Goal: Task Accomplishment & Management: Manage account settings

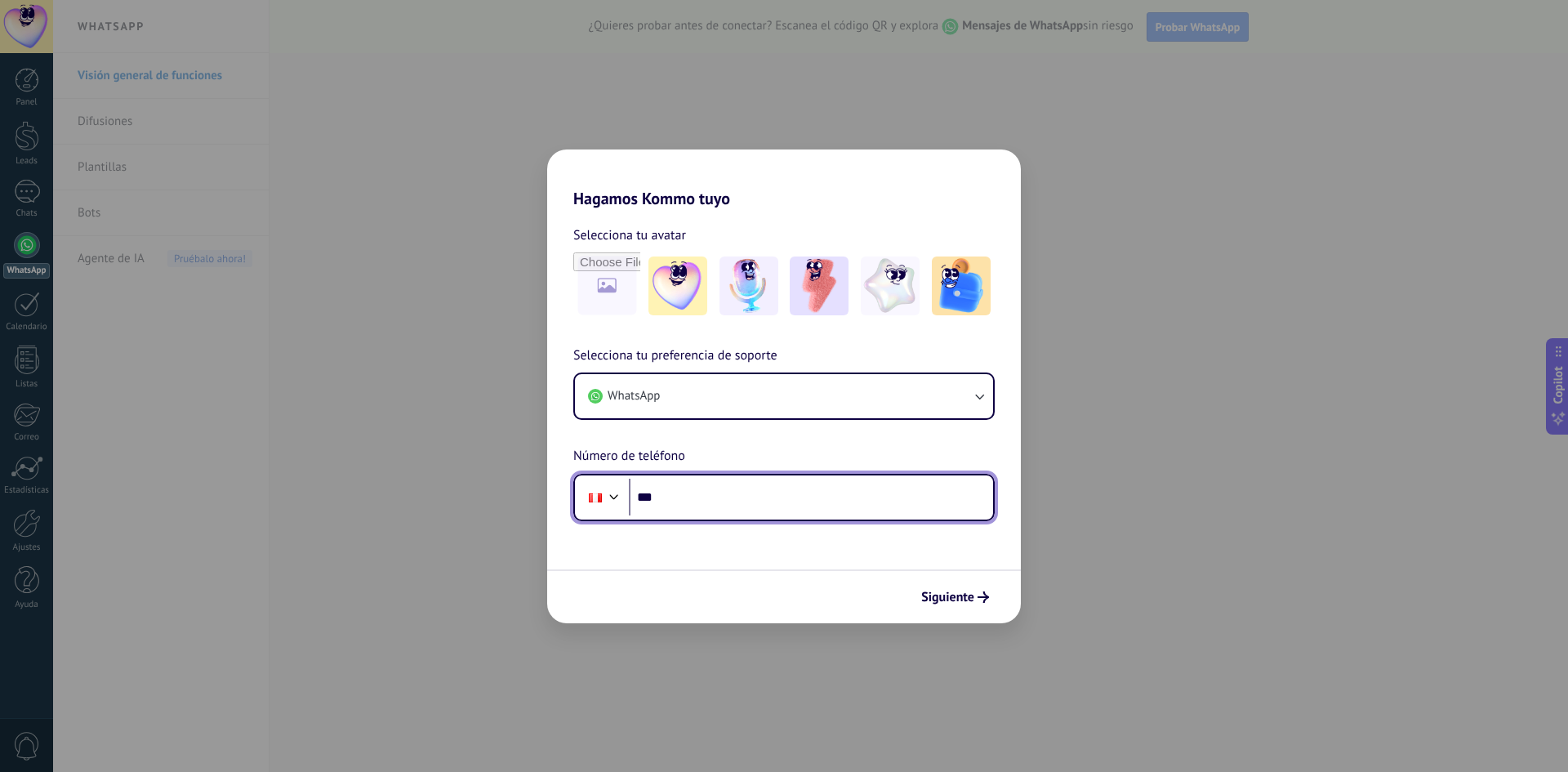
click at [703, 497] on input "***" at bounding box center [811, 497] width 364 height 37
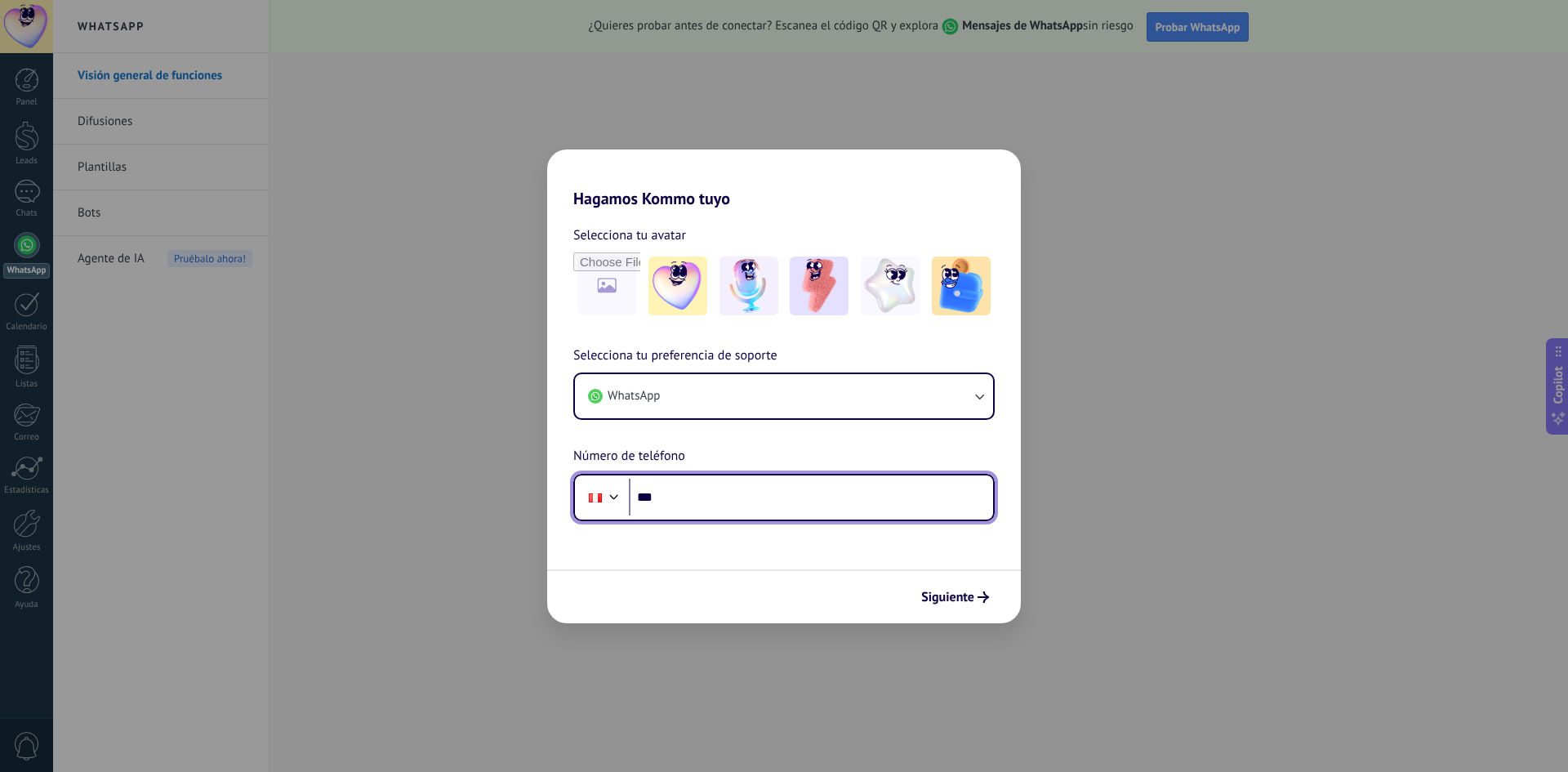
paste input "**********"
click at [678, 497] on input "**********" at bounding box center [811, 497] width 364 height 37
type input "**********"
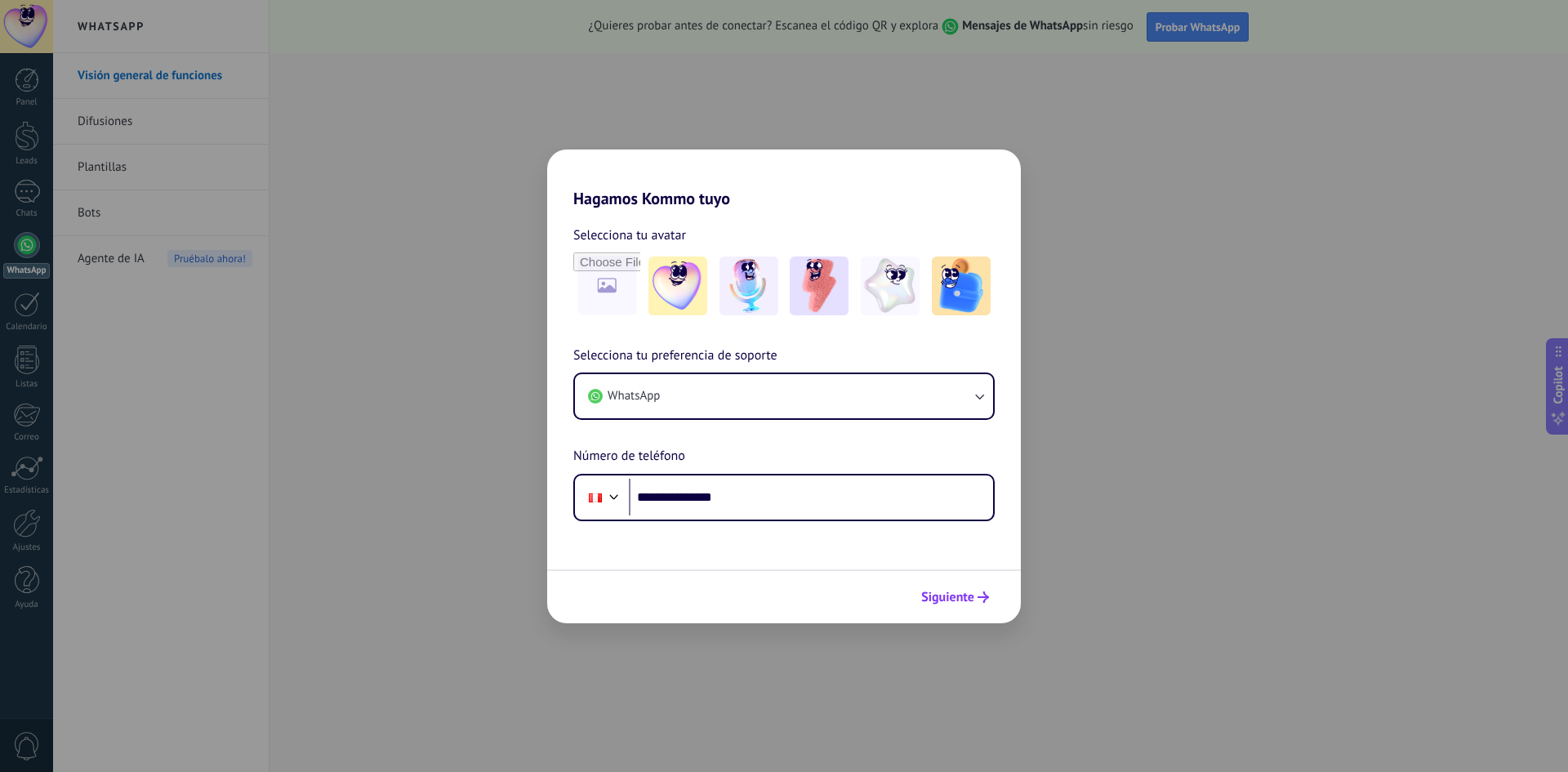
click at [934, 597] on span "Siguiente" at bounding box center [948, 597] width 53 height 11
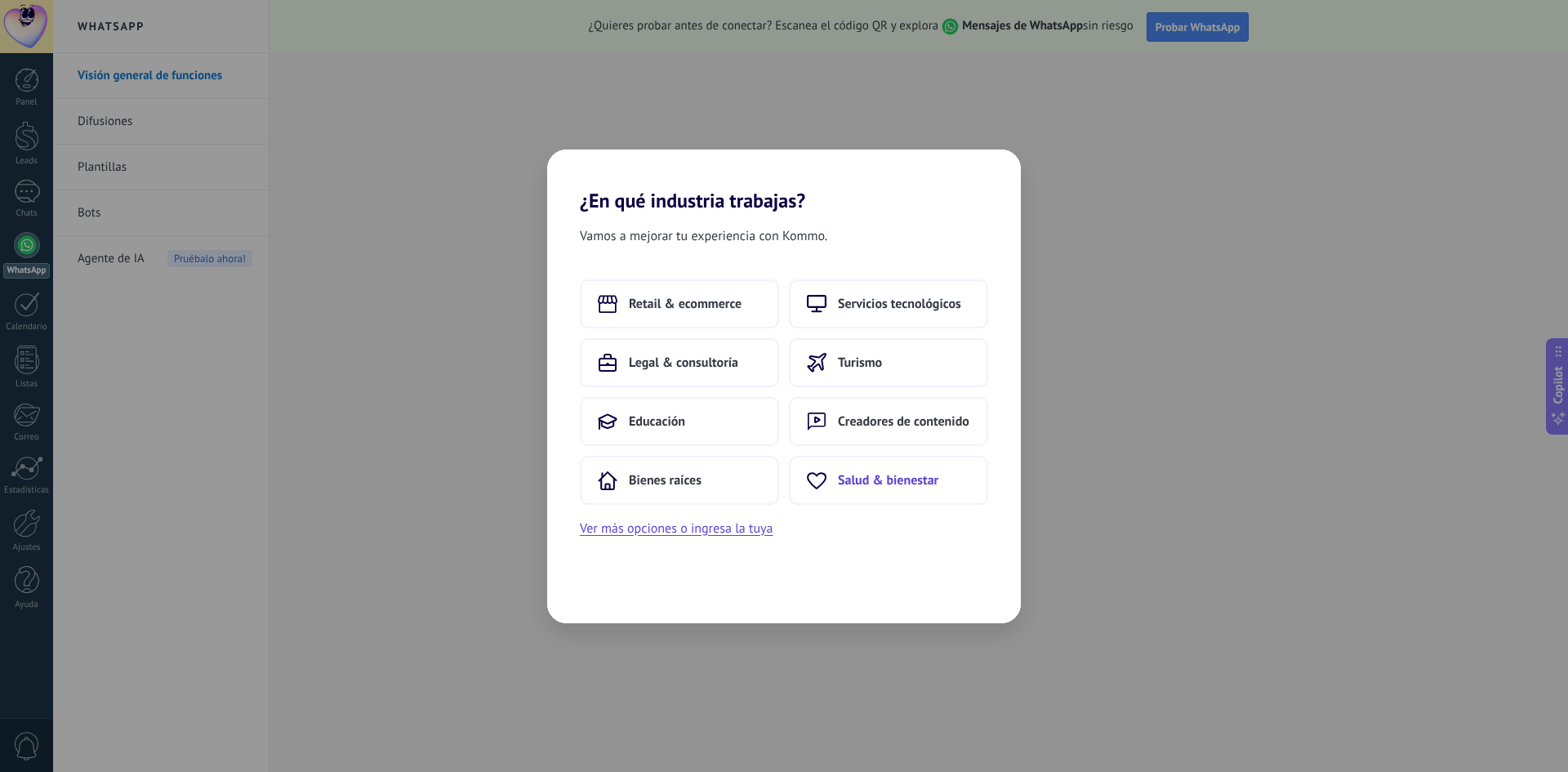
click at [913, 481] on span "Salud & bienestar" at bounding box center [889, 481] width 101 height 17
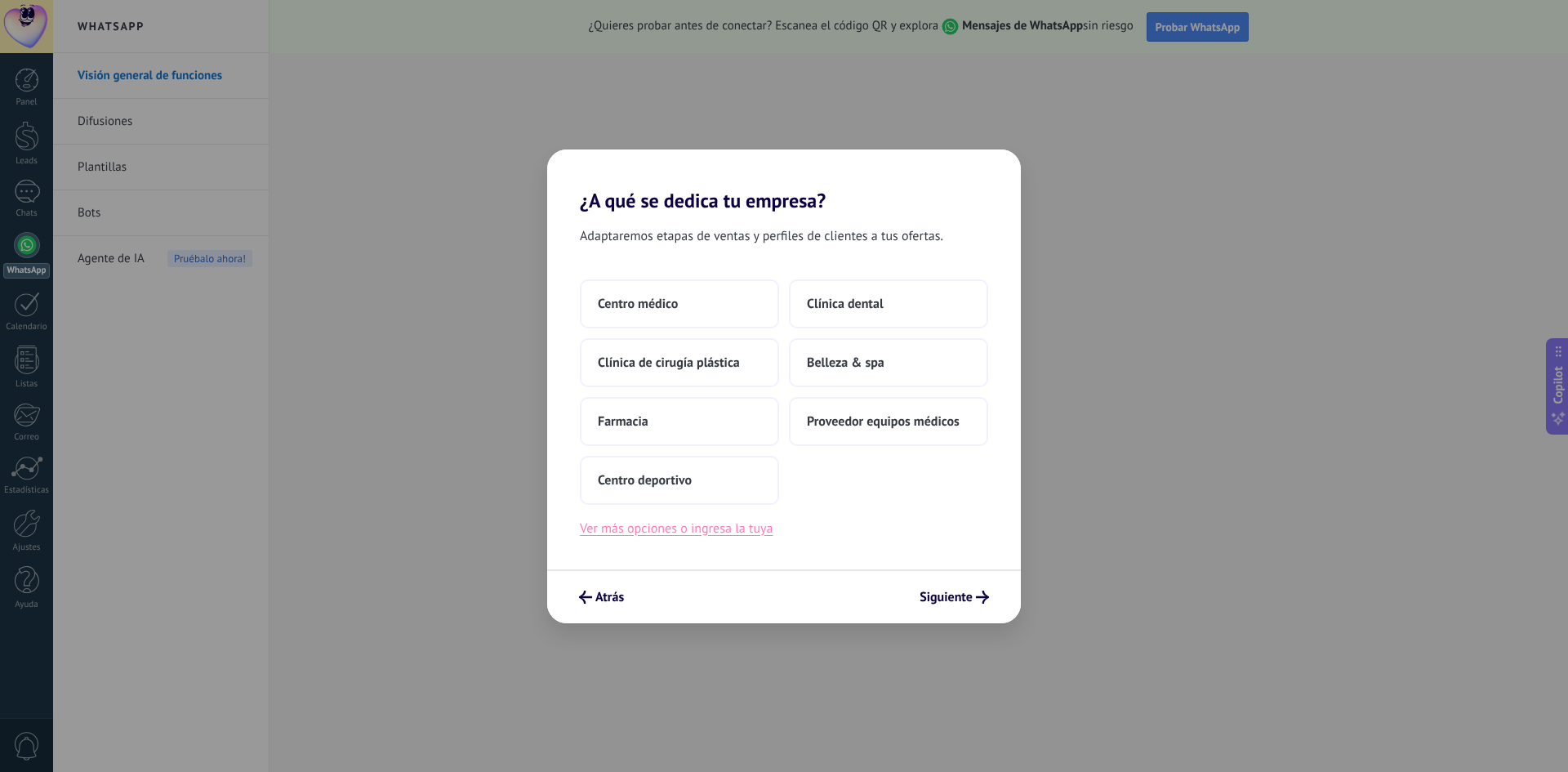
click at [692, 530] on button "Ver más opciones o ingresa la tuya" at bounding box center [675, 528] width 193 height 21
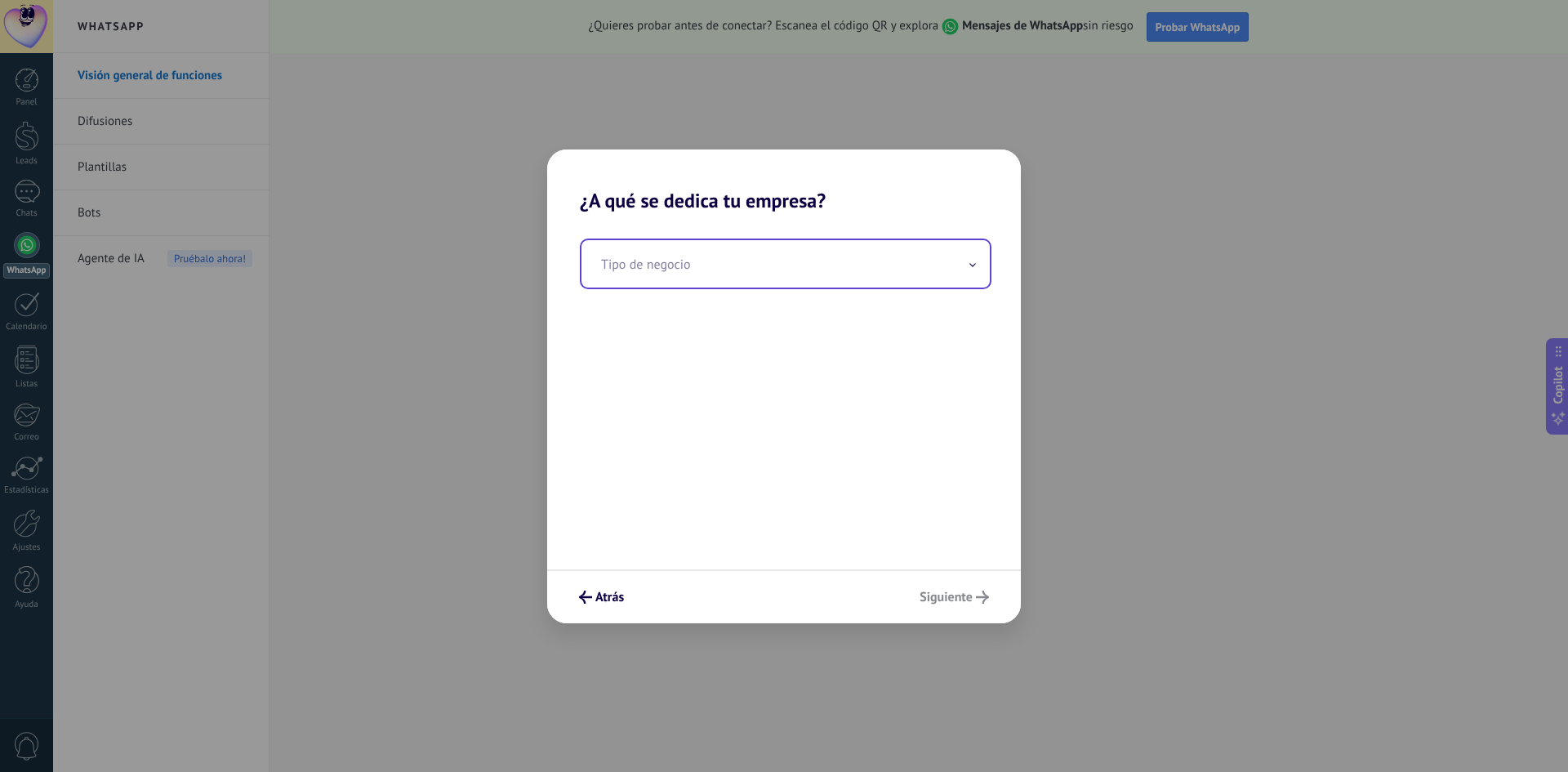
click at [715, 281] on input "text" at bounding box center [785, 264] width 408 height 47
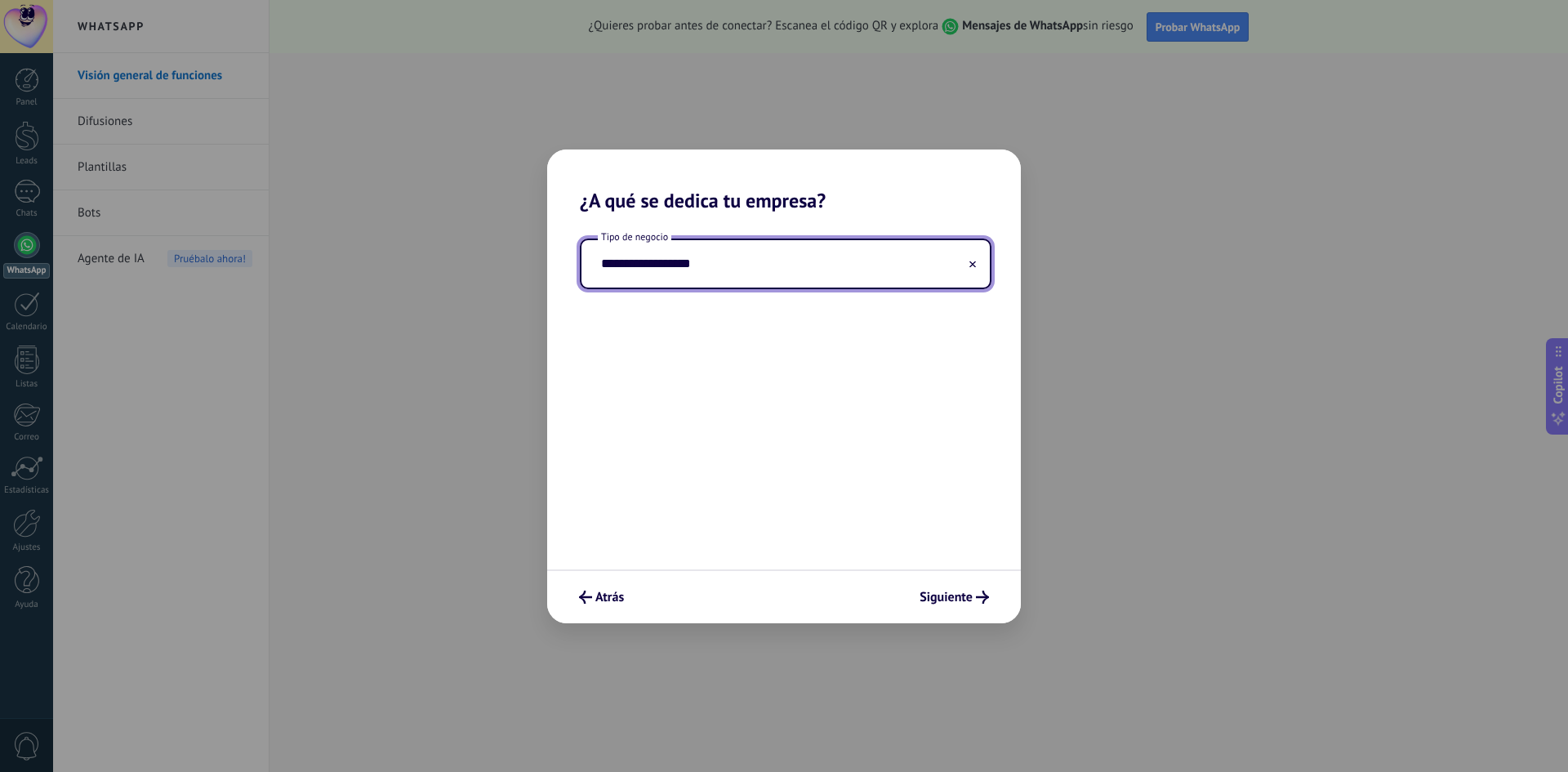
type input "**********"
click at [971, 264] on icon at bounding box center [973, 264] width 7 height 7
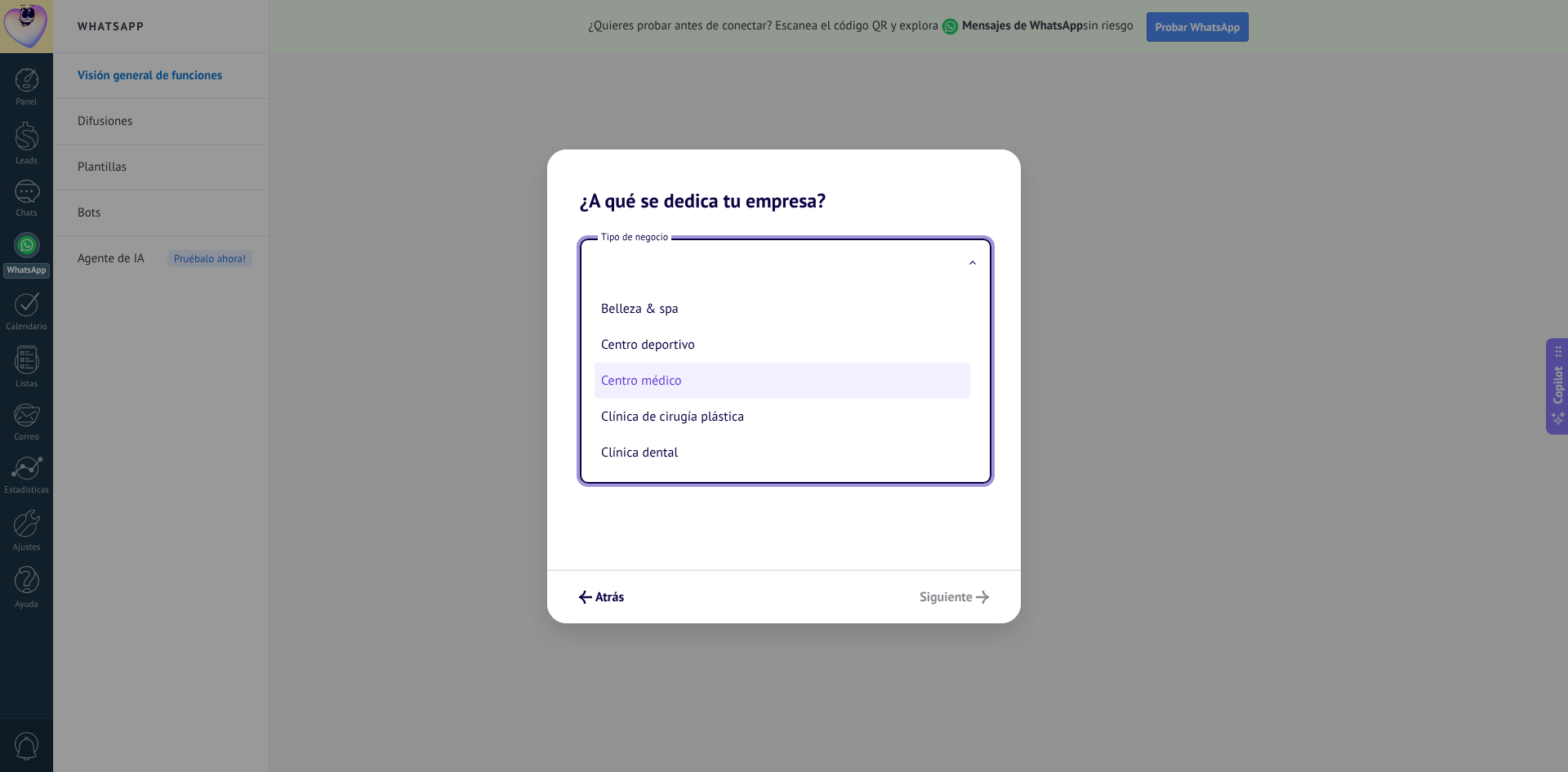
click at [707, 370] on li "Centro médico" at bounding box center [782, 380] width 375 height 36
type input "**********"
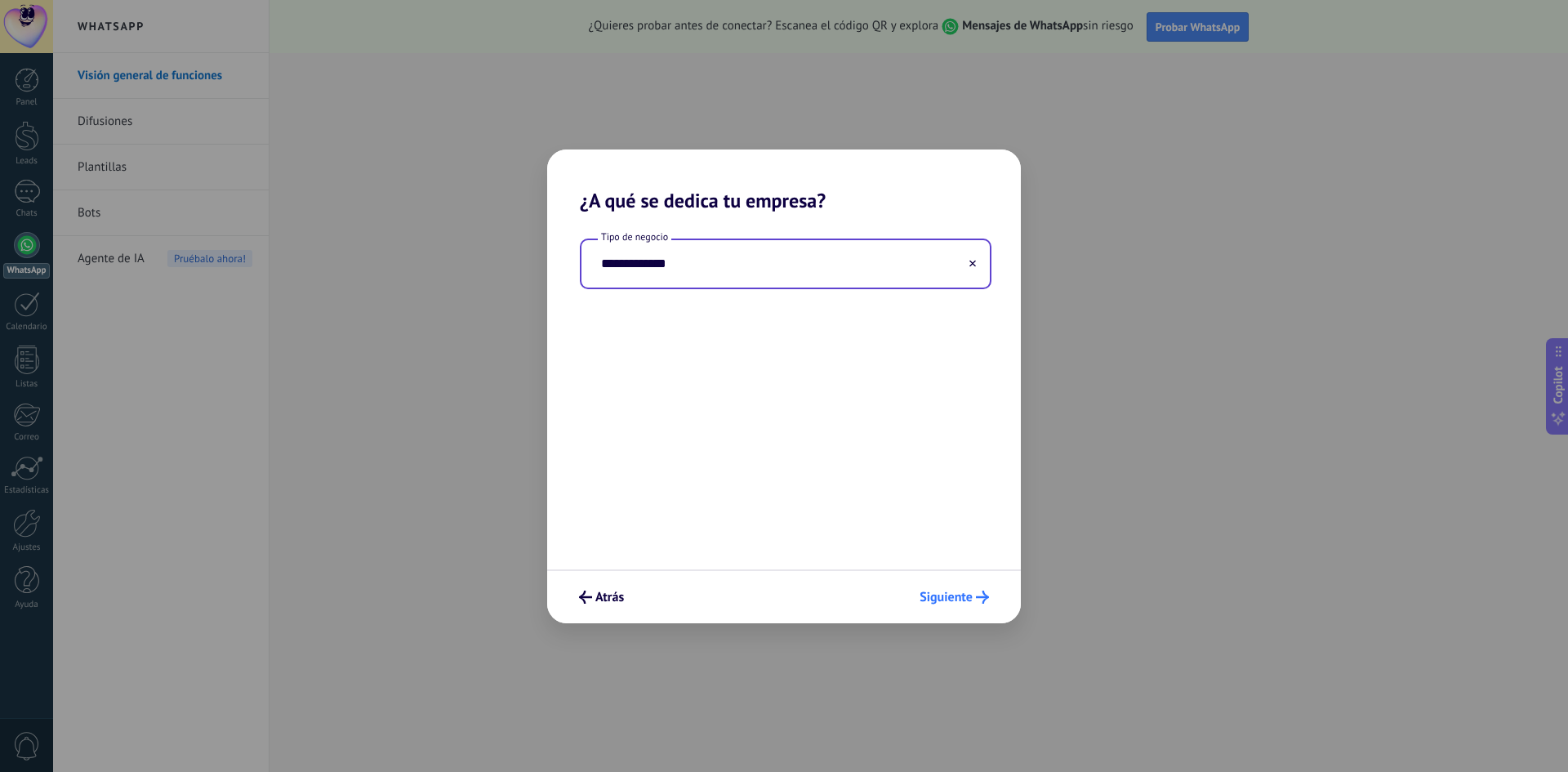
click at [975, 603] on span "Siguiente" at bounding box center [954, 597] width 70 height 13
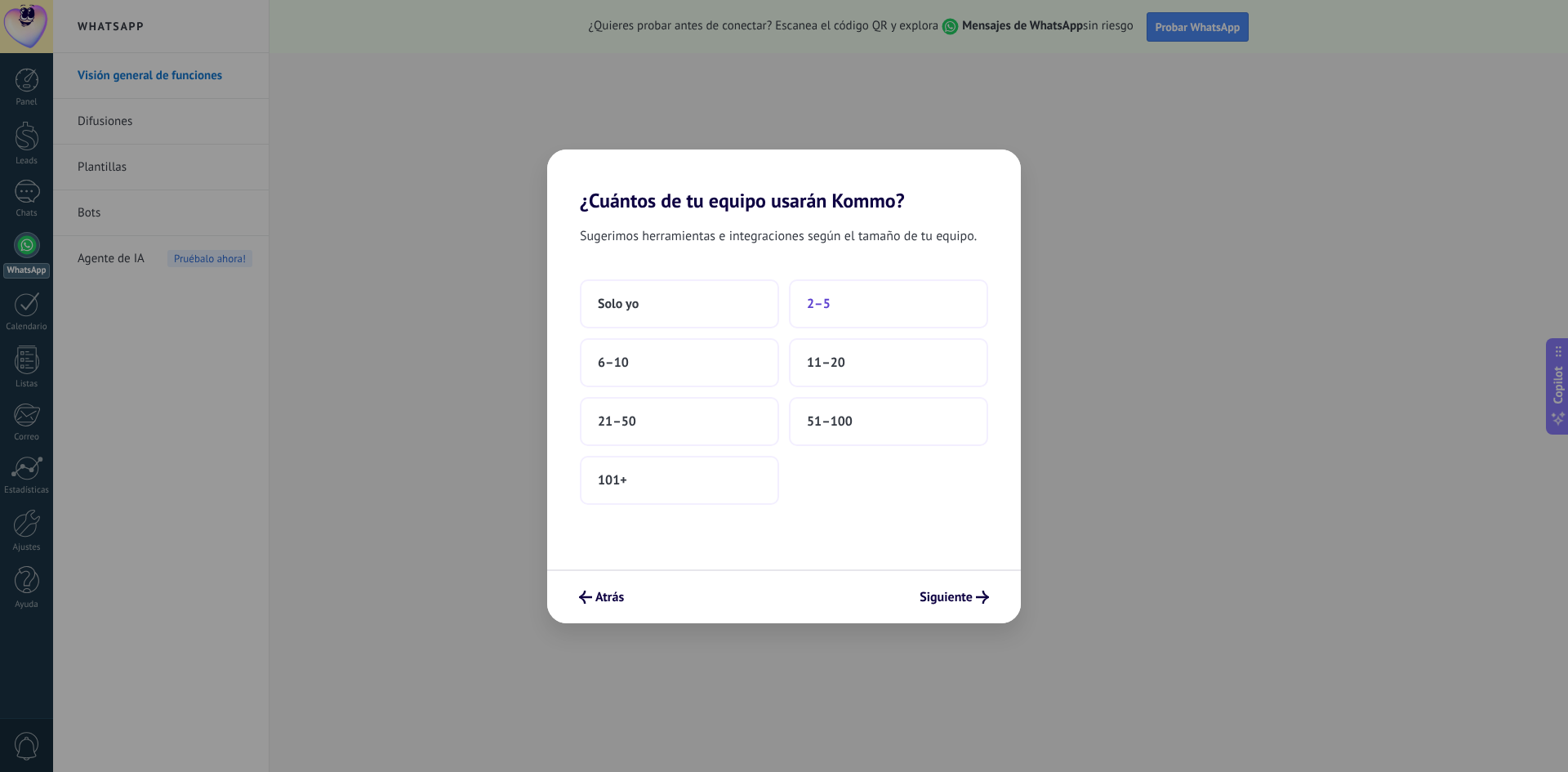
click at [844, 305] on button "2–5" at bounding box center [889, 304] width 199 height 49
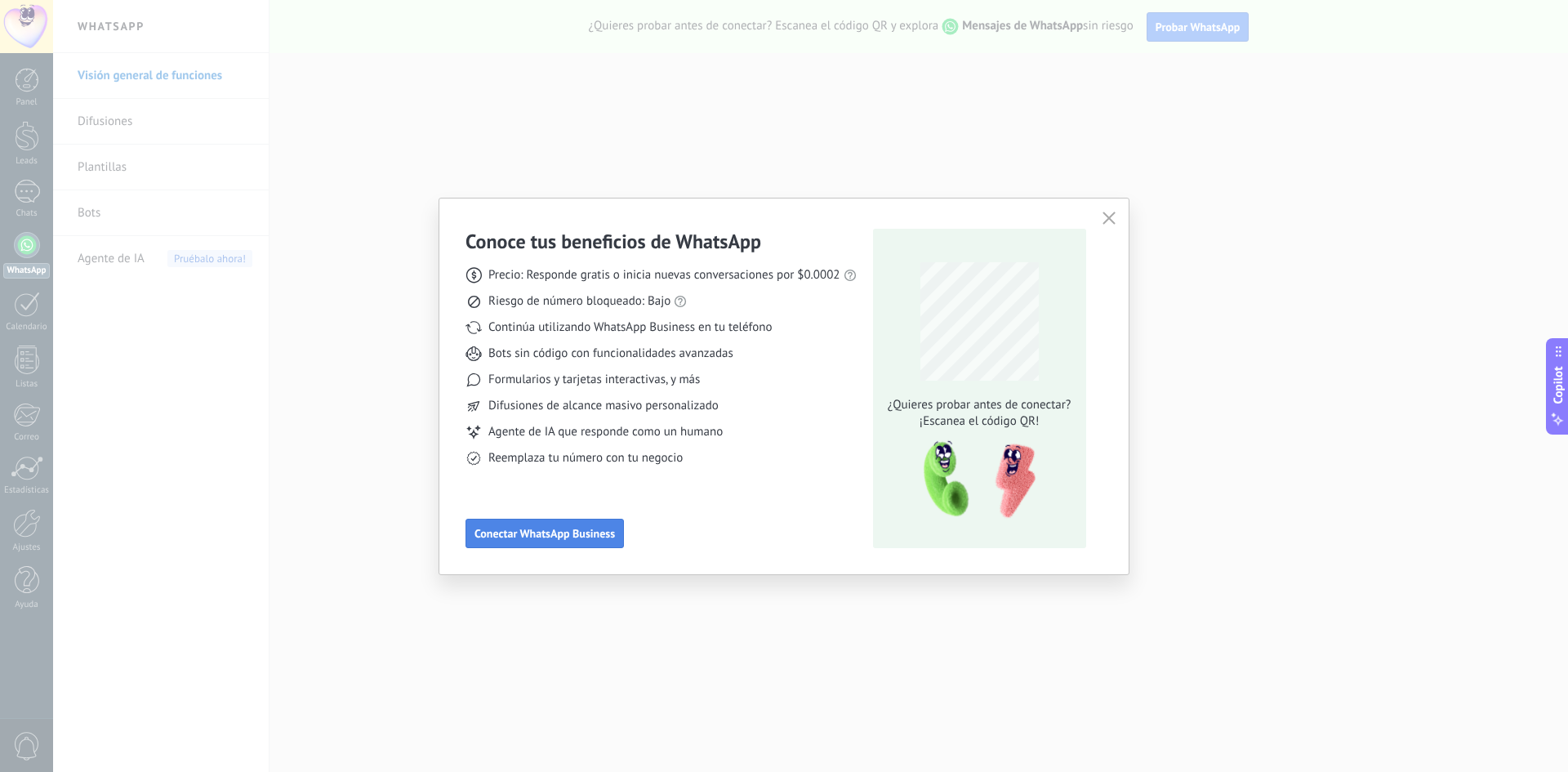
click at [560, 534] on span "Conectar WhatsApp Business" at bounding box center [544, 533] width 141 height 11
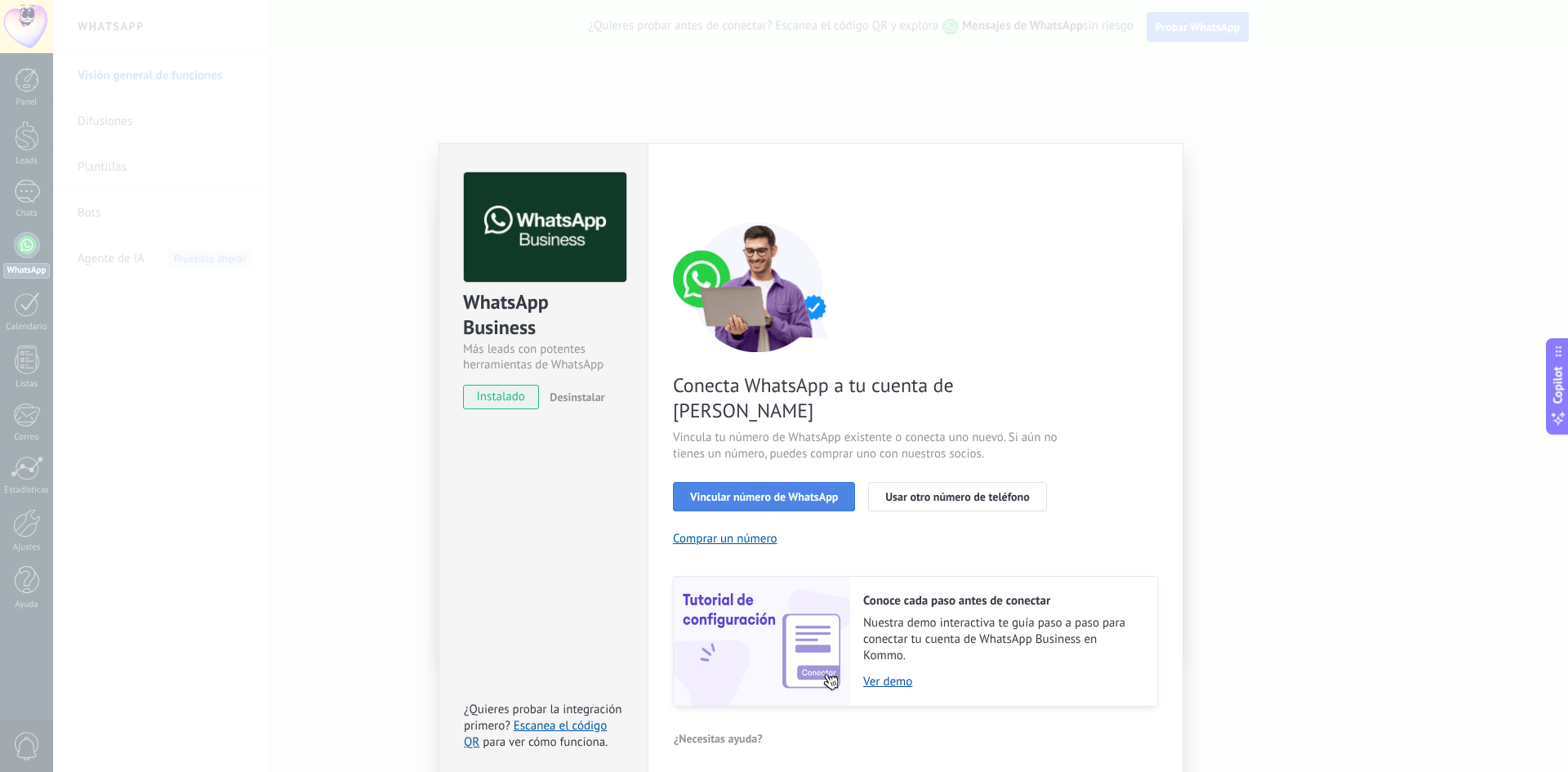
click at [764, 491] on span "Vincular número de WhatsApp" at bounding box center [764, 496] width 148 height 11
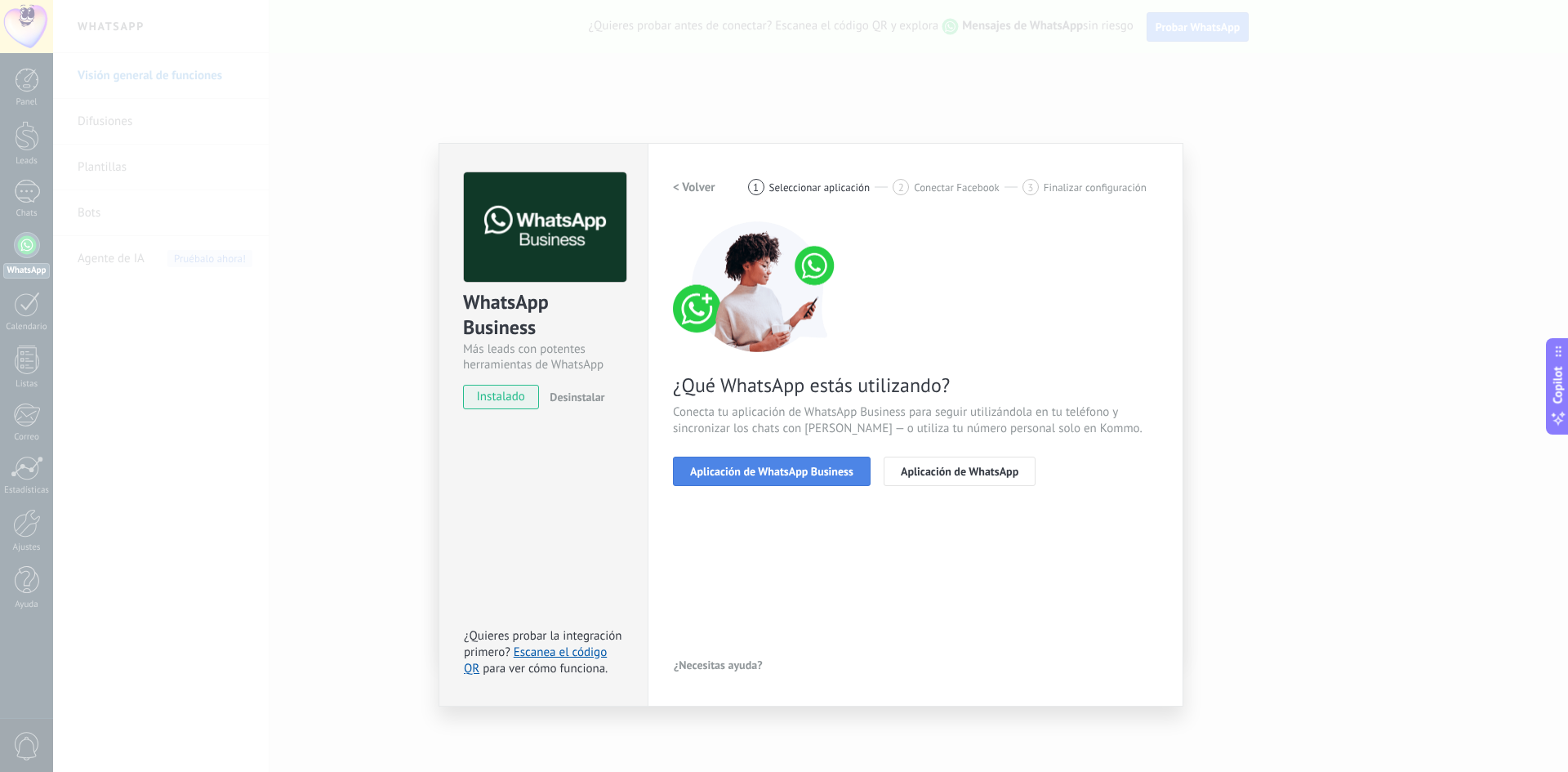
click at [832, 476] on span "Aplicación de WhatsApp Business" at bounding box center [771, 471] width 163 height 11
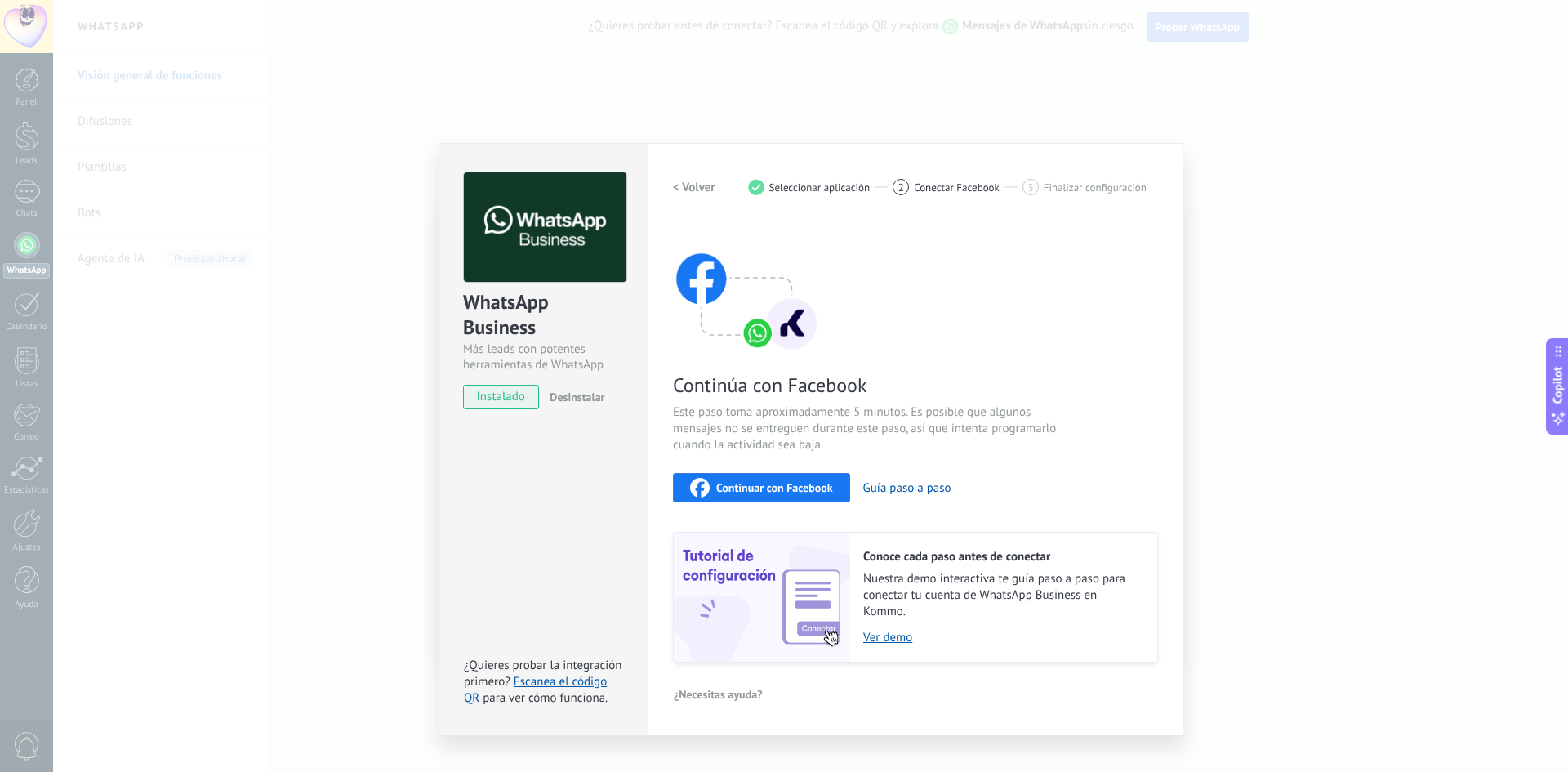
click at [756, 482] on span "Continuar con Facebook" at bounding box center [774, 487] width 116 height 11
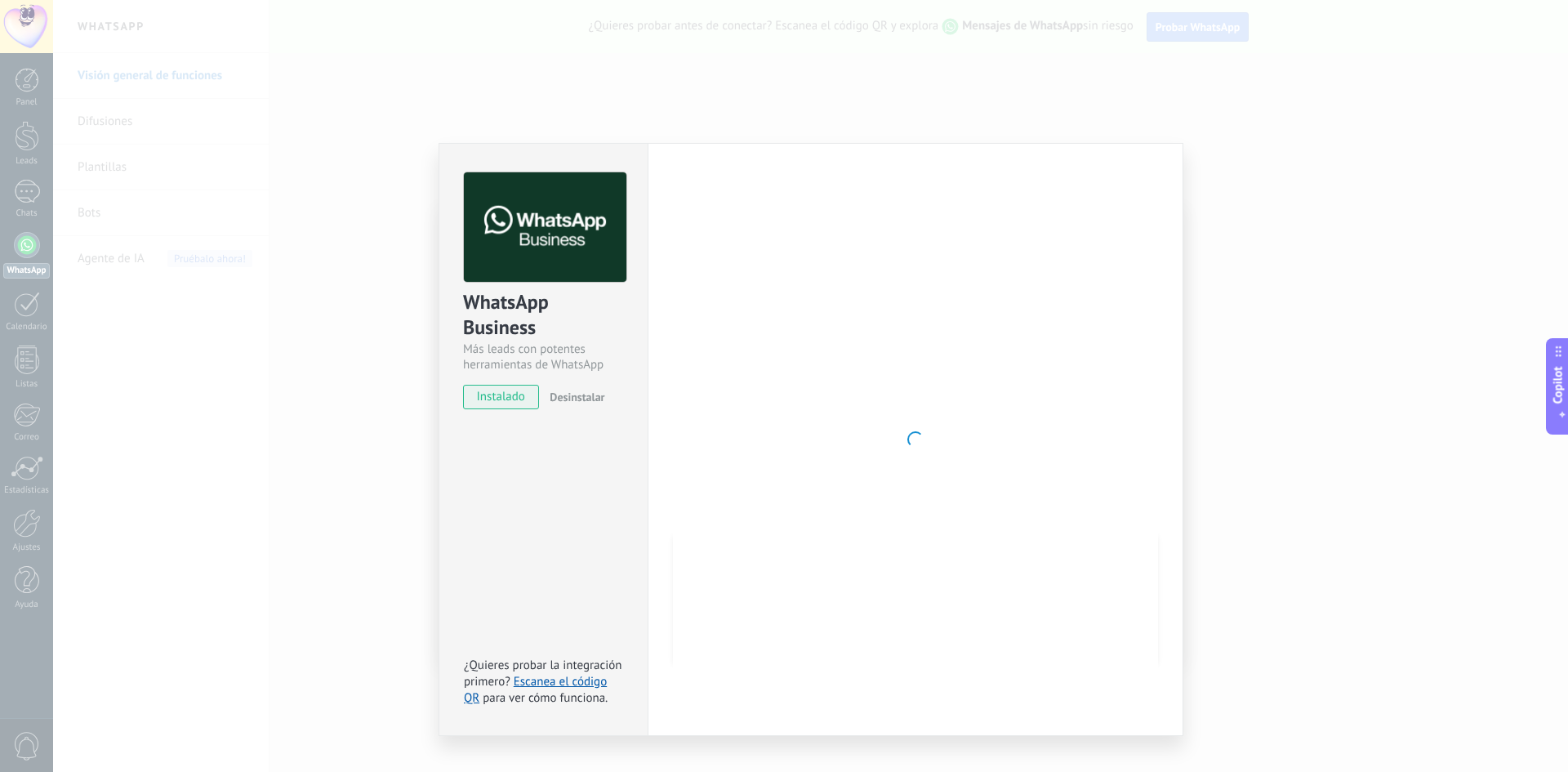
click at [524, 394] on span "instalado" at bounding box center [501, 397] width 75 height 24
click at [1529, 318] on div "WhatsApp Business Más leads con potentes herramientas de WhatsApp instalado Des…" at bounding box center [811, 386] width 1515 height 772
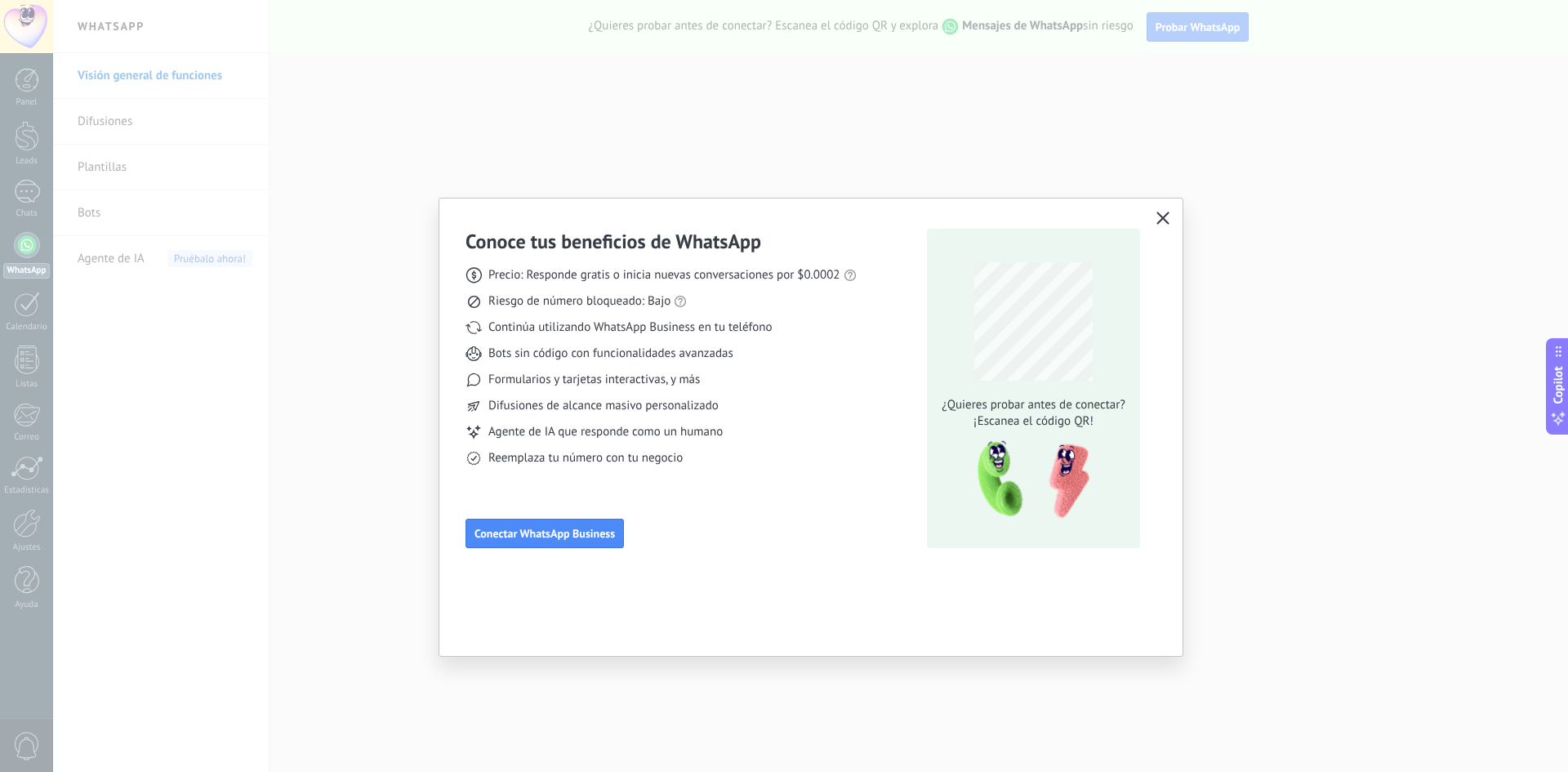
drag, startPoint x: 1529, startPoint y: 318, endPoint x: 1335, endPoint y: 247, distance: 206.6
click at [1525, 317] on div at bounding box center [811, 386] width 1515 height 772
click at [567, 530] on span "Conectar WhatsApp Business" at bounding box center [544, 533] width 141 height 11
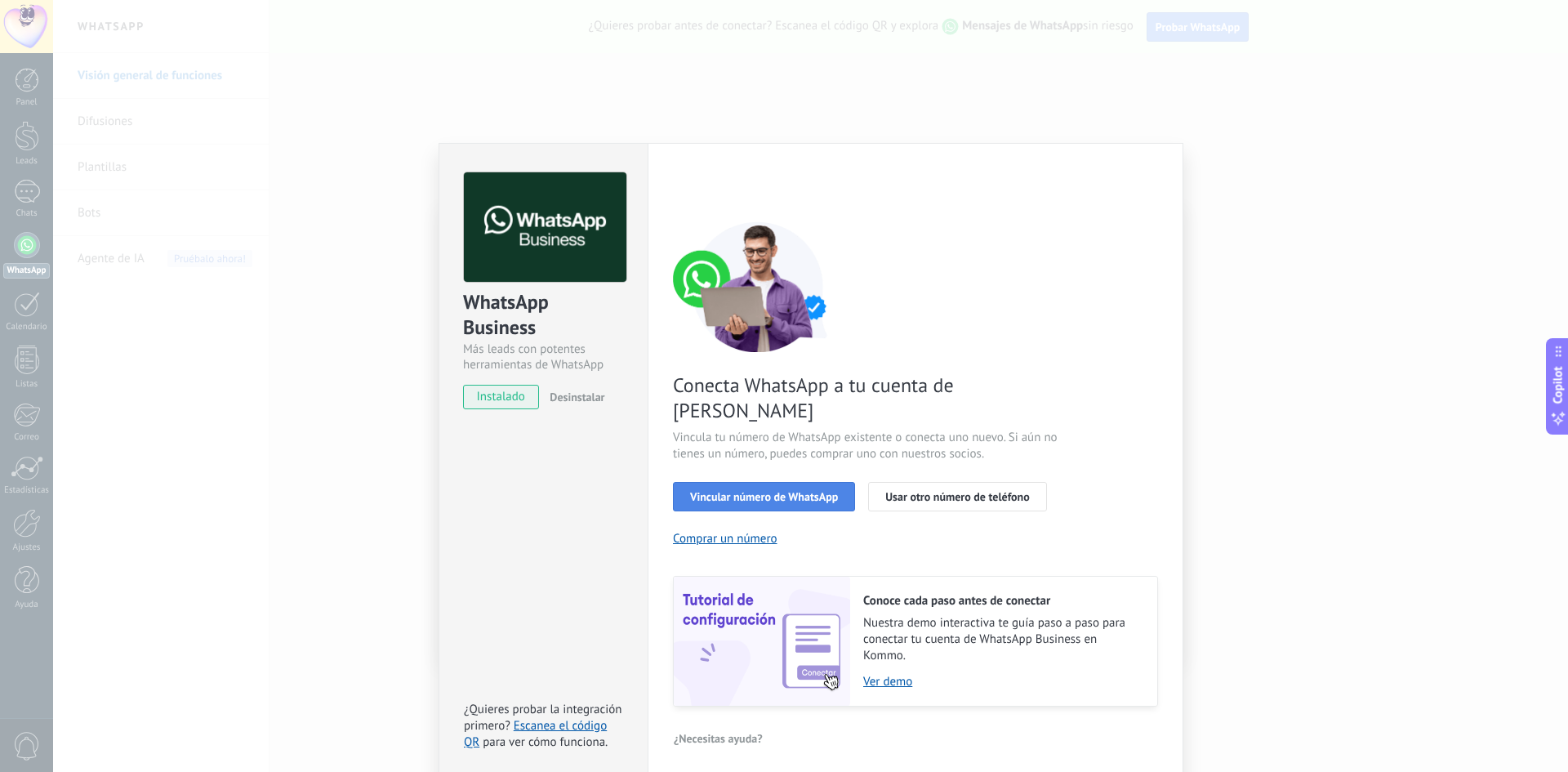
click at [771, 491] on span "Vincular número de WhatsApp" at bounding box center [764, 496] width 148 height 11
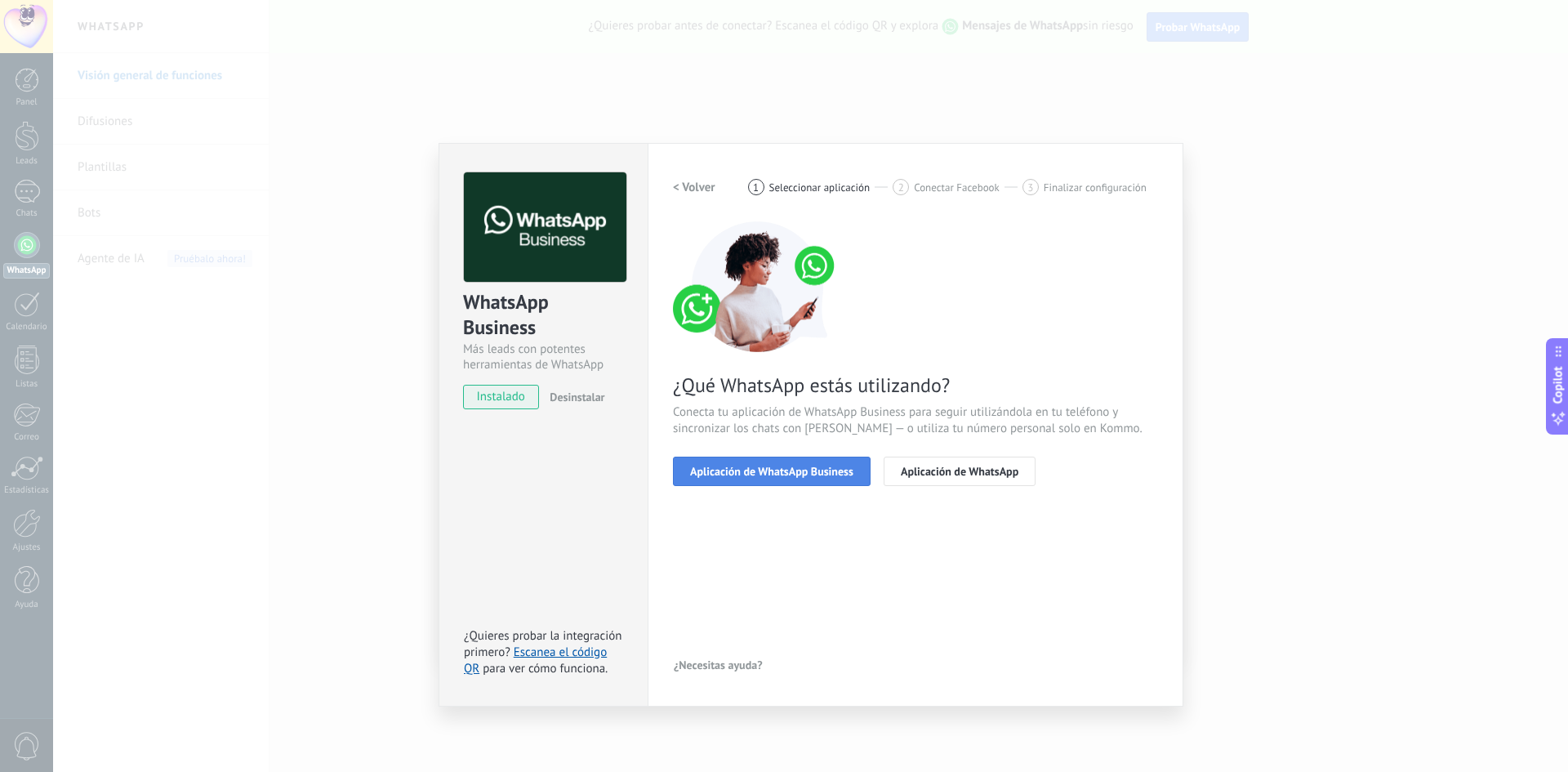
click at [788, 471] on span "Aplicación de WhatsApp Business" at bounding box center [771, 471] width 163 height 11
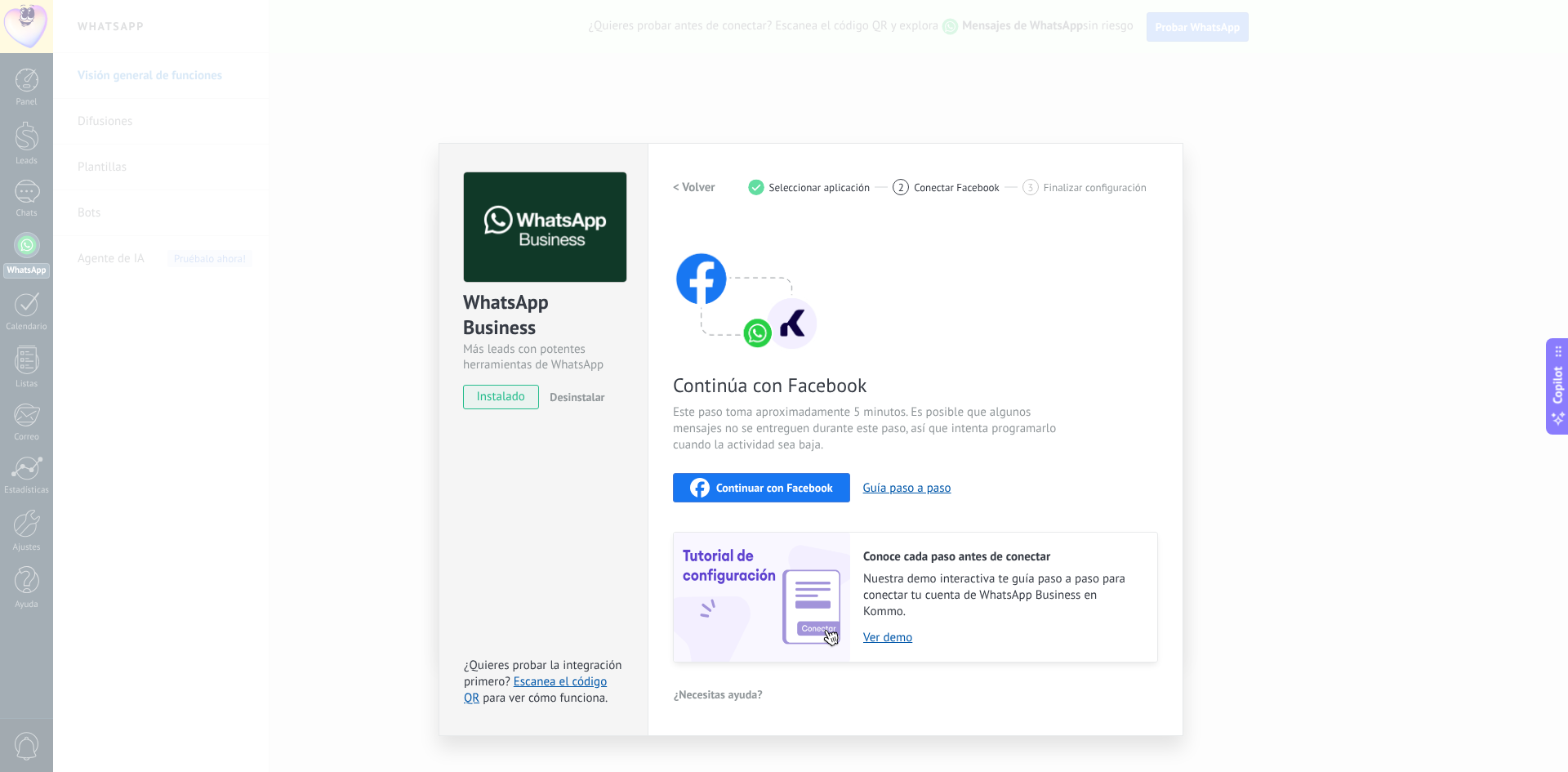
click at [770, 491] on span "Continuar con Facebook" at bounding box center [774, 487] width 116 height 11
click at [786, 486] on span "Continuar con Facebook" at bounding box center [774, 487] width 116 height 11
click at [839, 494] on button "Continuar con Facebook" at bounding box center [761, 488] width 177 height 30
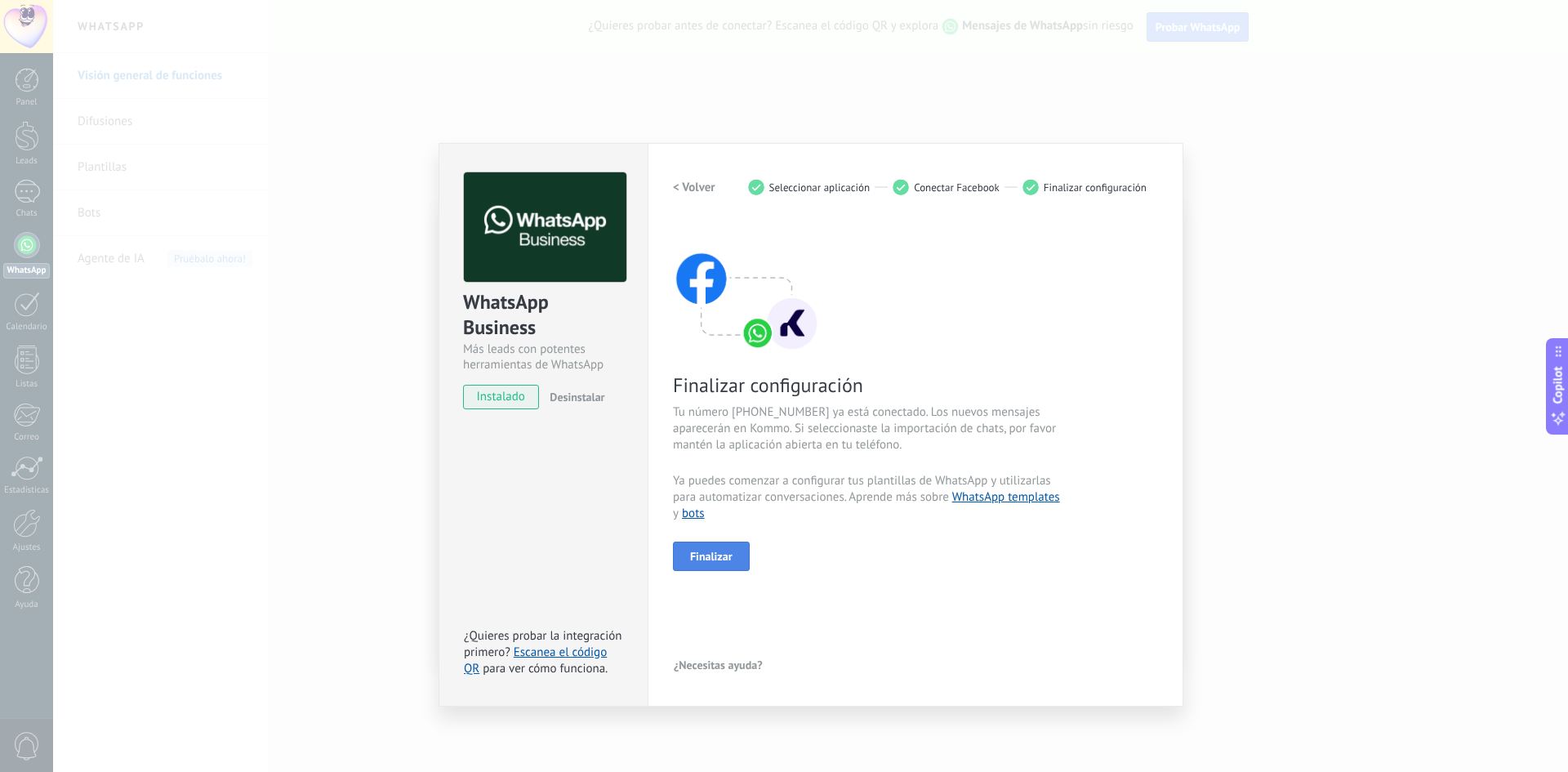
click at [710, 555] on span "Finalizar" at bounding box center [712, 556] width 43 height 11
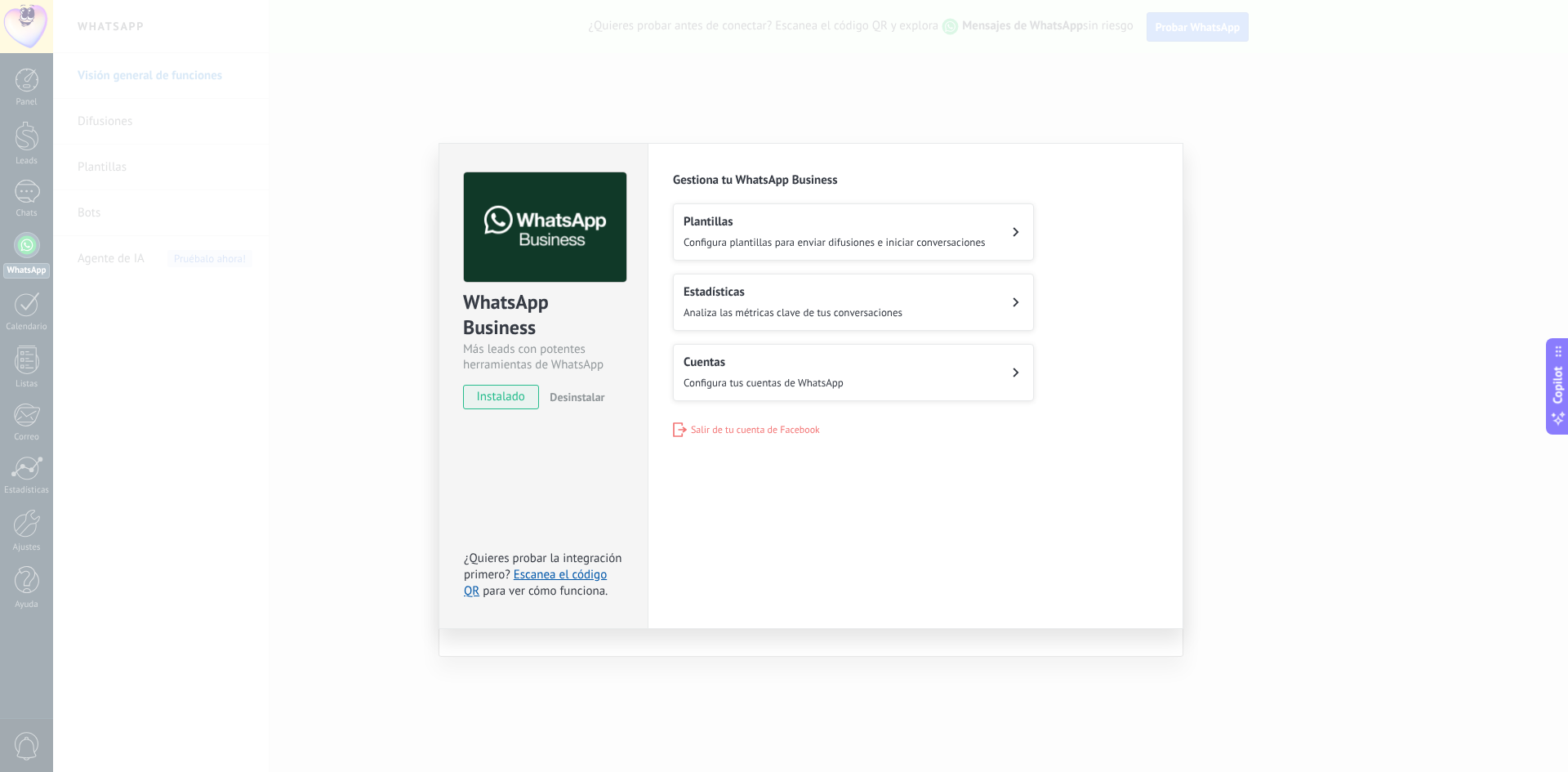
click at [819, 234] on div "Plantillas Configura plantillas para enviar difusiones e iniciar conversaciones" at bounding box center [835, 232] width 302 height 36
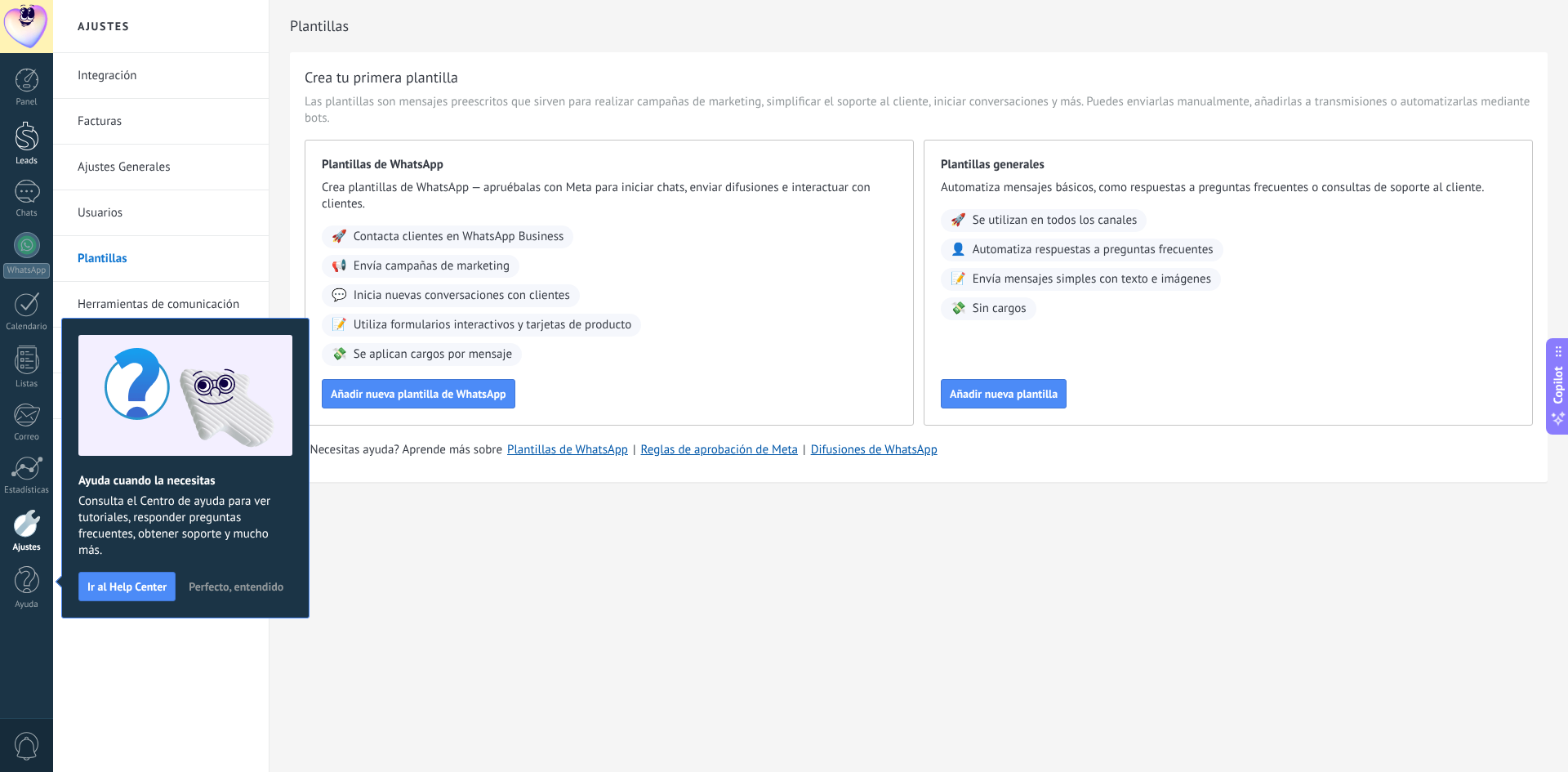
click at [34, 150] on div at bounding box center [27, 136] width 24 height 30
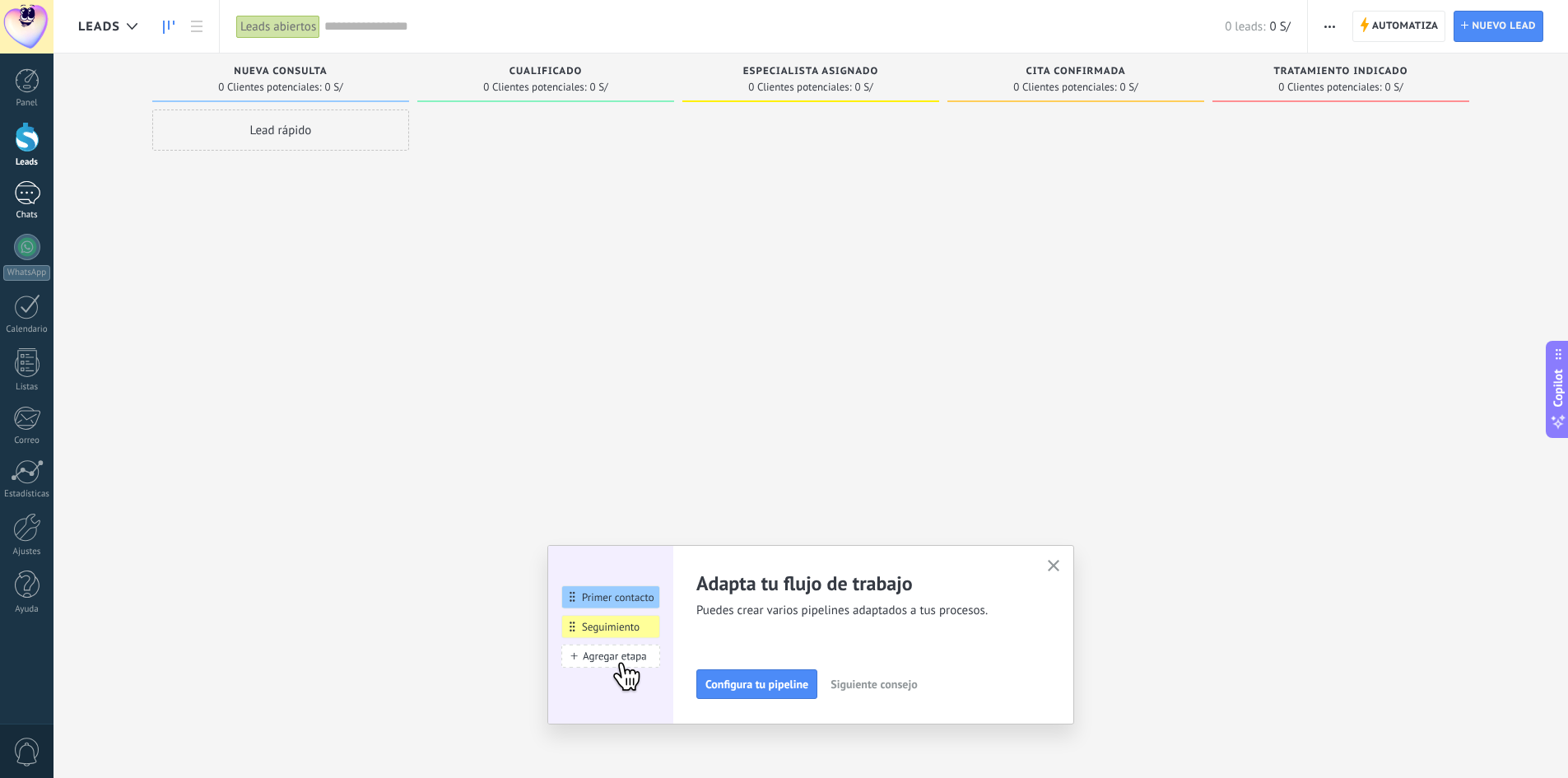
click at [37, 214] on div "Chats" at bounding box center [27, 215] width 48 height 10
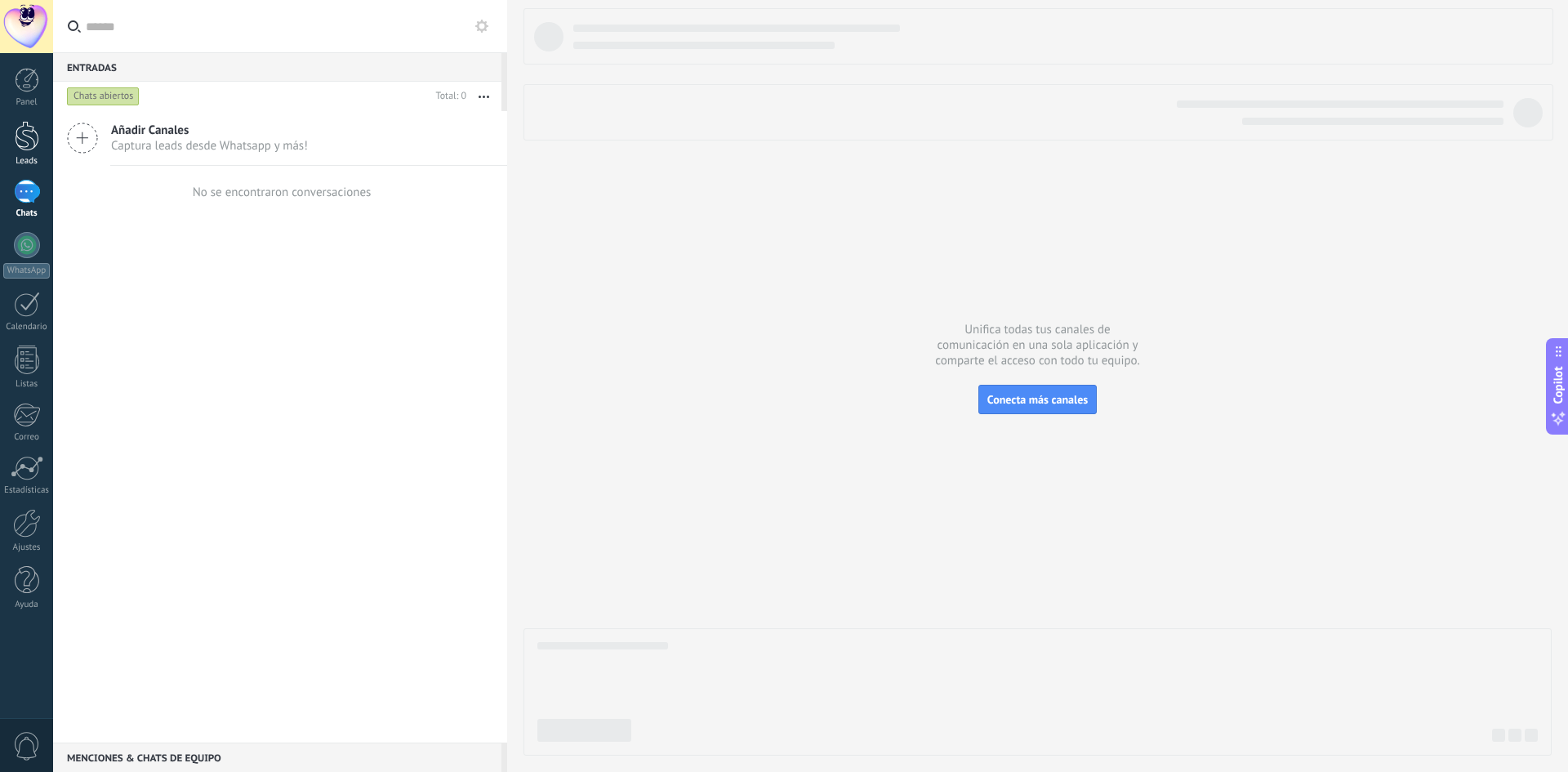
click at [31, 130] on div at bounding box center [27, 136] width 24 height 30
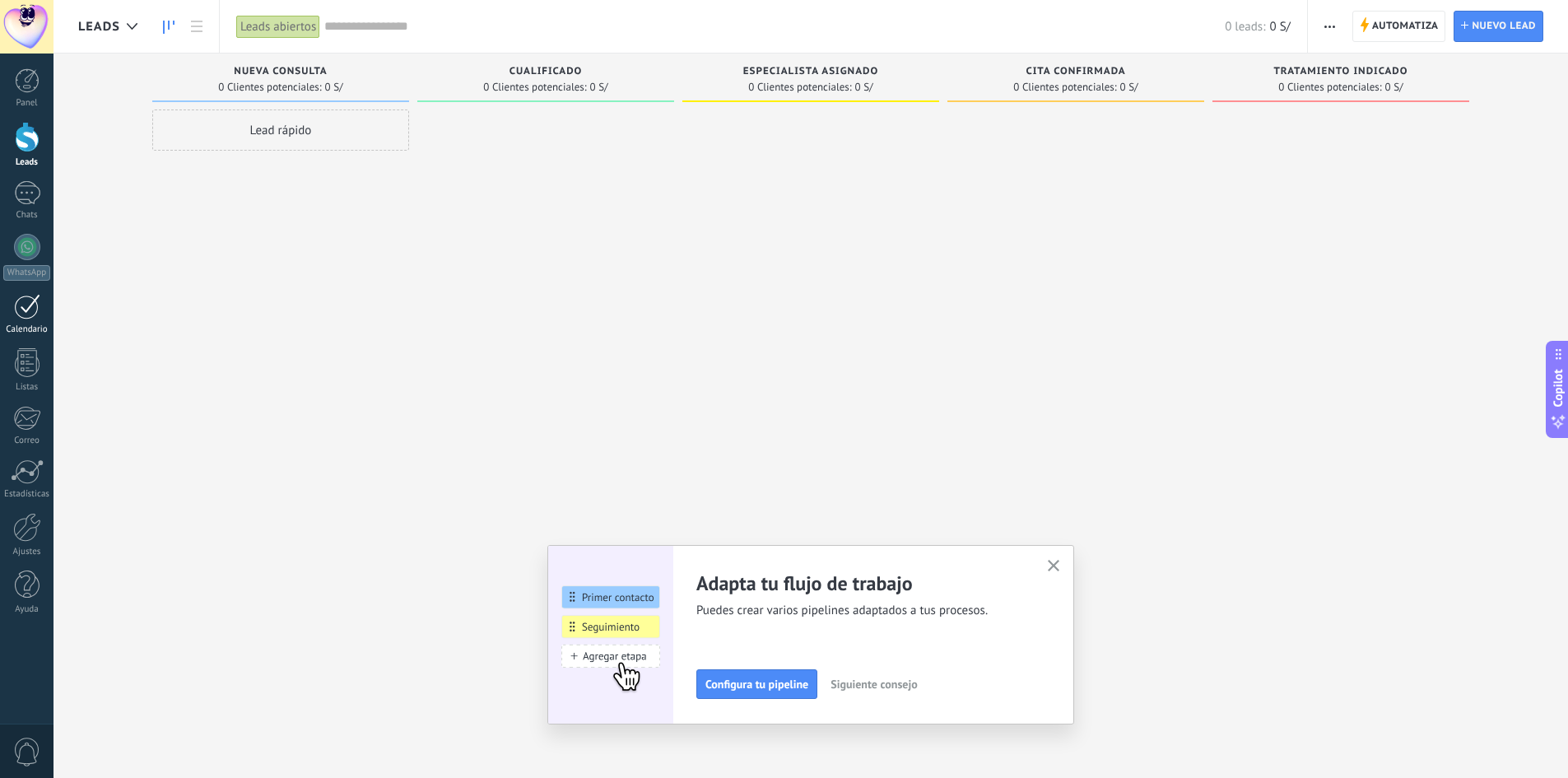
click at [33, 296] on div at bounding box center [27, 306] width 26 height 25
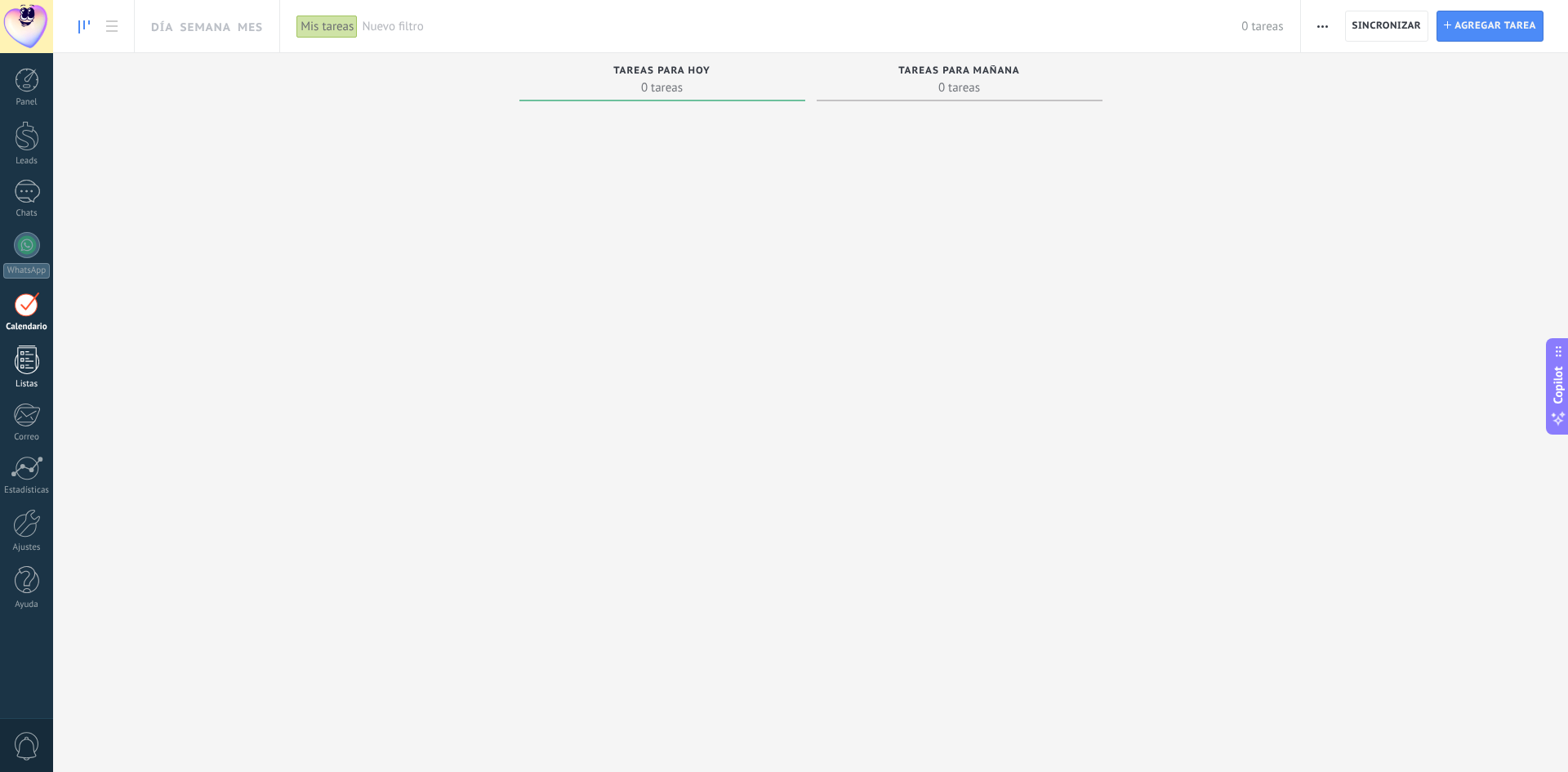
click at [30, 351] on div at bounding box center [27, 359] width 24 height 29
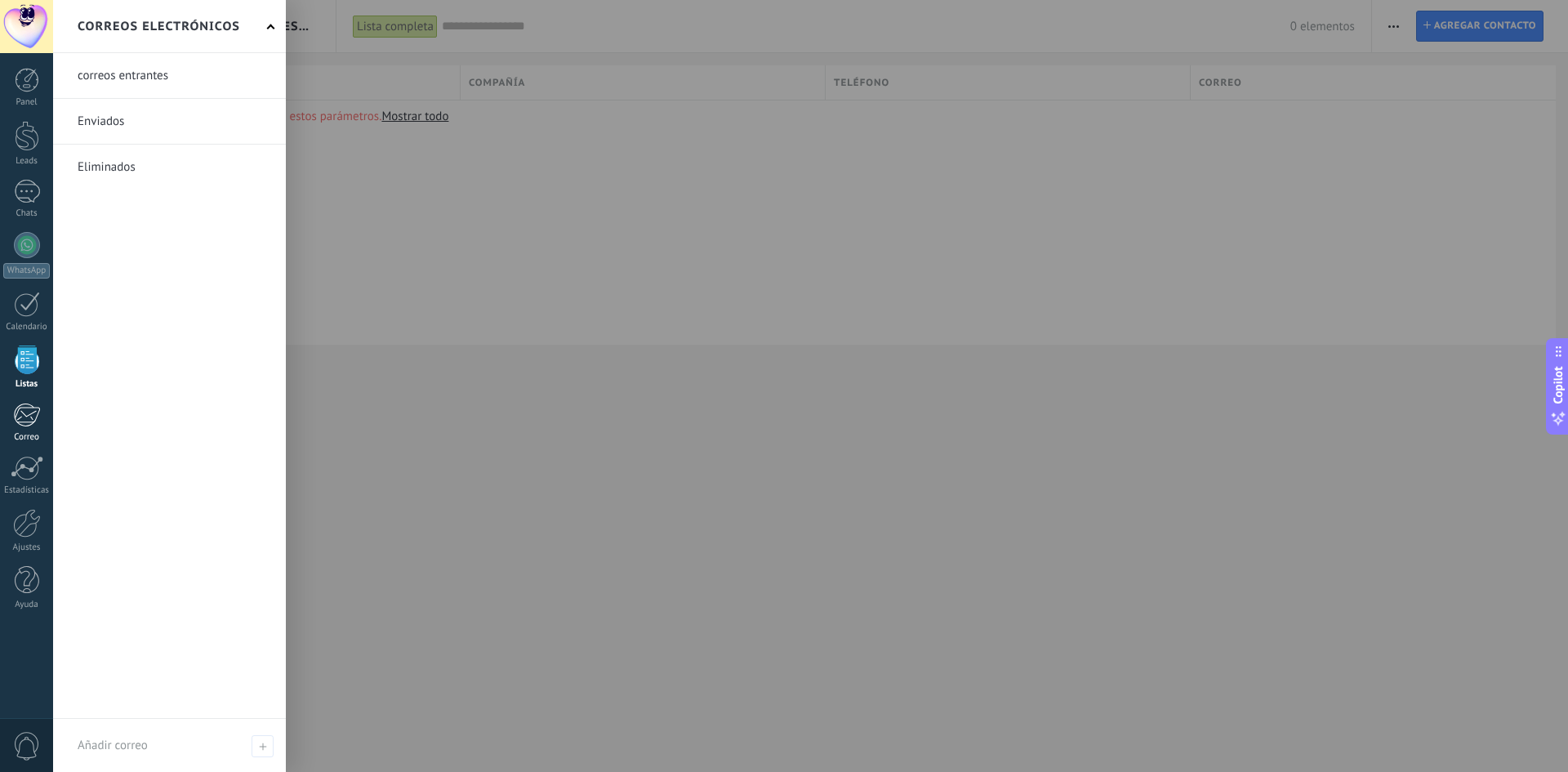
click at [27, 412] on div at bounding box center [26, 414] width 27 height 24
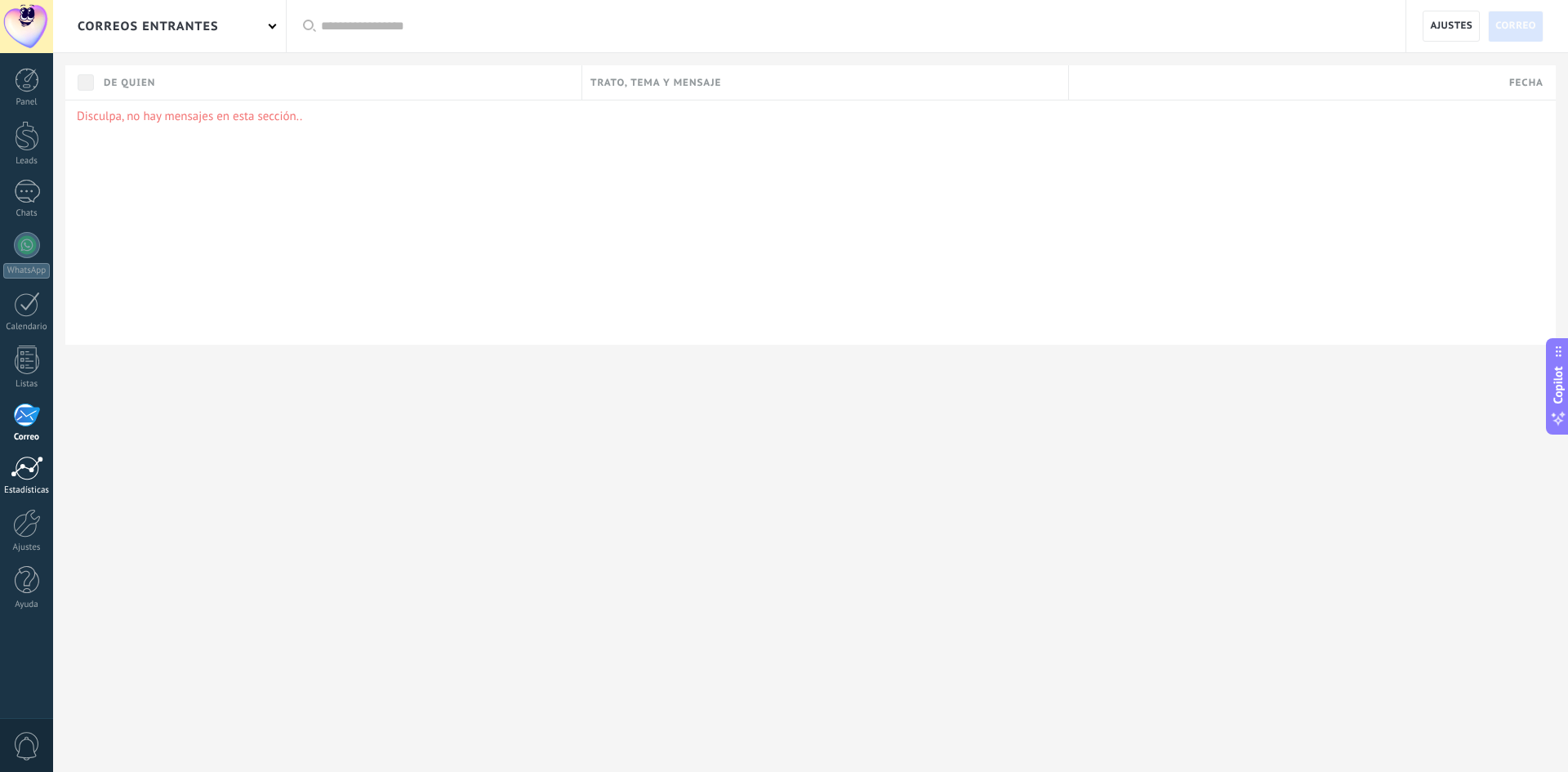
click at [36, 474] on div at bounding box center [26, 467] width 33 height 24
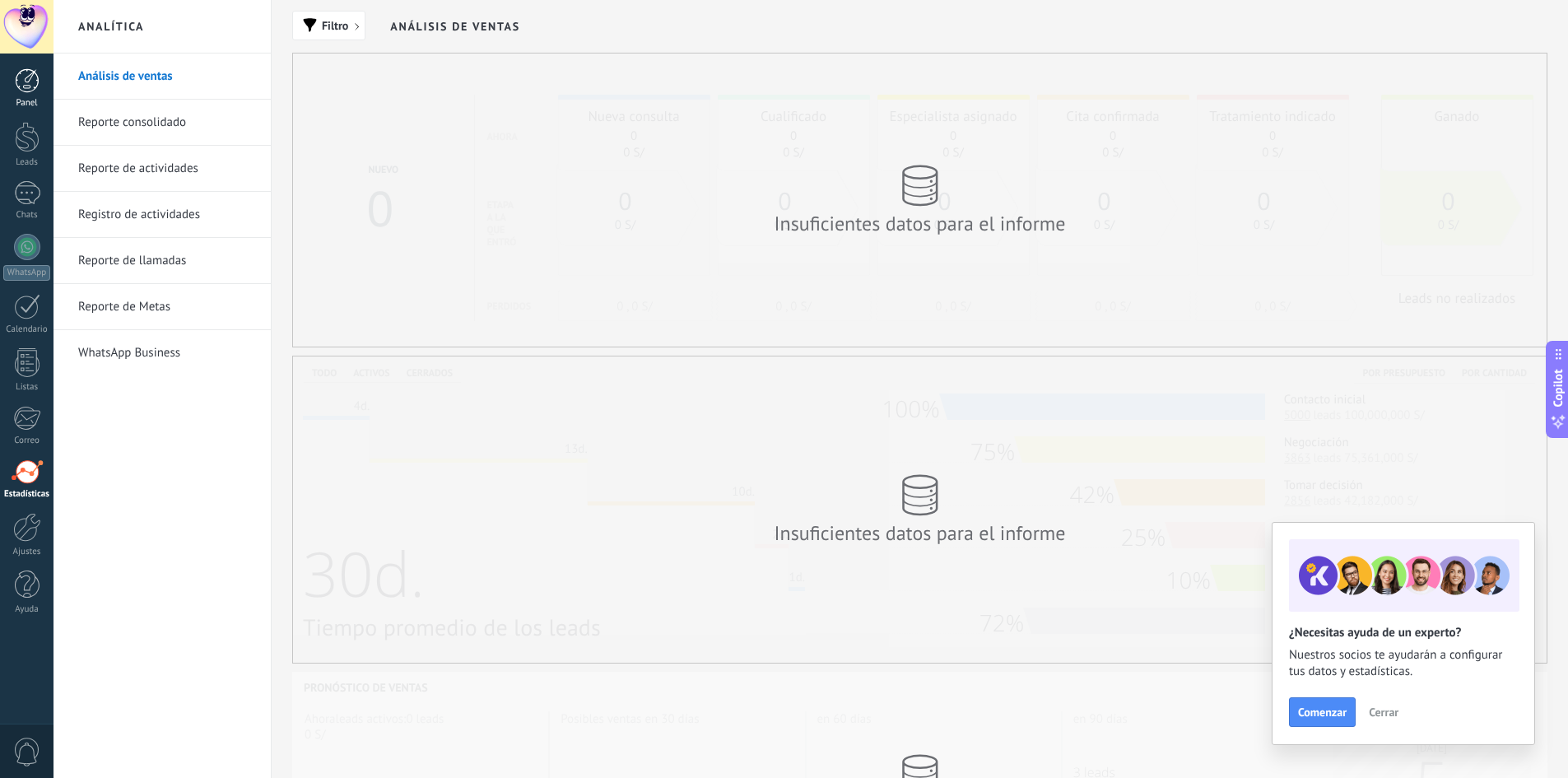
click at [39, 89] on link "Panel" at bounding box center [26, 88] width 54 height 40
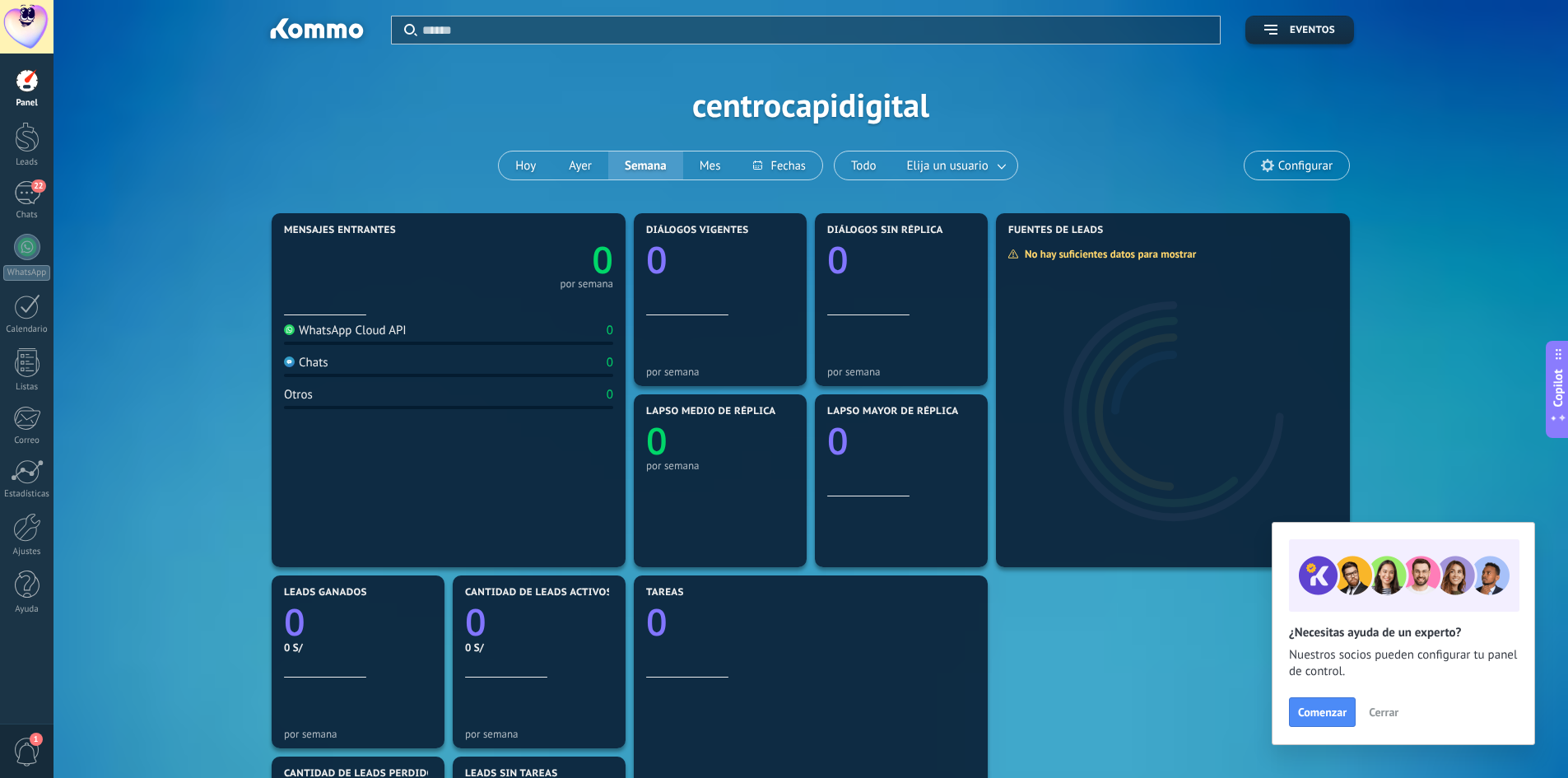
click at [34, 177] on div "Panel Leads 22 Chats WhatsApp Clientes" at bounding box center [26, 350] width 54 height 563
click at [38, 194] on div "22" at bounding box center [27, 192] width 26 height 23
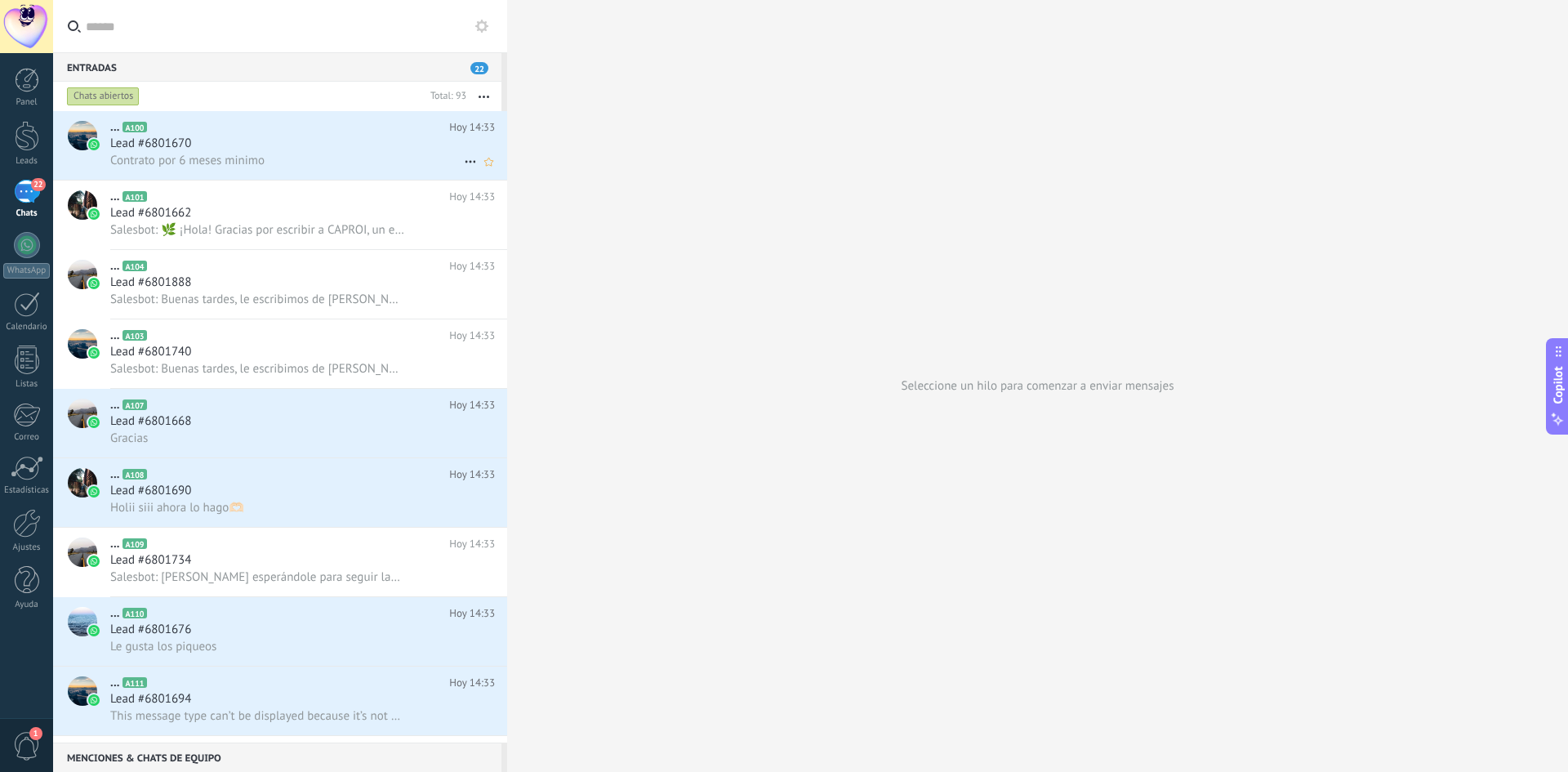
click at [202, 149] on div "Lead #6801670" at bounding box center [302, 144] width 385 height 17
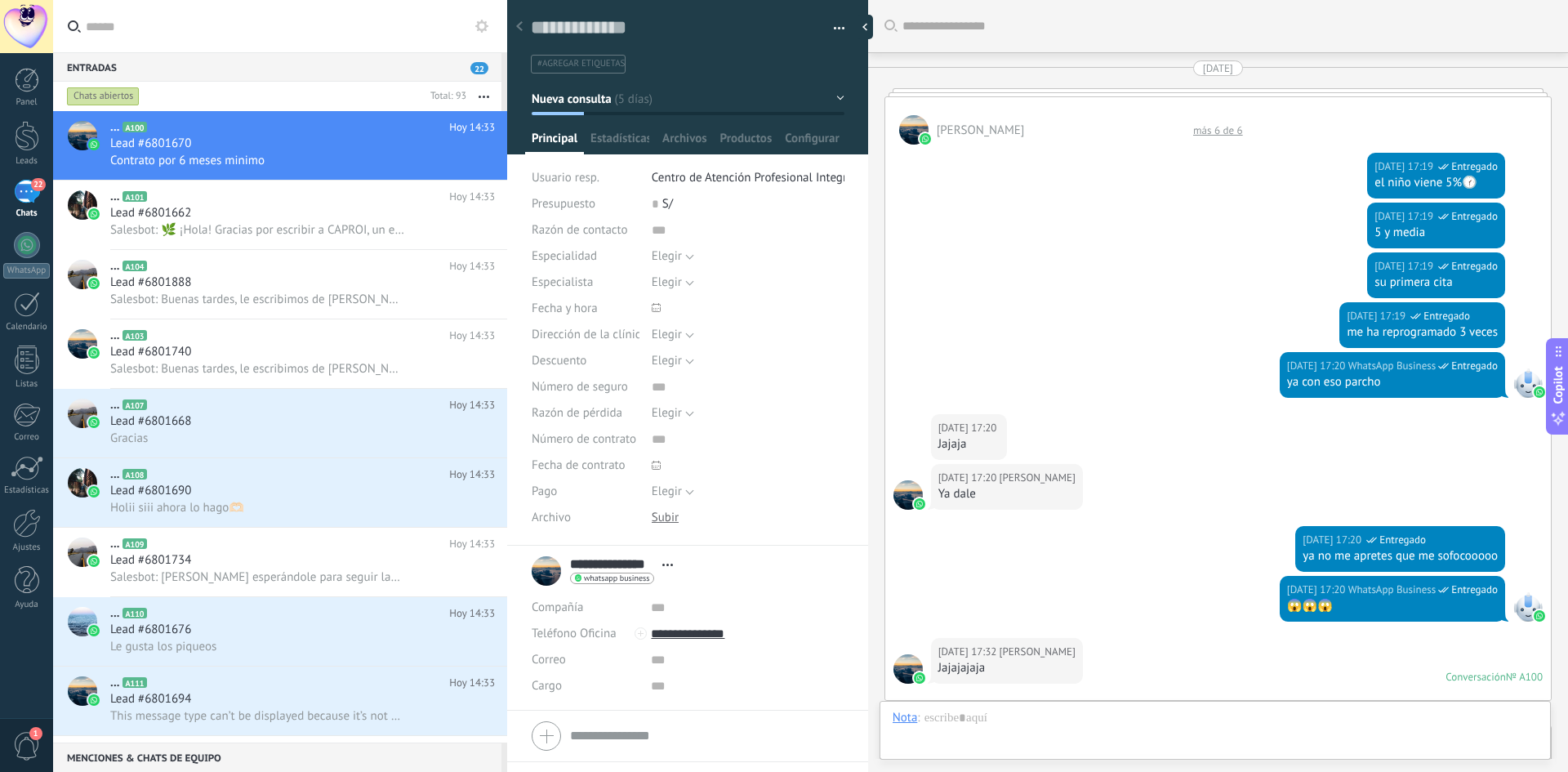
scroll to position [1002, 0]
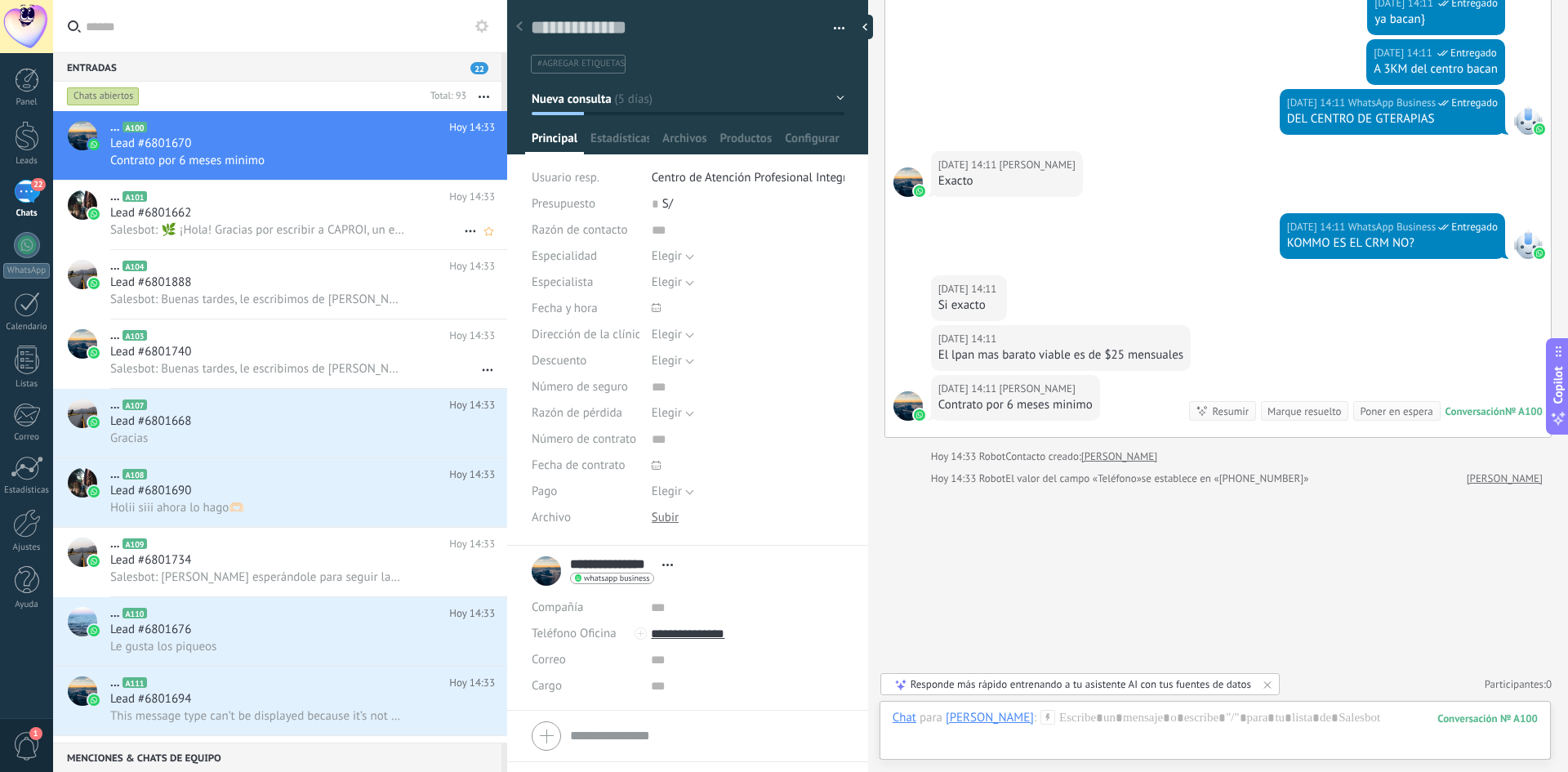
click at [192, 217] on h3 "Lead #6801662" at bounding box center [155, 213] width 89 height 17
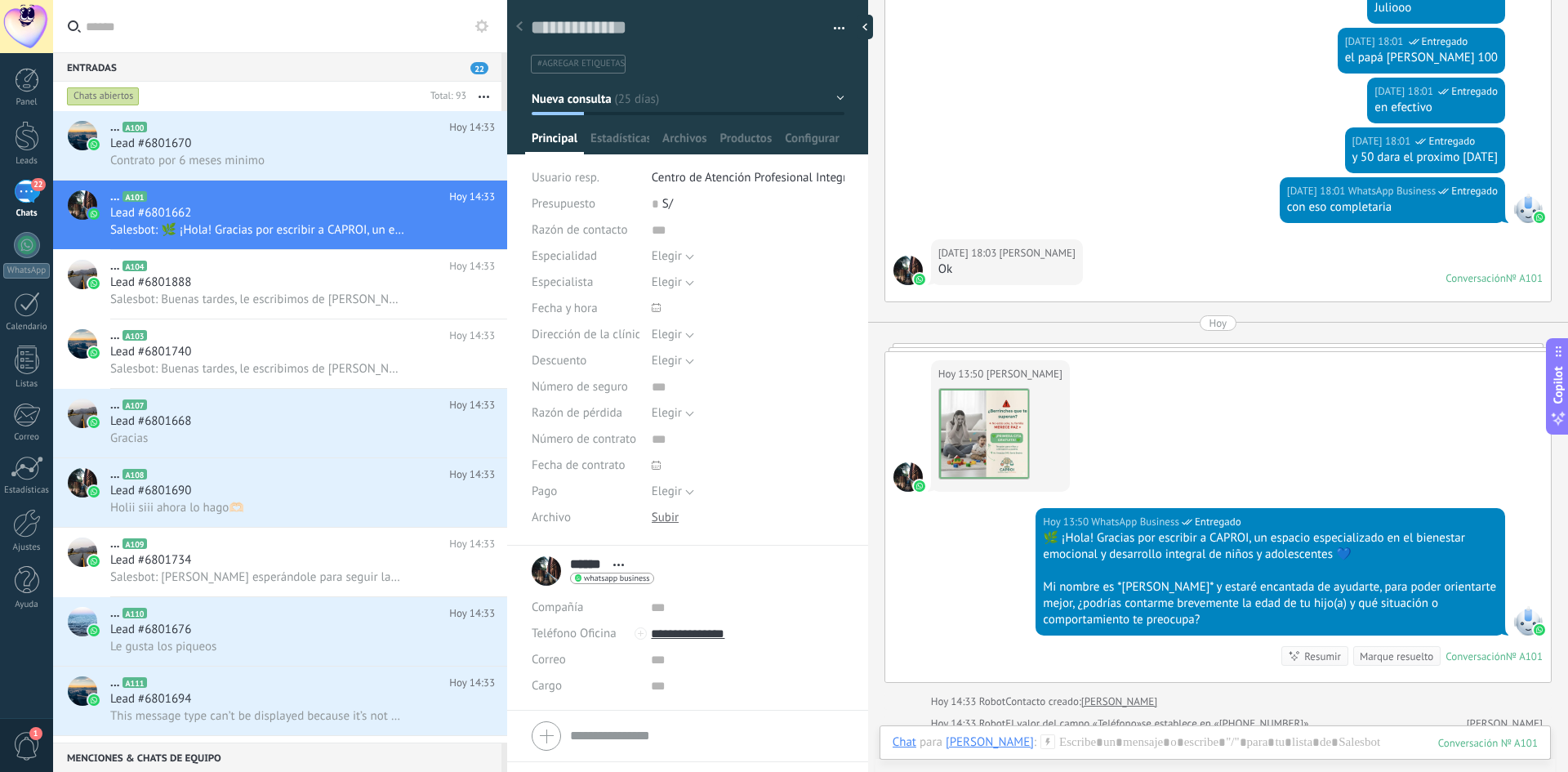
scroll to position [42, 0]
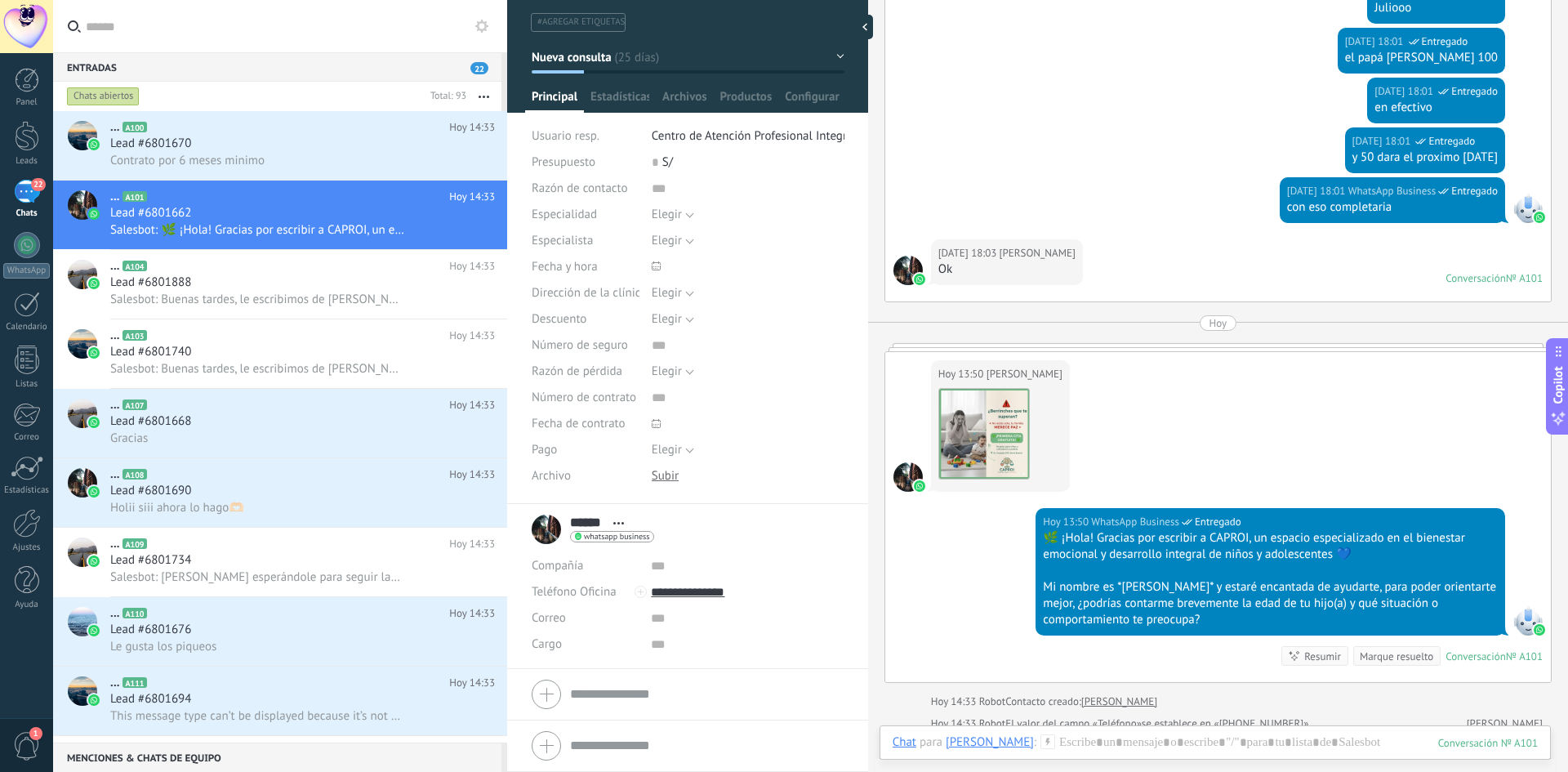
click at [551, 533] on div "****** [PERSON_NAME] ****** [PERSON_NAME] Abrir detalle Copie el nombre Desatar…" at bounding box center [593, 529] width 123 height 41
click at [603, 536] on span "whatsapp business" at bounding box center [617, 536] width 65 height 8
click at [539, 521] on div at bounding box center [784, 386] width 1568 height 772
click at [308, 292] on span "Salesbot: Buenas tardes, le escribimos de [PERSON_NAME] para confirmar su inter…" at bounding box center [257, 299] width 295 height 16
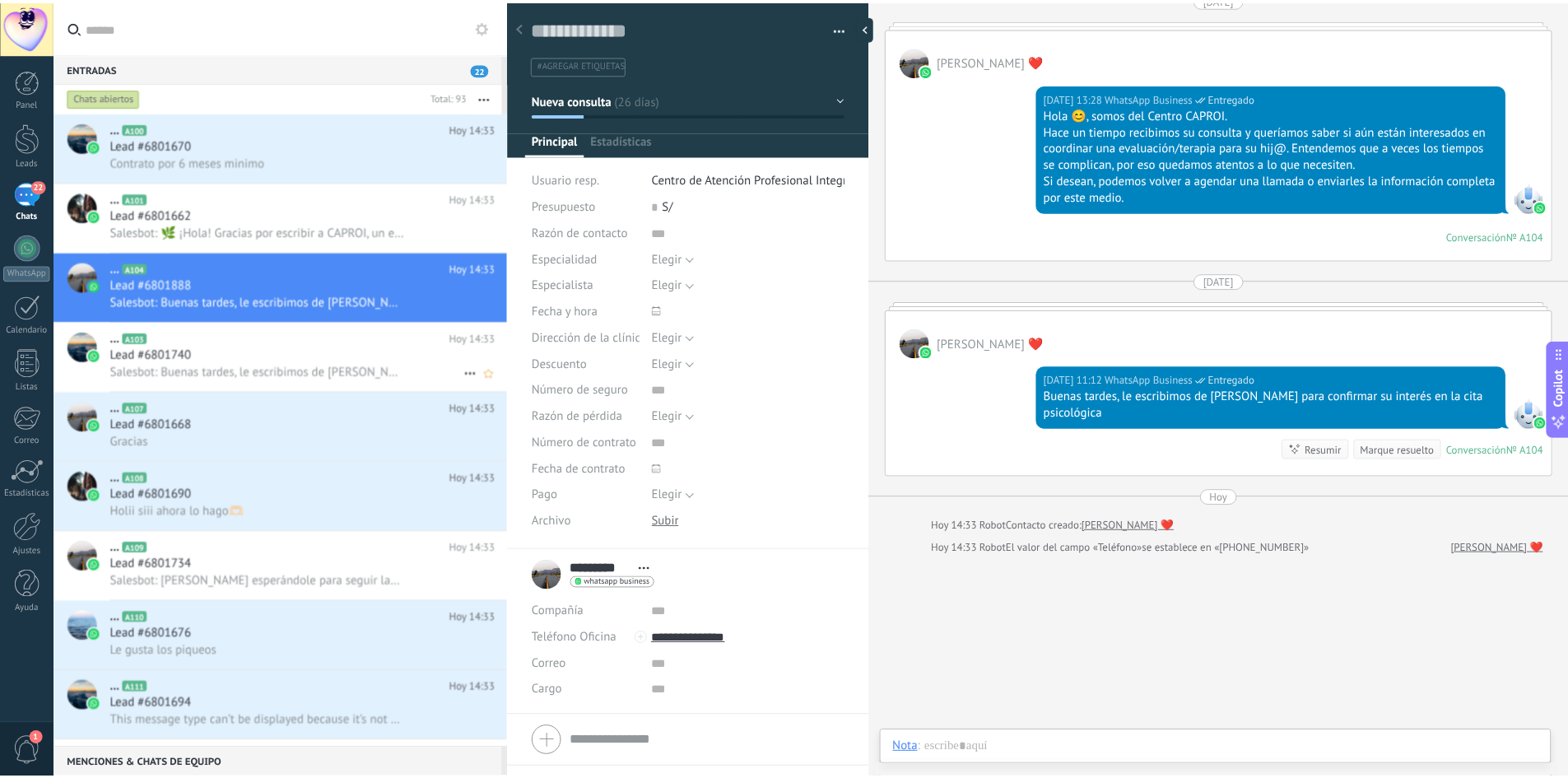
scroll to position [24, 0]
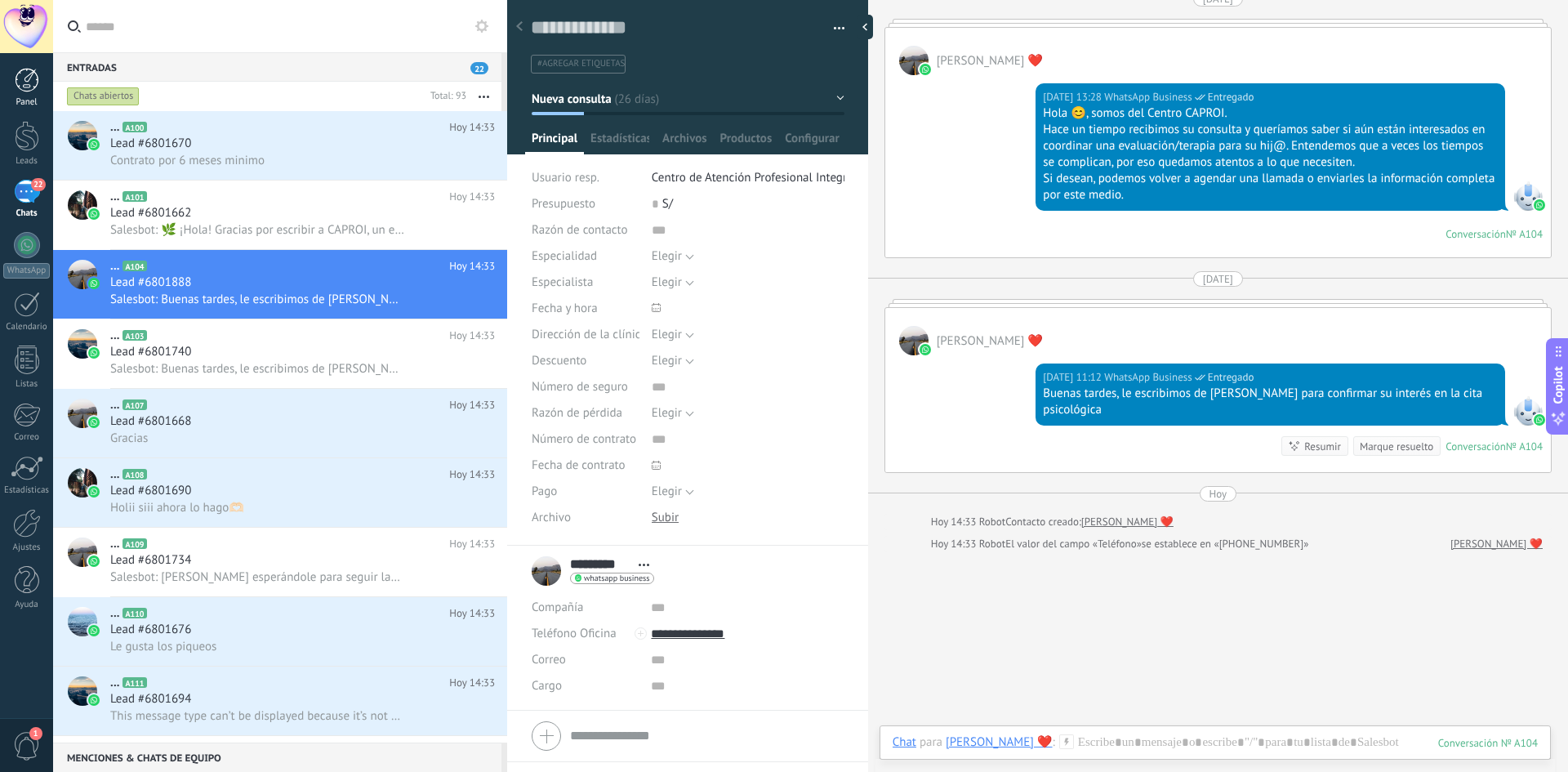
click at [43, 83] on link "Panel" at bounding box center [26, 88] width 53 height 40
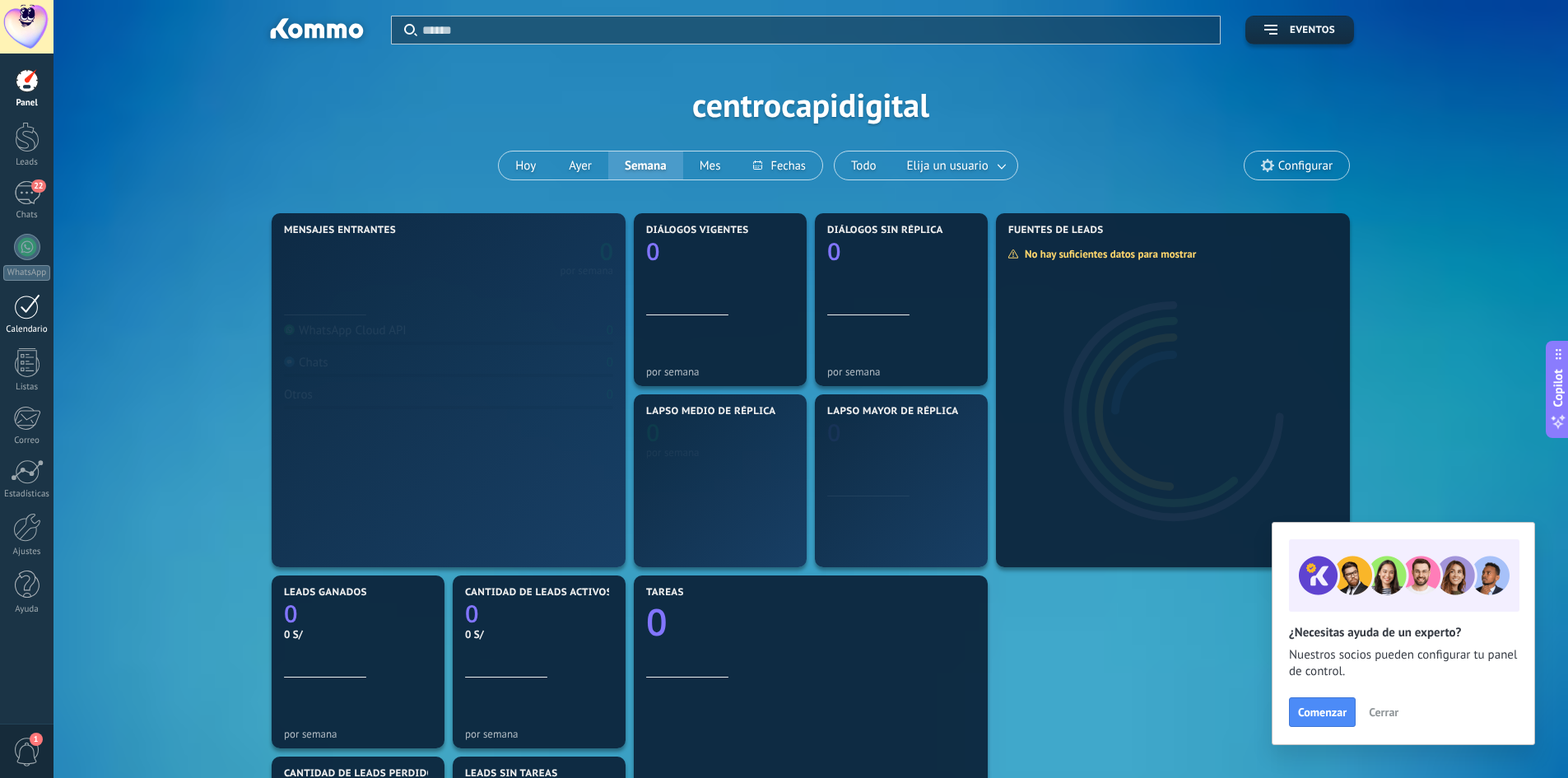
click at [23, 310] on div at bounding box center [27, 306] width 26 height 25
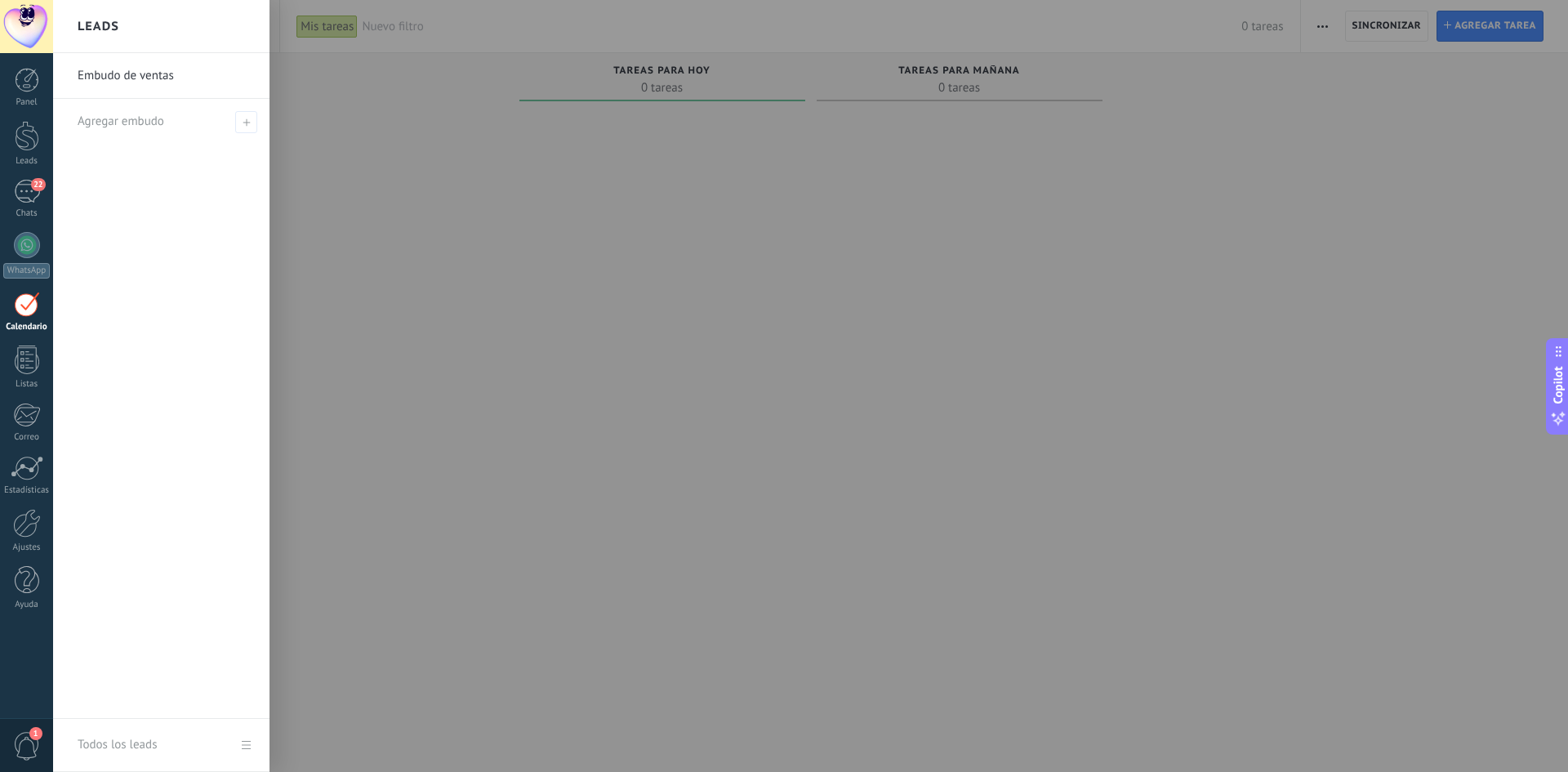
click at [155, 76] on link "Embudo de ventas" at bounding box center [165, 75] width 176 height 46
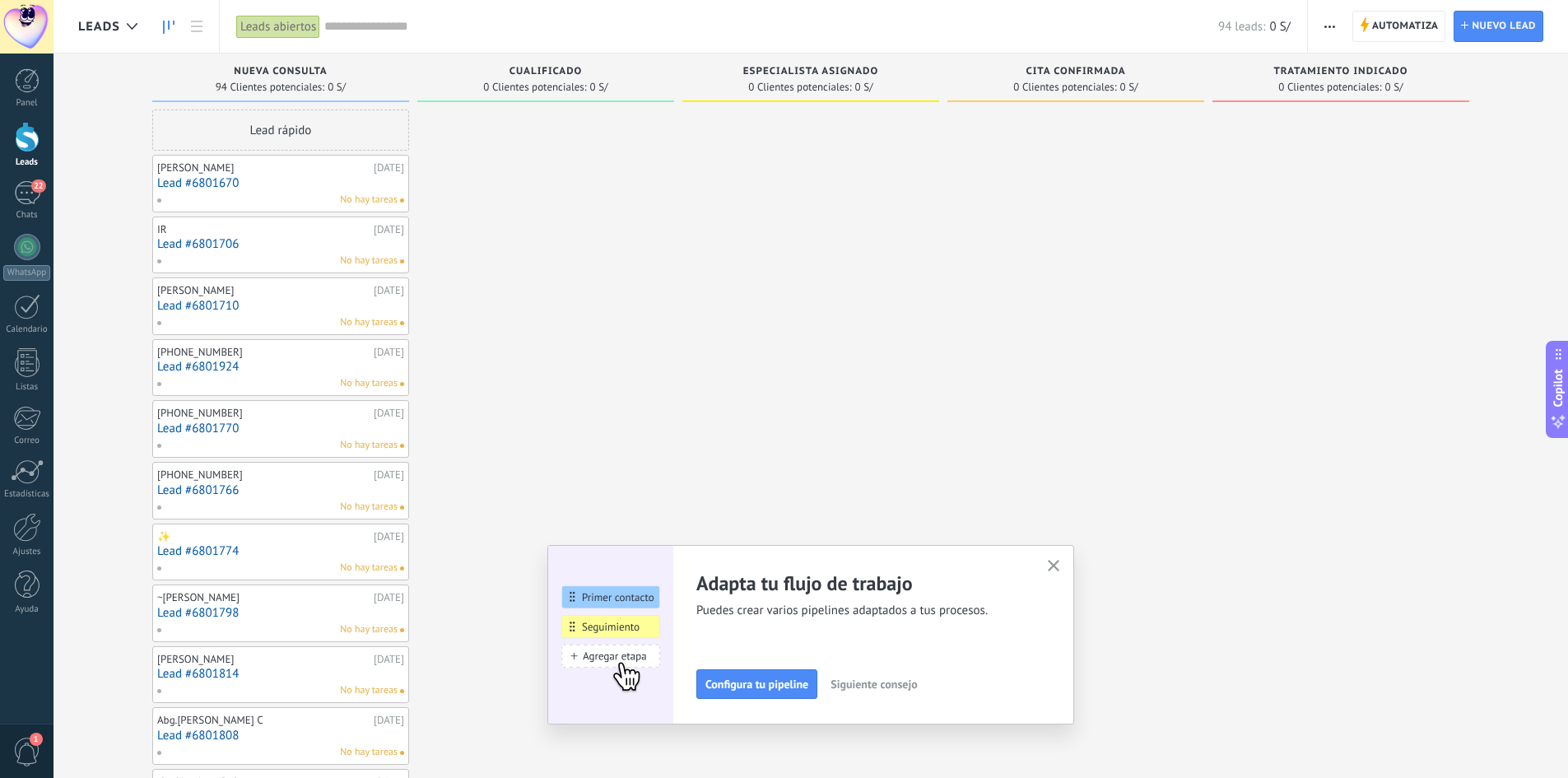
click at [344, 190] on link "Lead #6801670" at bounding box center [280, 183] width 247 height 14
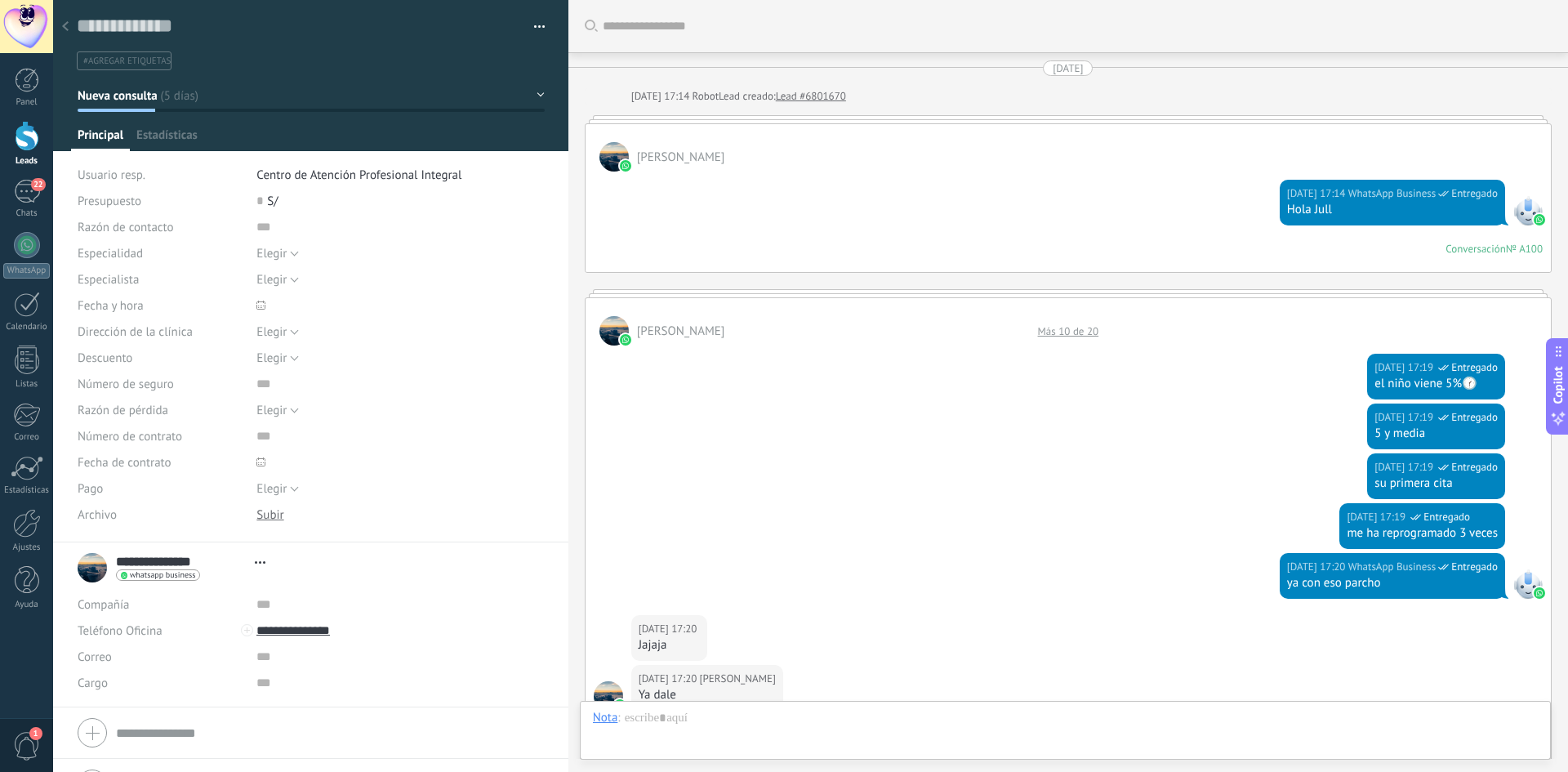
scroll to position [24, 0]
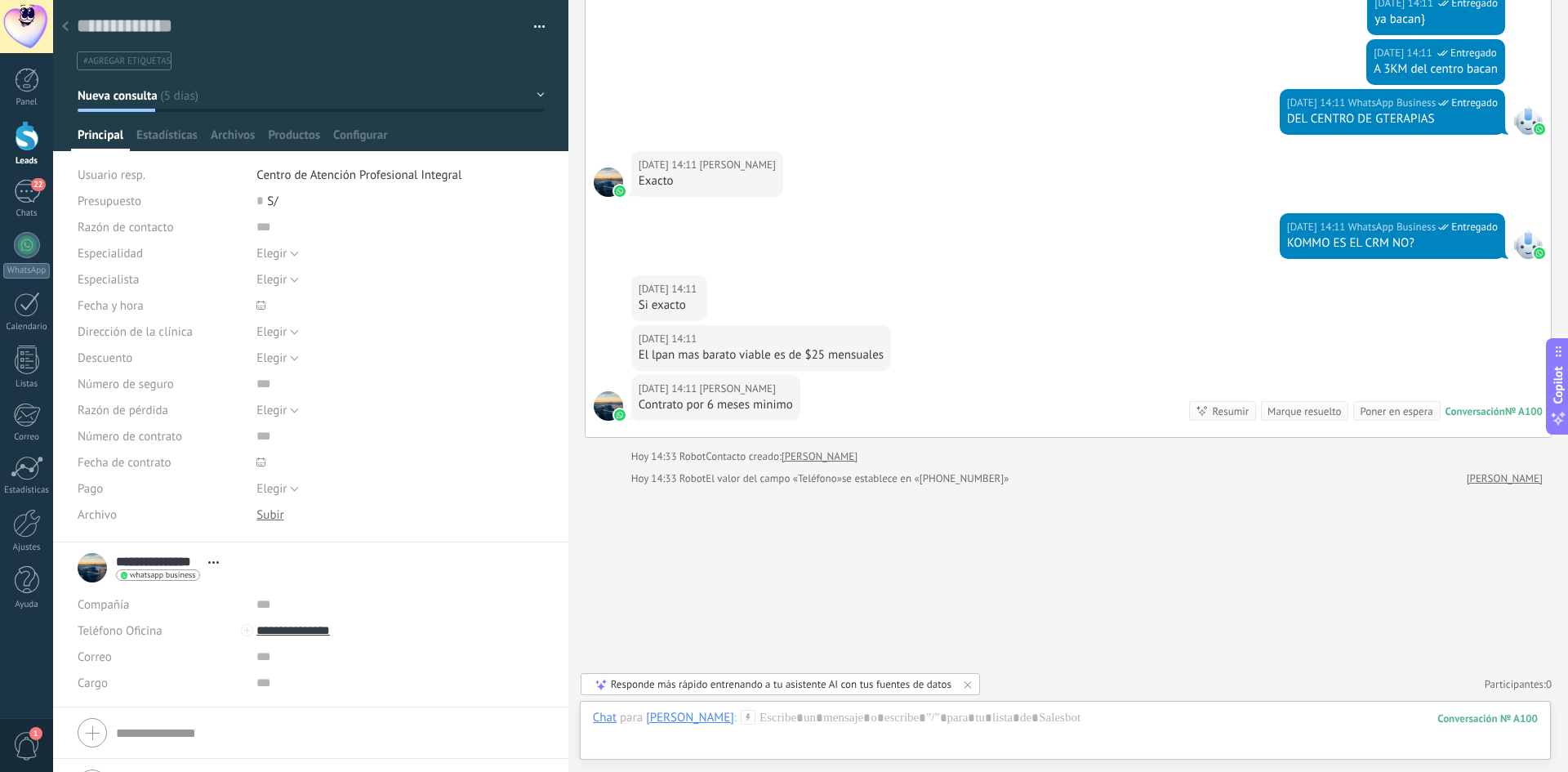
click at [63, 25] on icon at bounding box center [65, 26] width 7 height 10
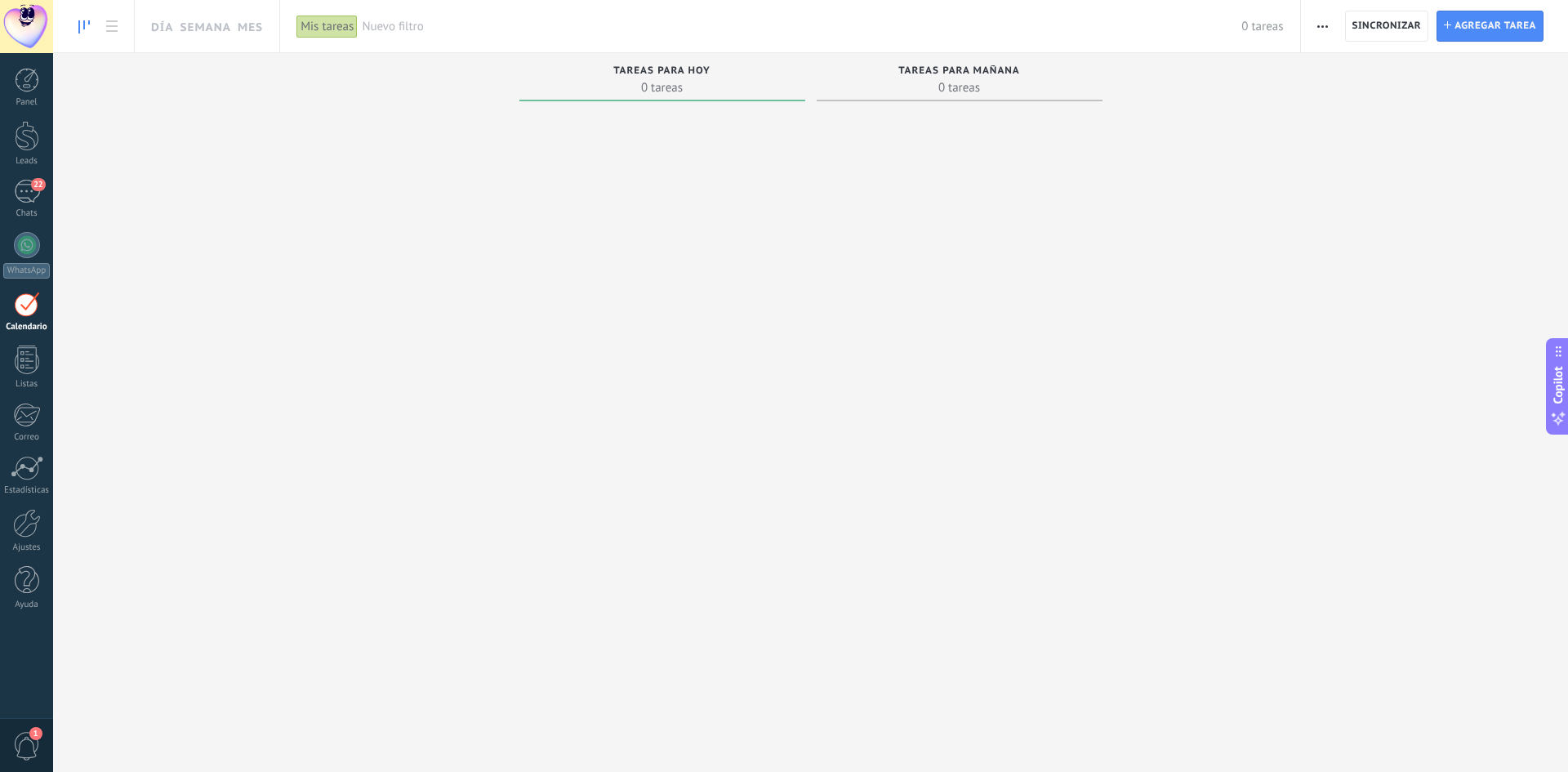
drag, startPoint x: 192, startPoint y: 187, endPoint x: 588, endPoint y: 184, distance: 396.0
click at [588, 184] on div at bounding box center [662, 419] width 286 height 623
click at [26, 130] on div at bounding box center [27, 136] width 24 height 30
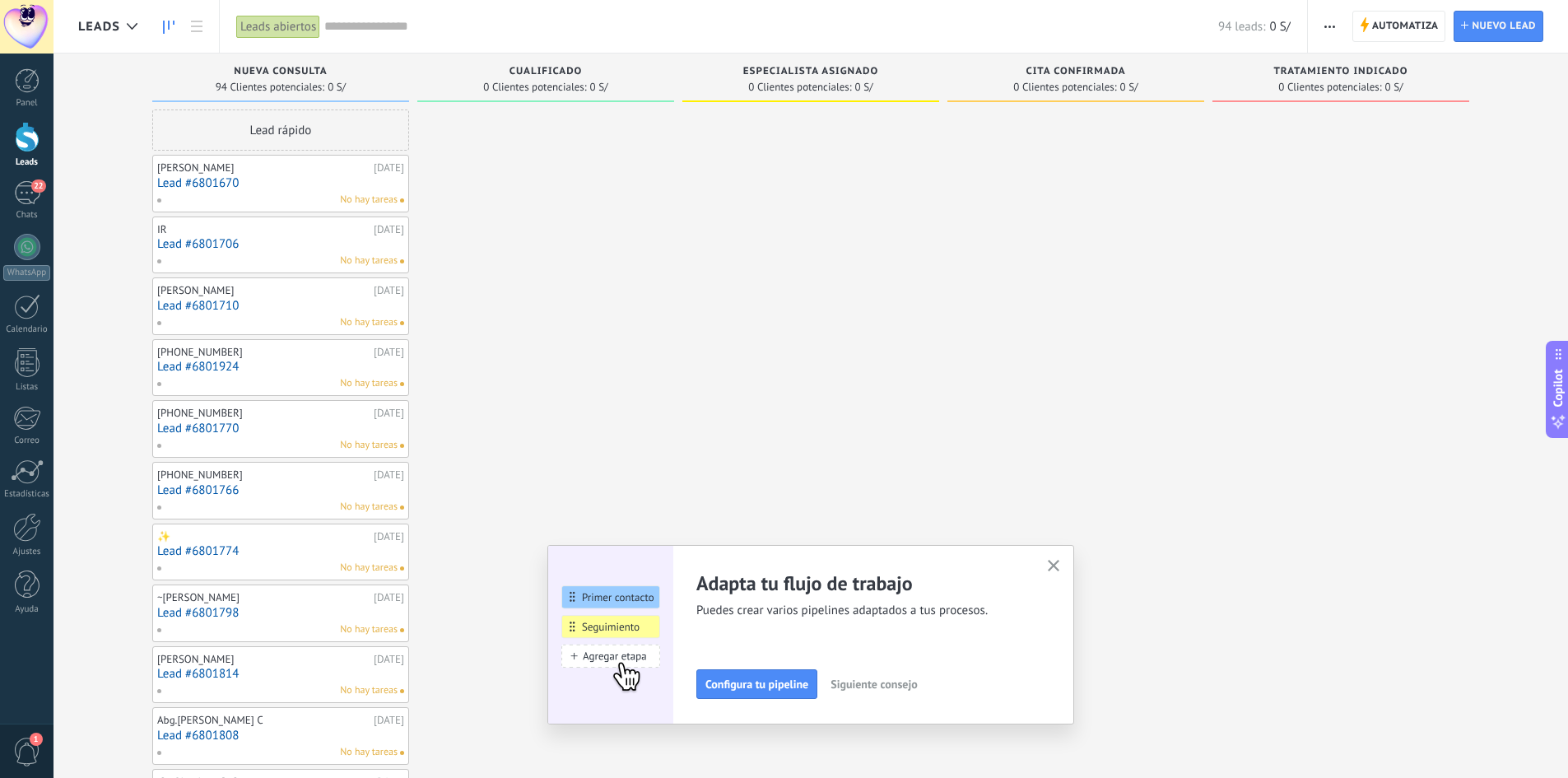
click at [197, 177] on link "Lead #6801670" at bounding box center [280, 183] width 247 height 14
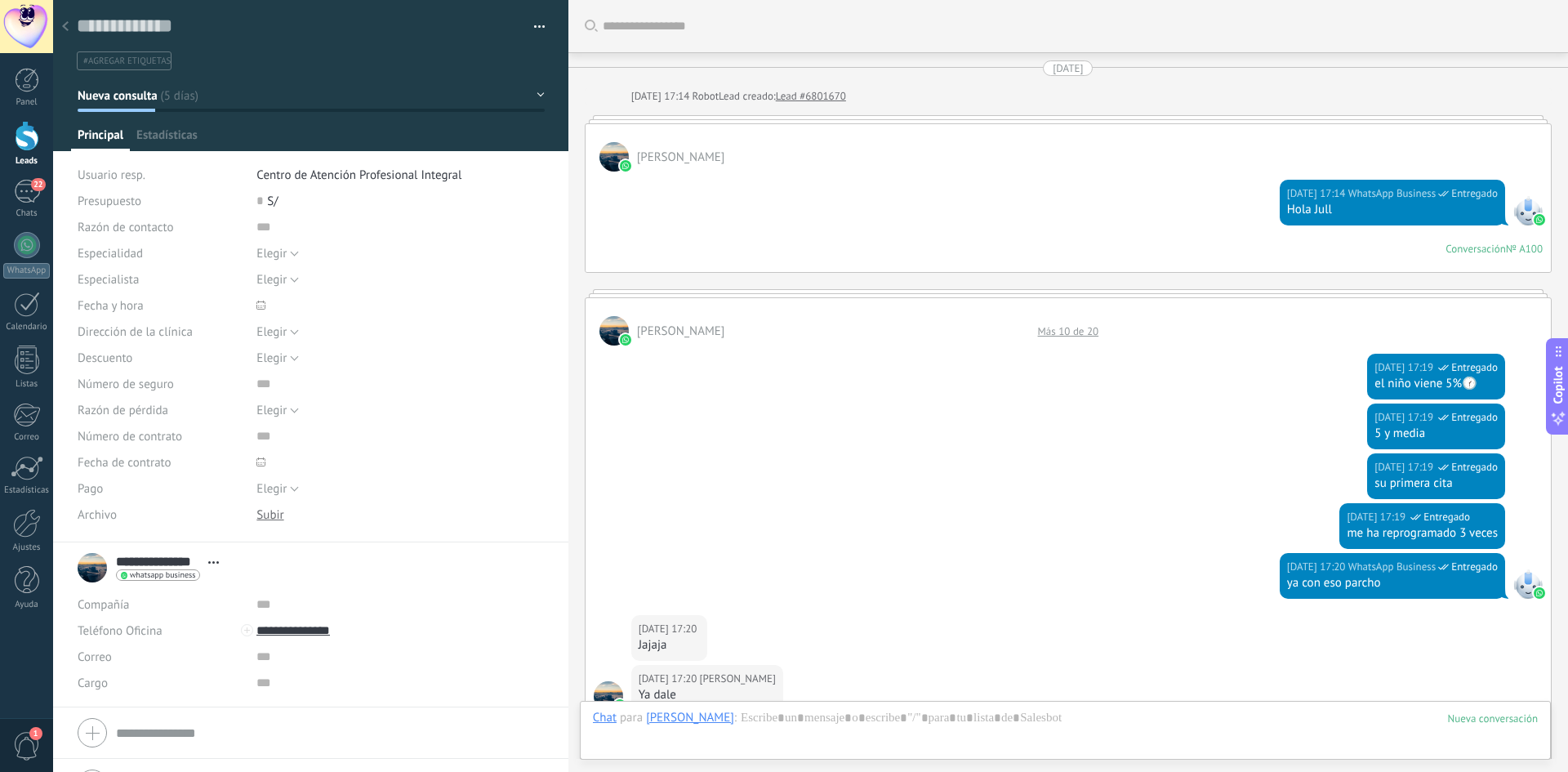
scroll to position [1227, 0]
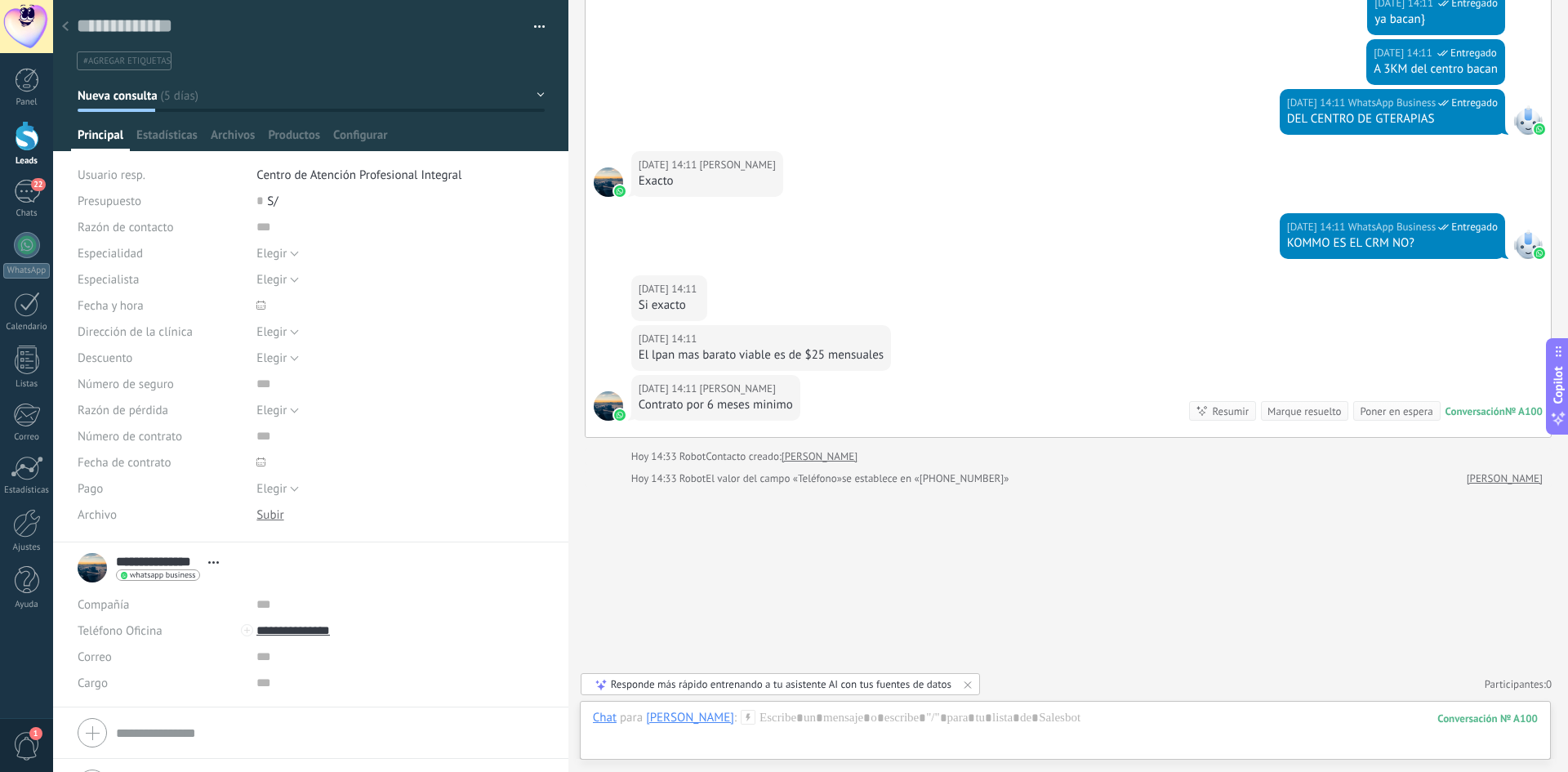
click at [68, 20] on div at bounding box center [65, 27] width 23 height 32
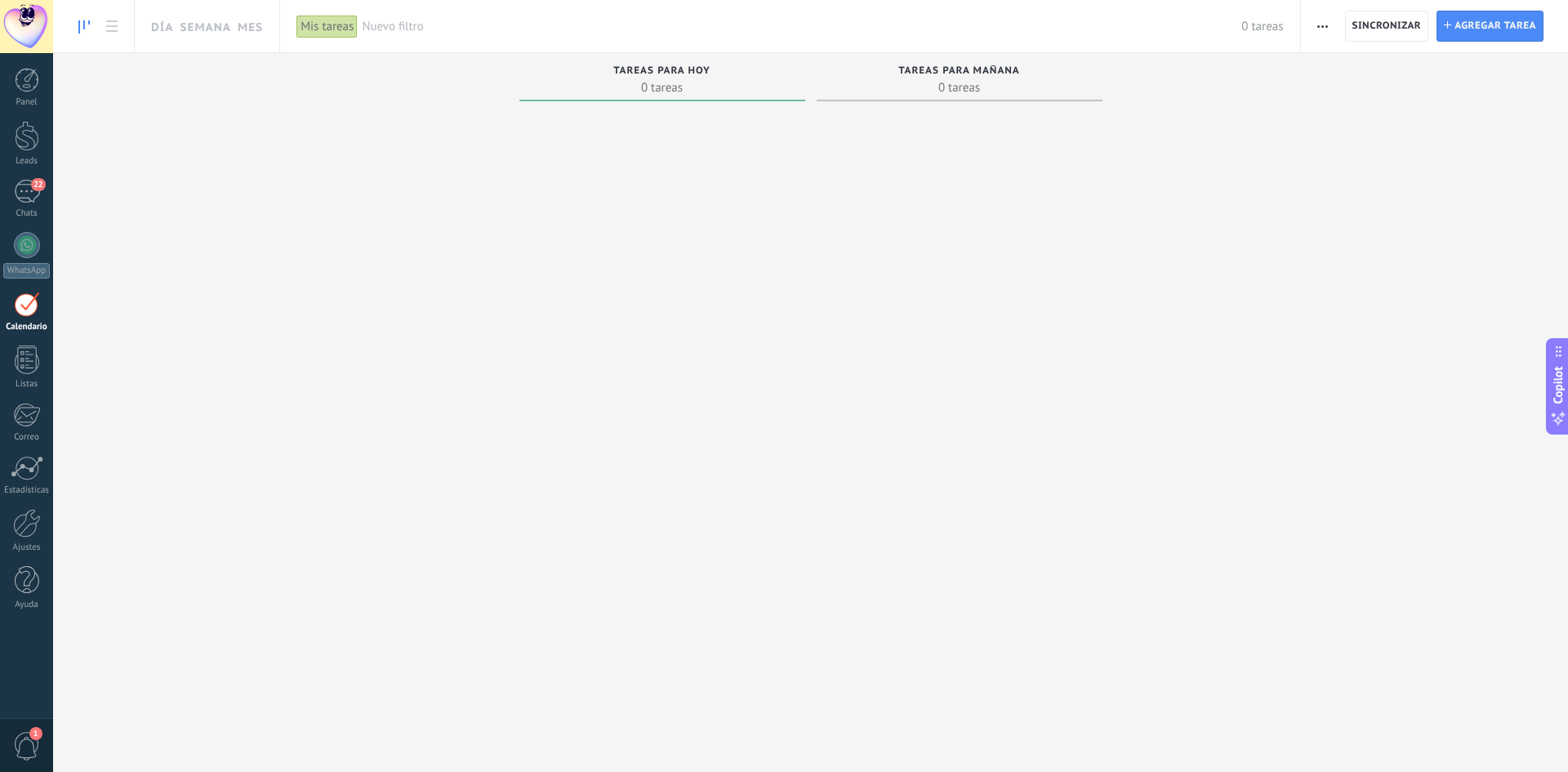
drag, startPoint x: 243, startPoint y: 180, endPoint x: 243, endPoint y: 149, distance: 31.0
click at [243, 149] on div "Tareas completas 0 tareas Tareas caducadas 0 tareas Tareas para hoy 0 tareas Ta…" at bounding box center [811, 392] width 1515 height 678
click at [30, 145] on div at bounding box center [27, 136] width 24 height 30
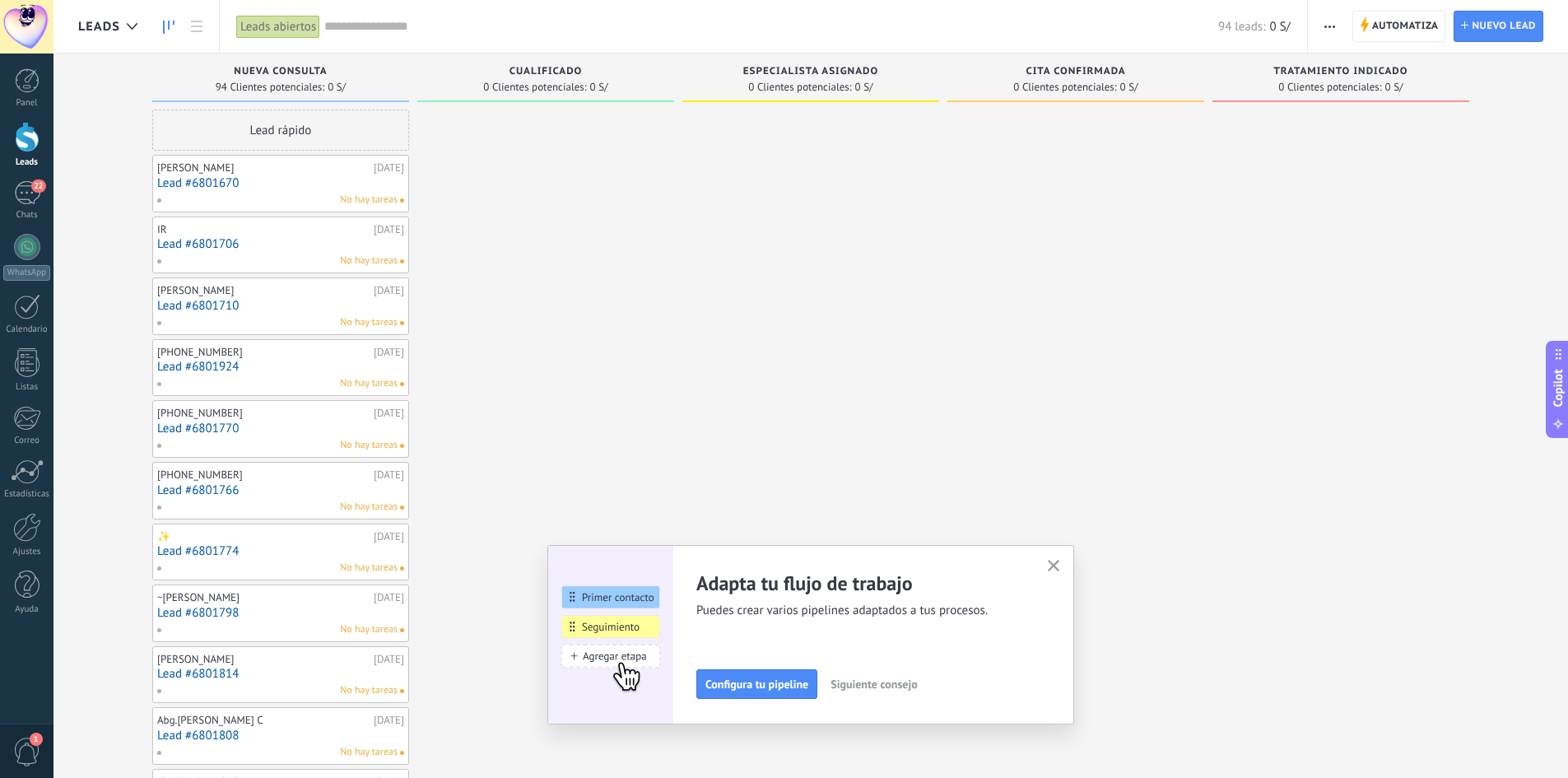
drag, startPoint x: 212, startPoint y: 184, endPoint x: 699, endPoint y: 170, distance: 487.2
click at [715, 171] on div at bounding box center [811, 744] width 257 height 1269
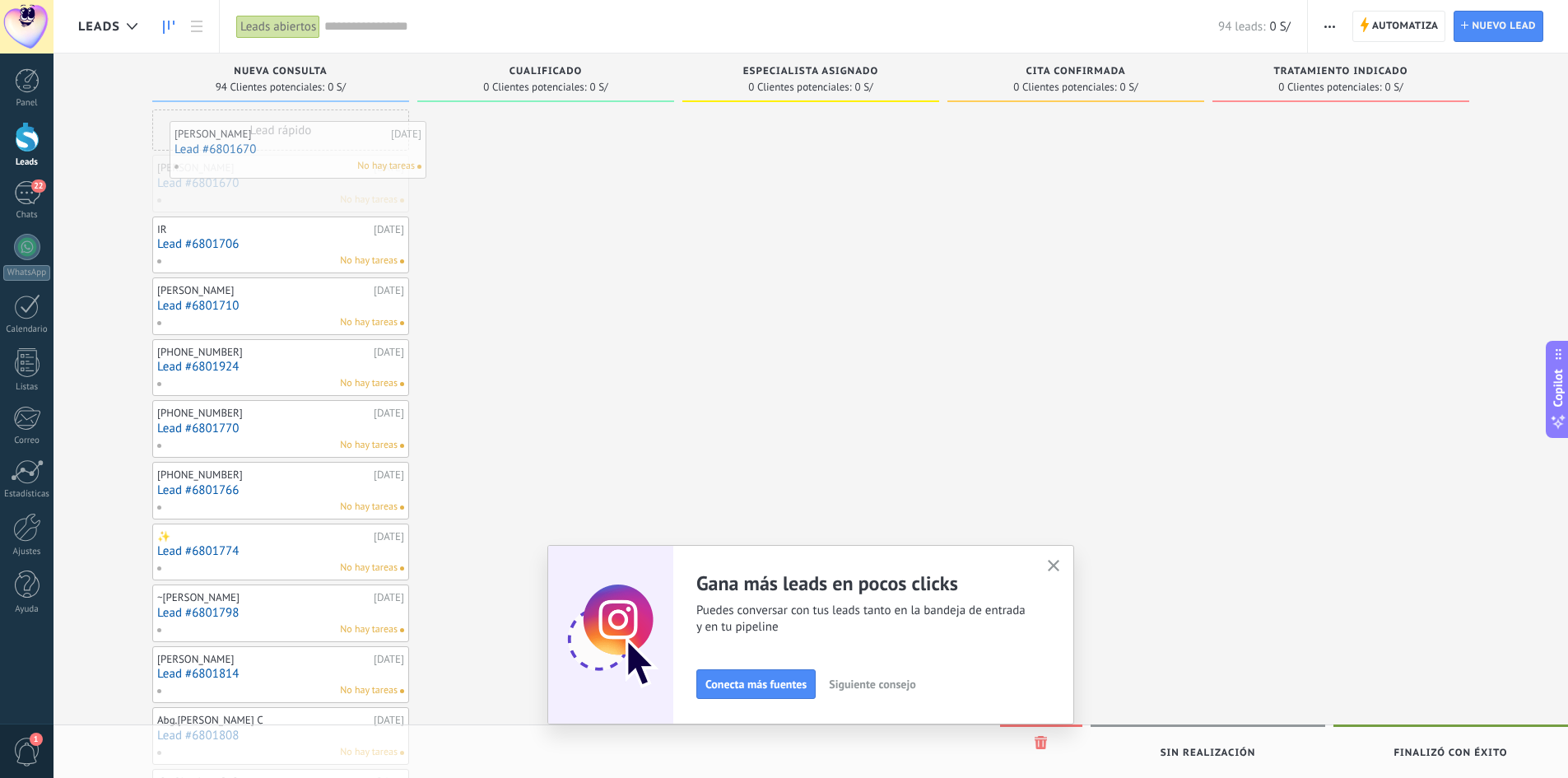
drag, startPoint x: 333, startPoint y: 179, endPoint x: 349, endPoint y: 150, distance: 33.1
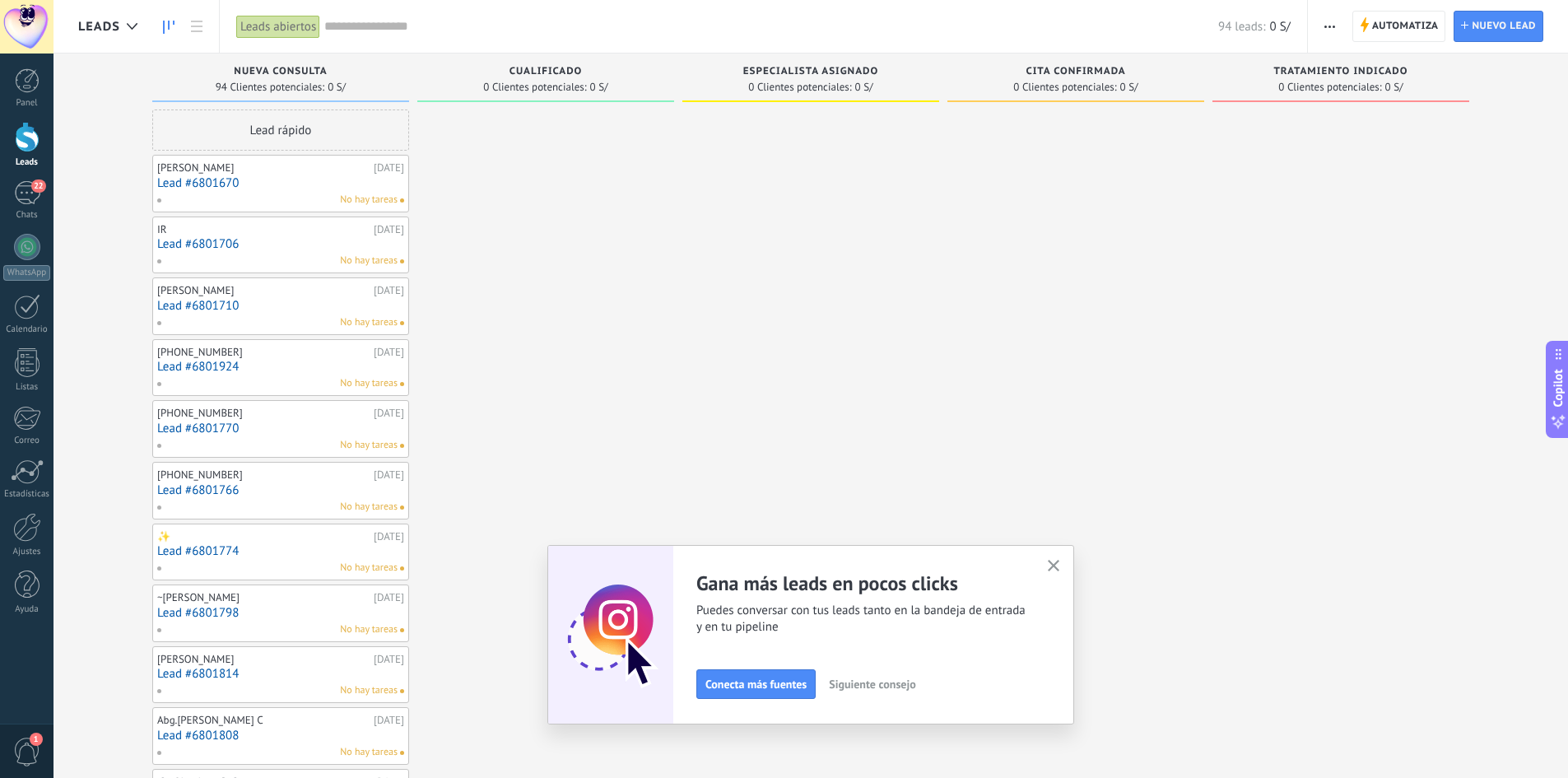
click at [307, 248] on link "Lead #6801706" at bounding box center [280, 244] width 247 height 14
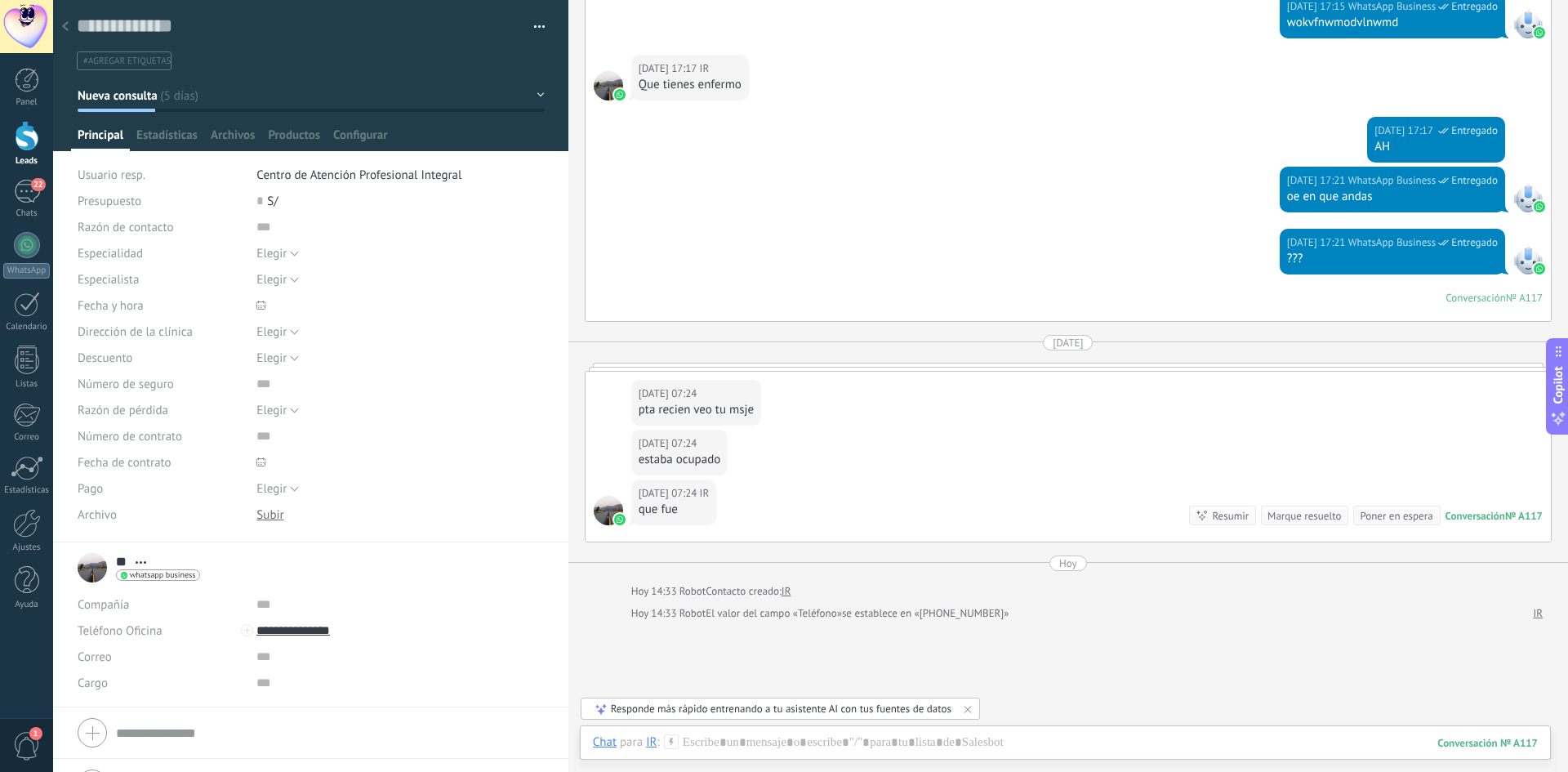
scroll to position [655, 0]
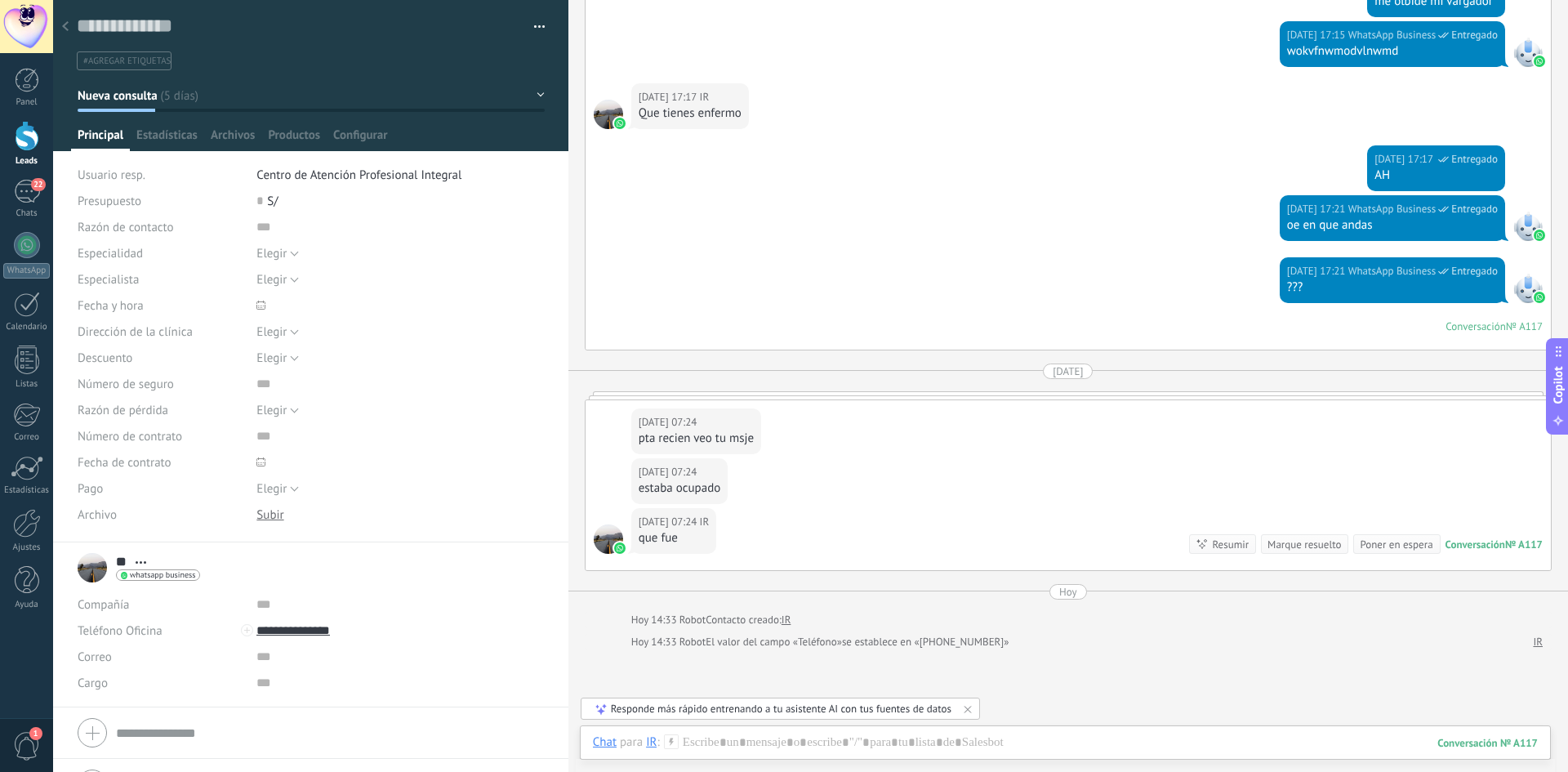
click at [65, 27] on icon at bounding box center [65, 26] width 7 height 10
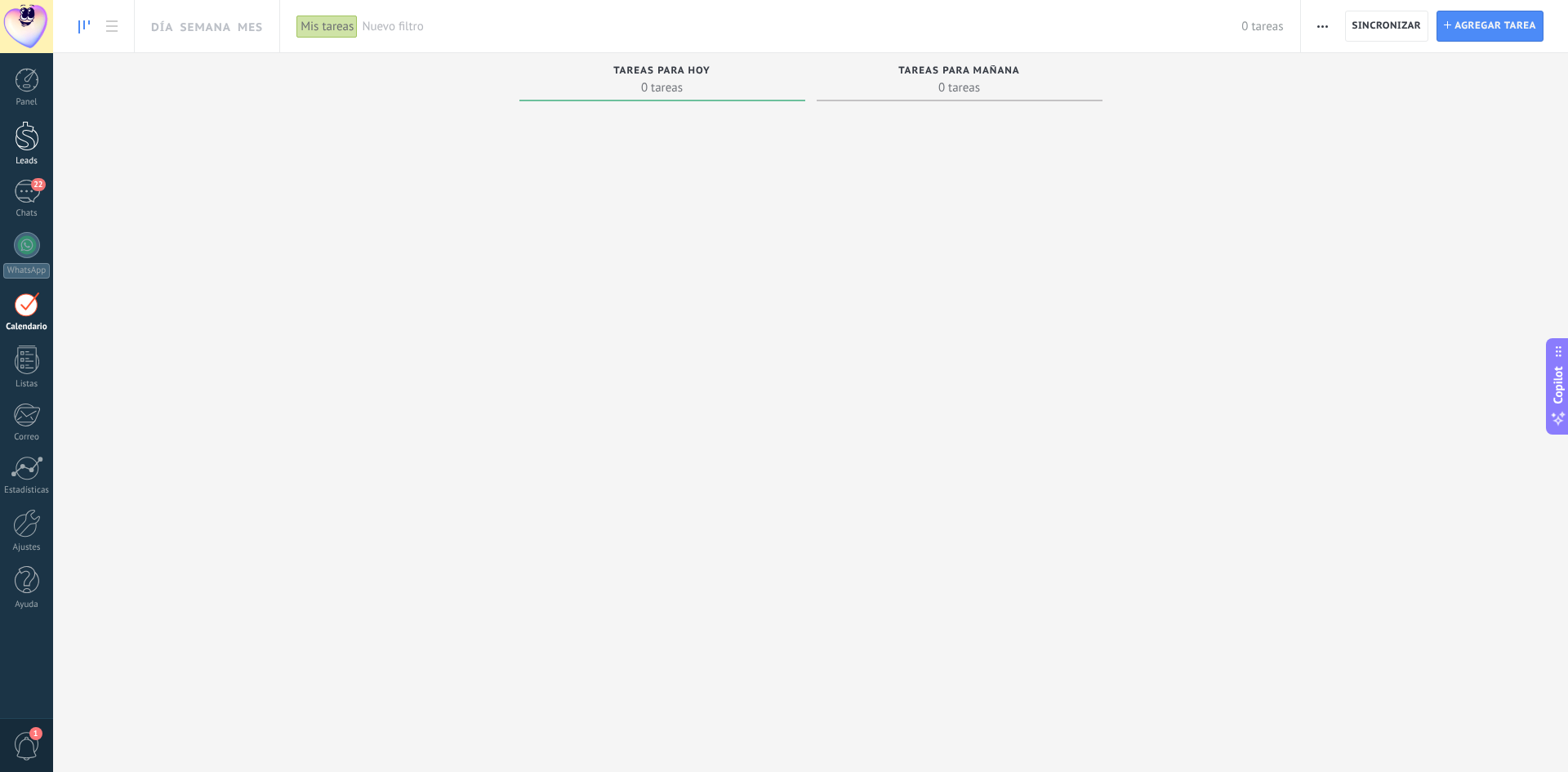
click at [23, 141] on div at bounding box center [27, 136] width 24 height 30
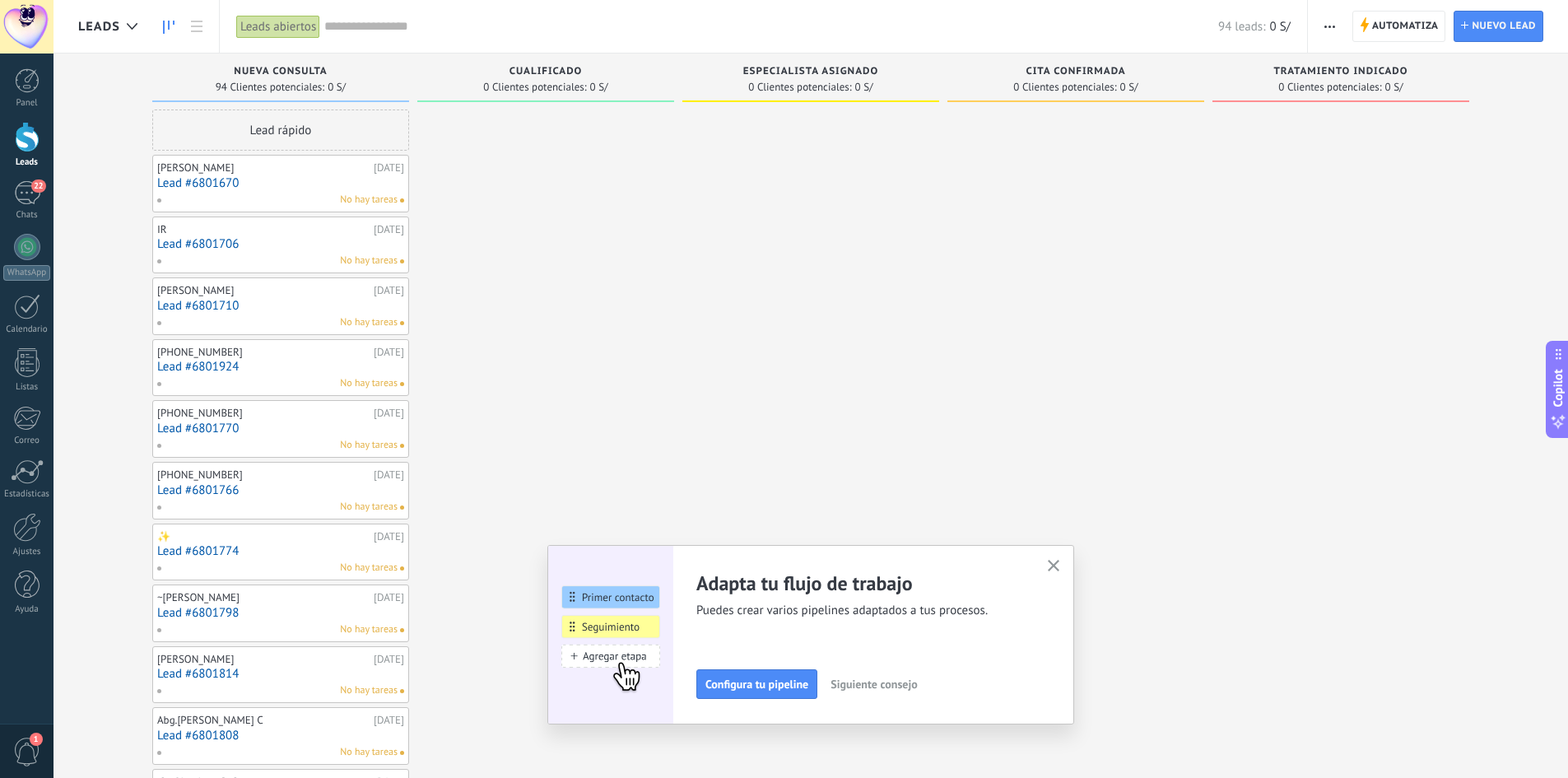
drag, startPoint x: 250, startPoint y: 253, endPoint x: 255, endPoint y: 243, distance: 11.2
click at [255, 243] on link "Lead #6801706" at bounding box center [280, 244] width 247 height 14
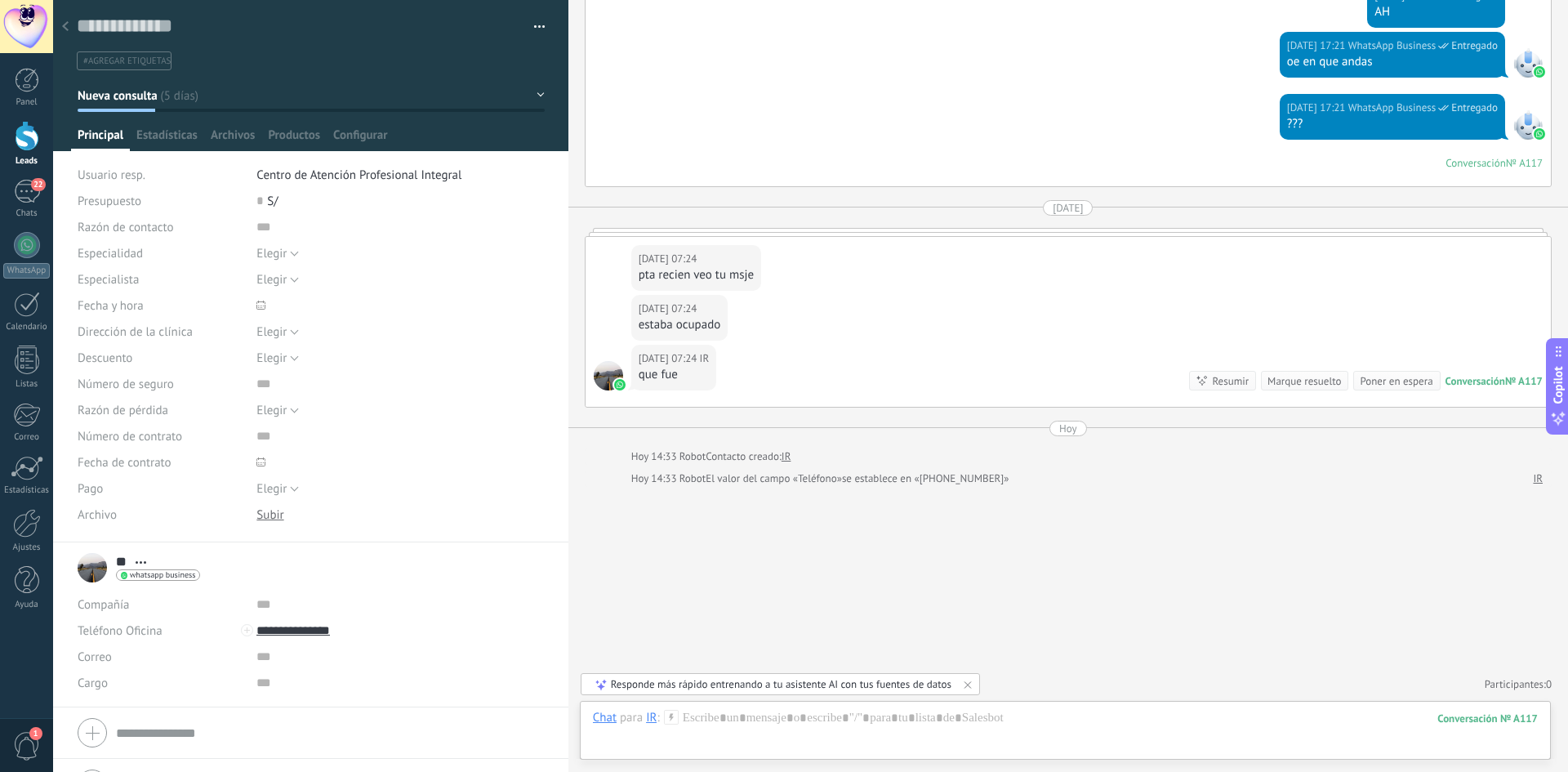
click at [531, 34] on button "button" at bounding box center [533, 27] width 23 height 24
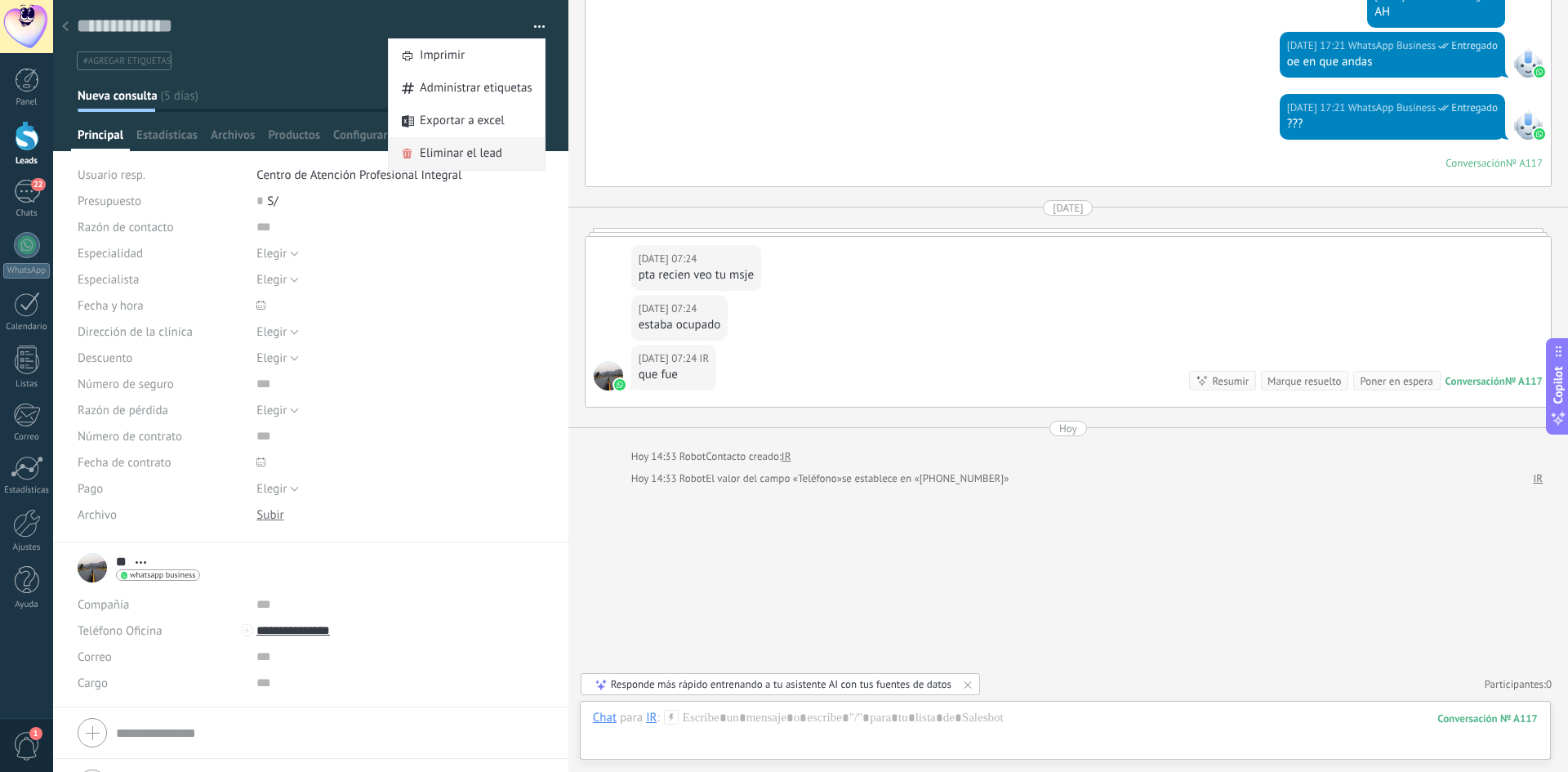
click at [499, 153] on div "Eliminar el lead" at bounding box center [466, 153] width 156 height 33
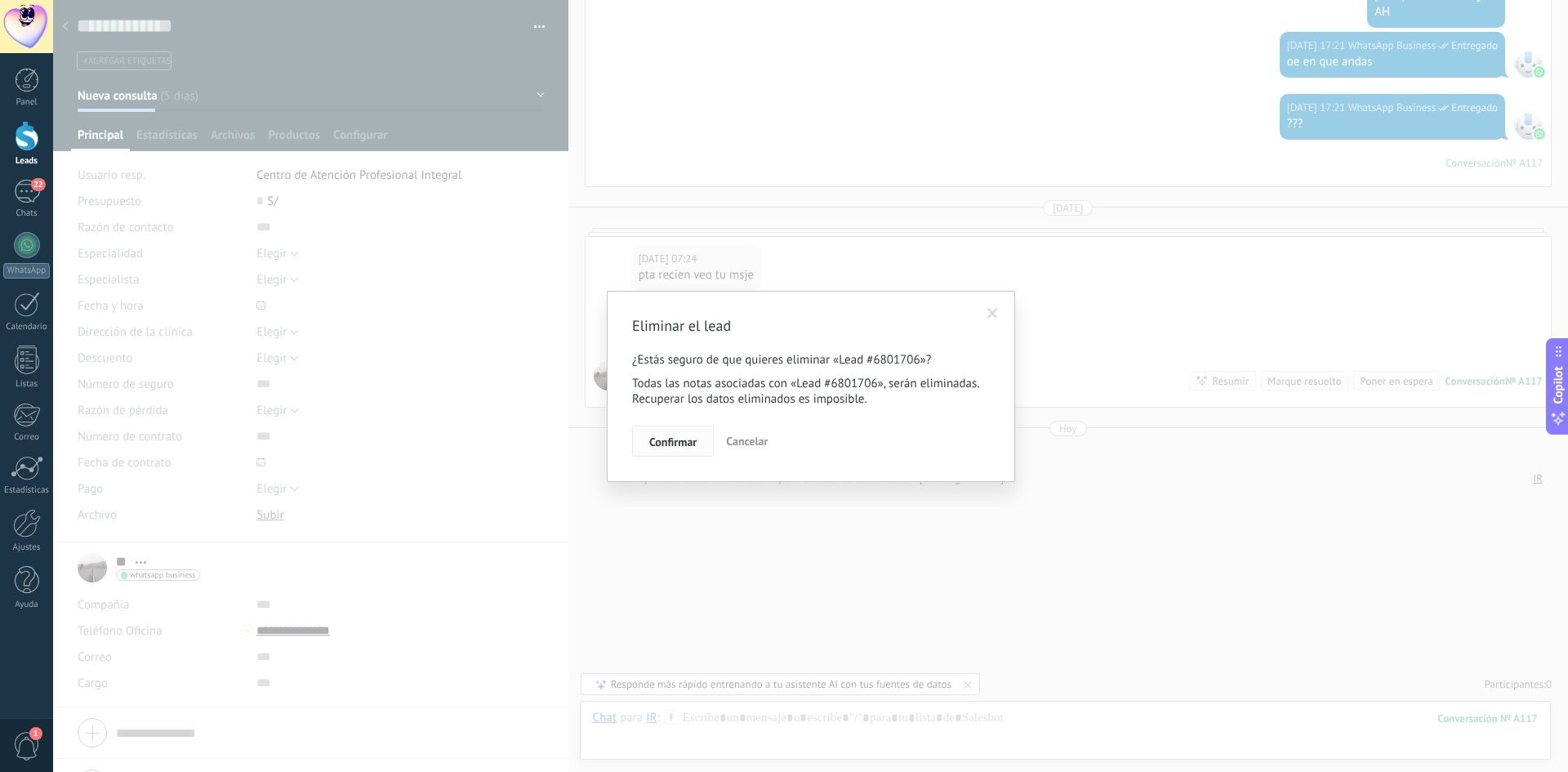
click at [692, 442] on span "Confirmar" at bounding box center [673, 441] width 48 height 11
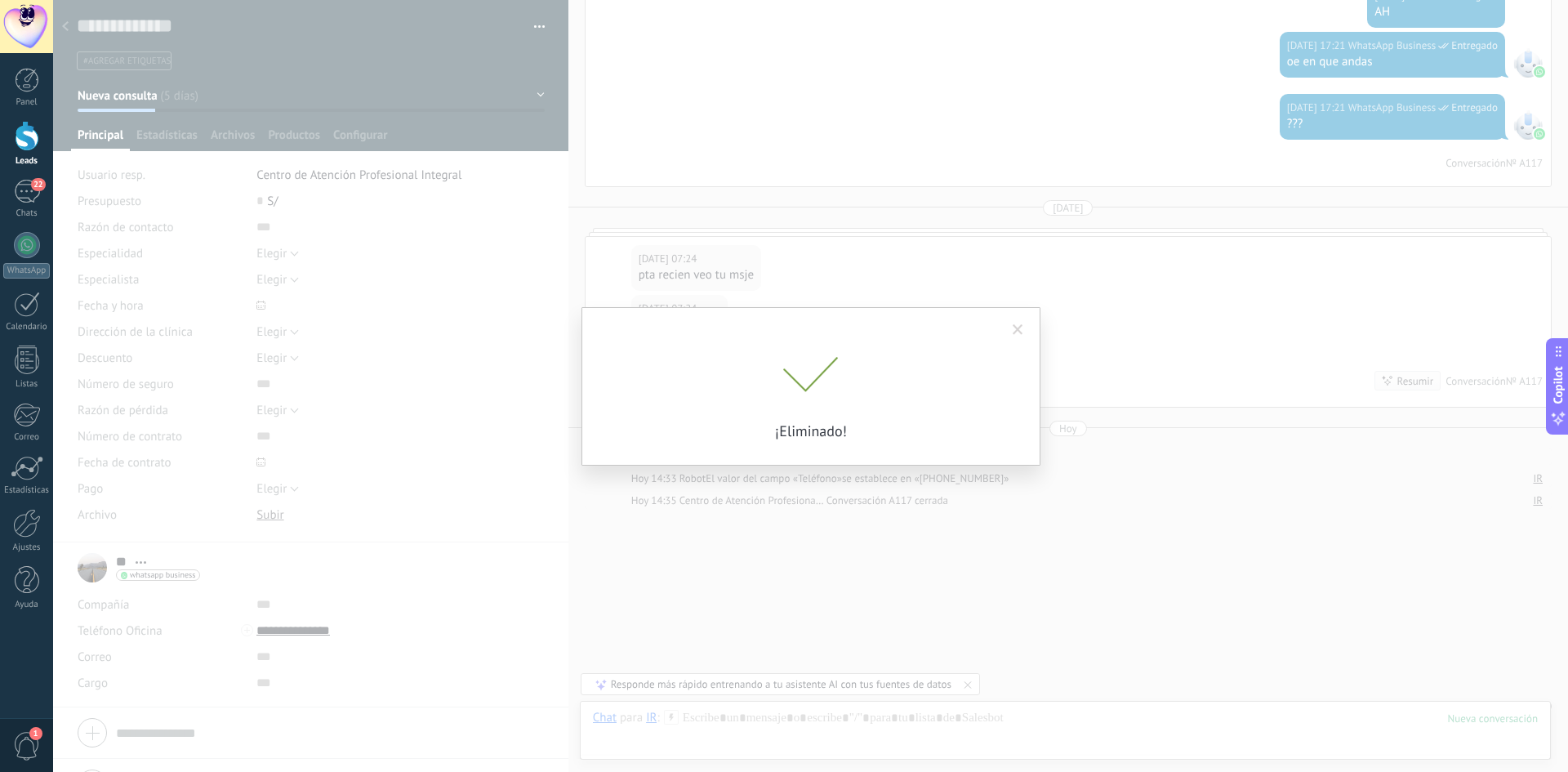
scroll to position [840, 0]
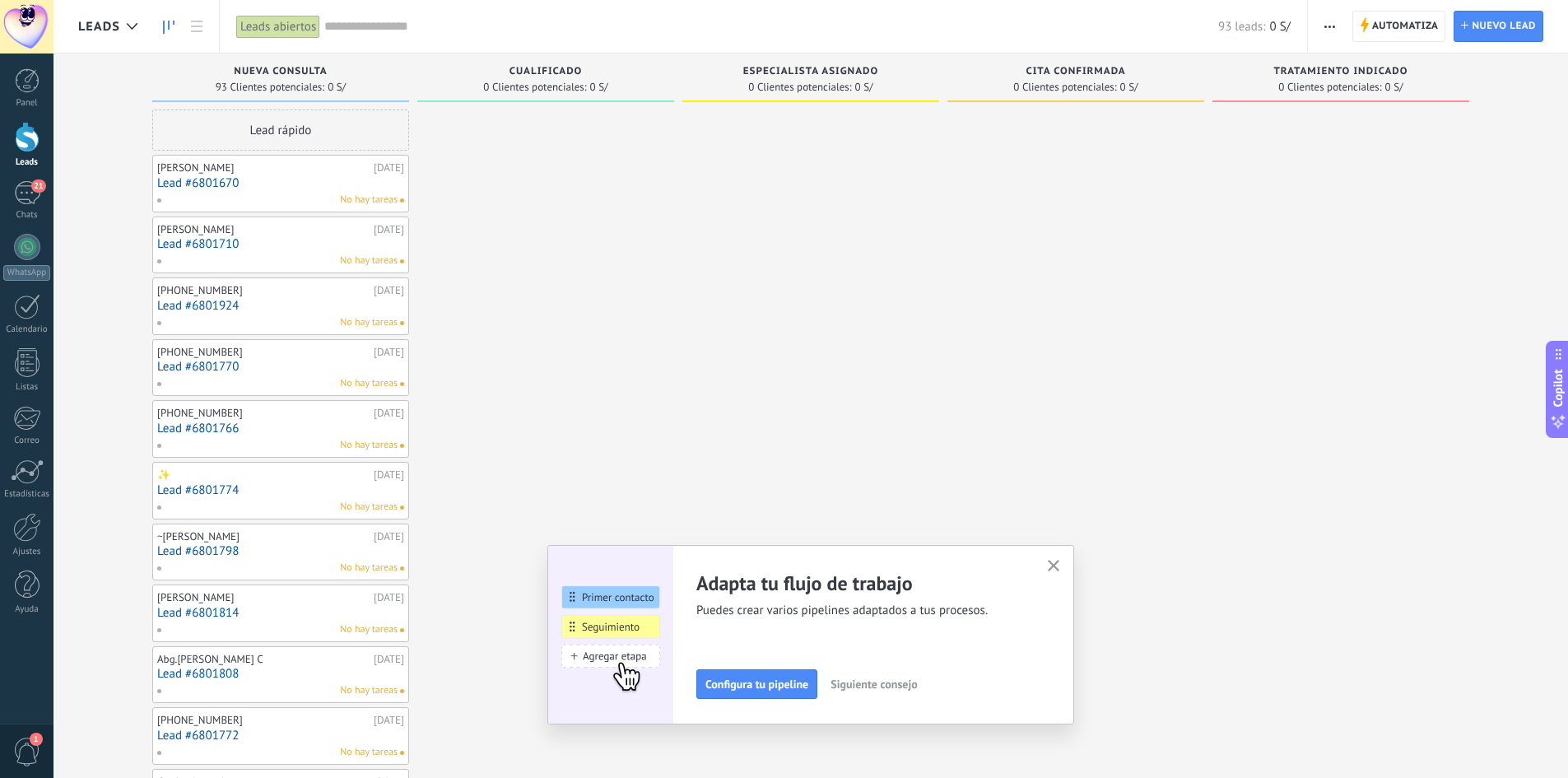
drag, startPoint x: 390, startPoint y: 185, endPoint x: 360, endPoint y: 183, distance: 30.1
click at [360, 183] on link "Lead #6801670" at bounding box center [280, 183] width 247 height 14
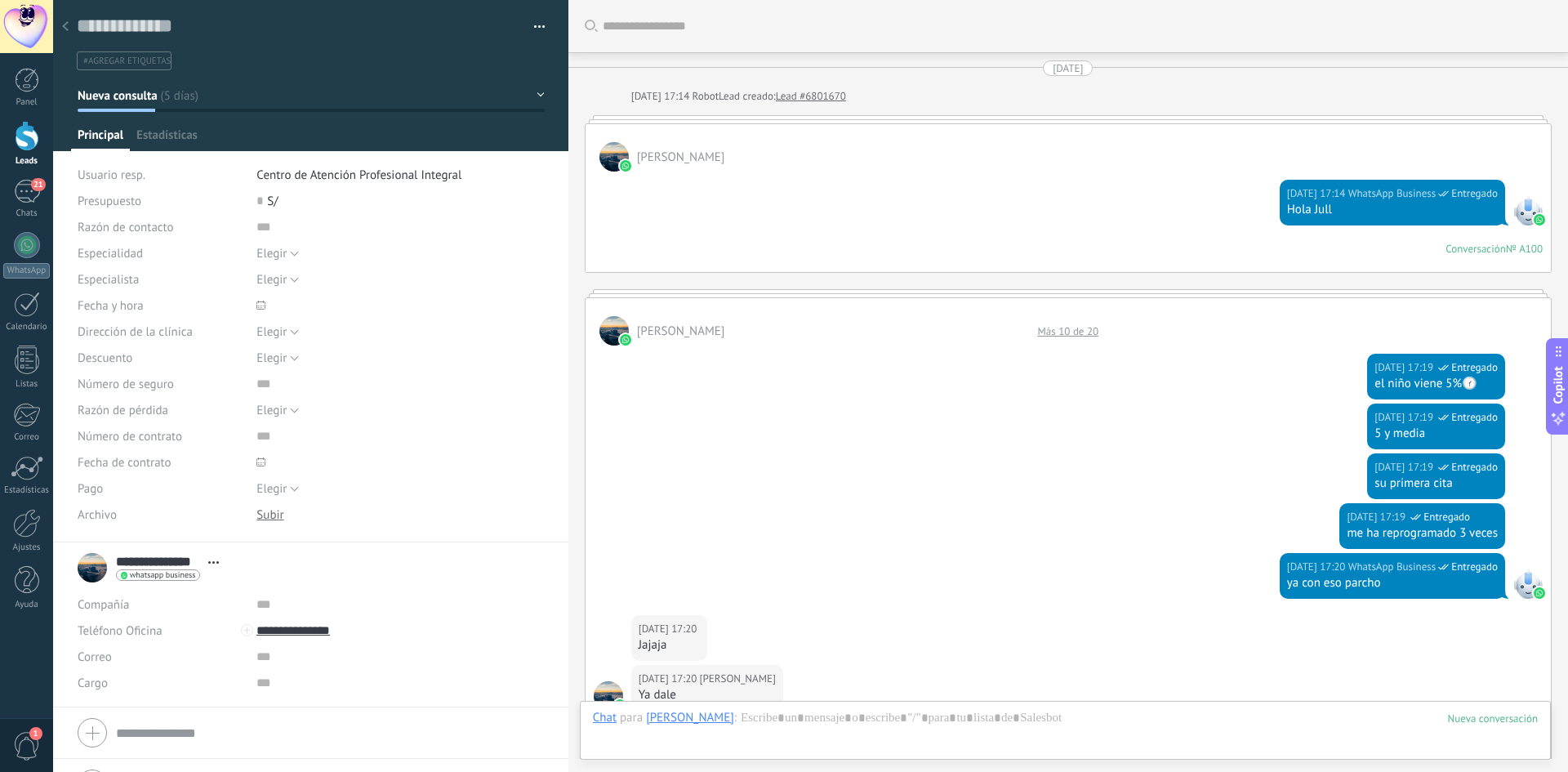
scroll to position [1227, 0]
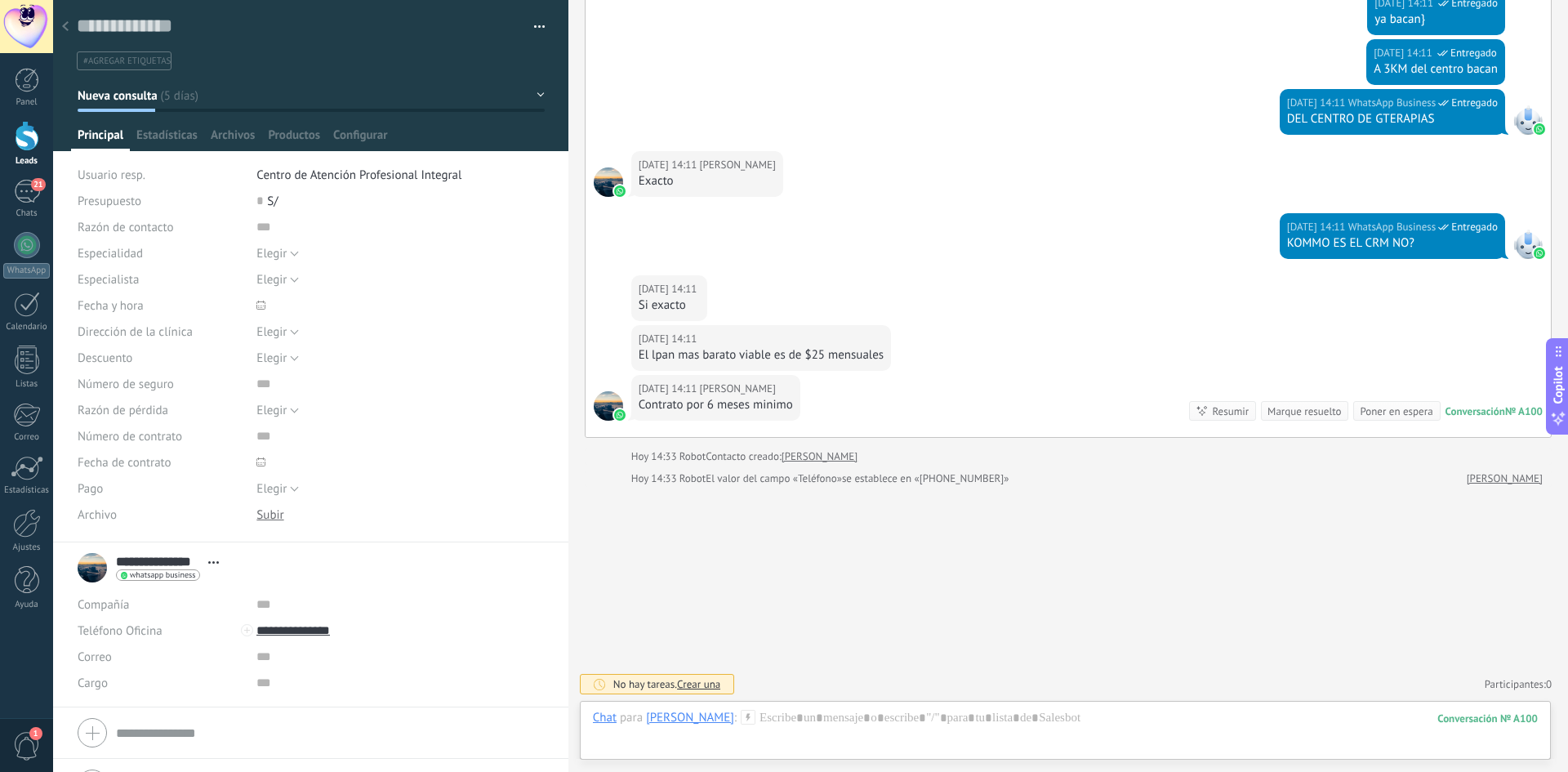
click at [547, 26] on div "Guardar y crear Imprimir Administrar etiquetas Exportar a excel" at bounding box center [311, 34] width 516 height 70
click at [533, 24] on button "button" at bounding box center [533, 27] width 23 height 24
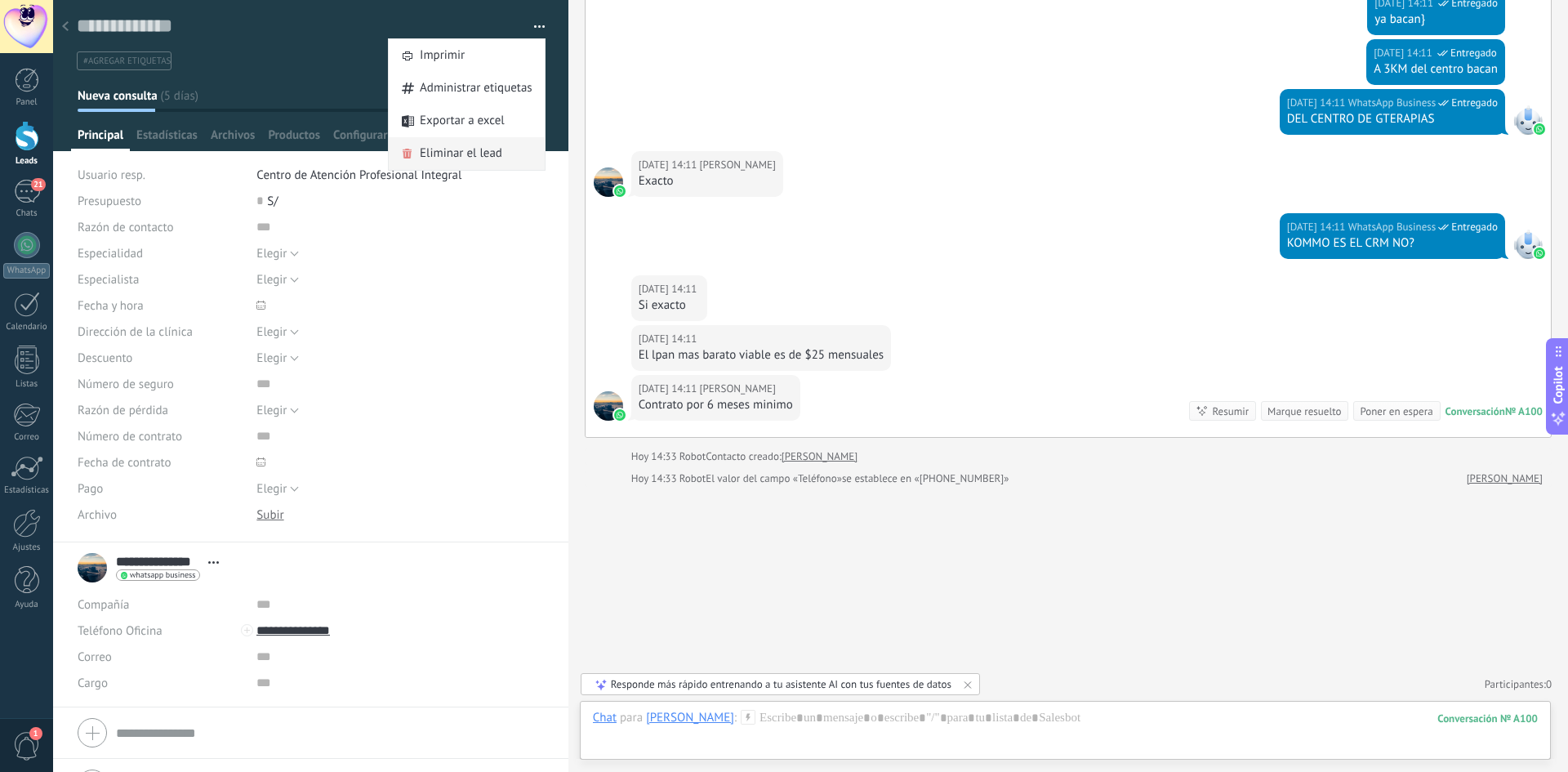
click at [457, 145] on span "Eliminar el lead" at bounding box center [461, 153] width 83 height 33
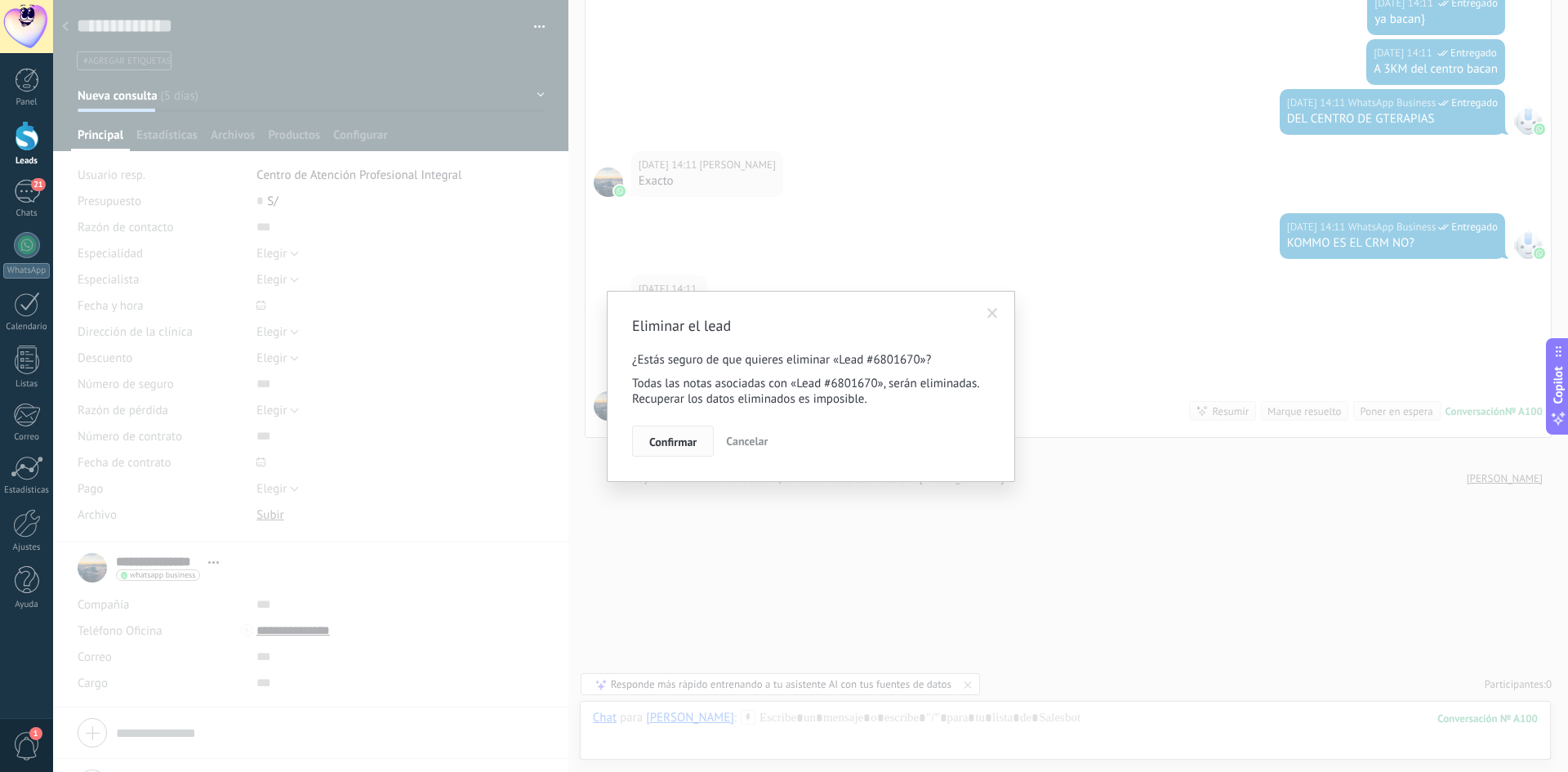
click at [689, 442] on span "Confirmar" at bounding box center [673, 441] width 48 height 11
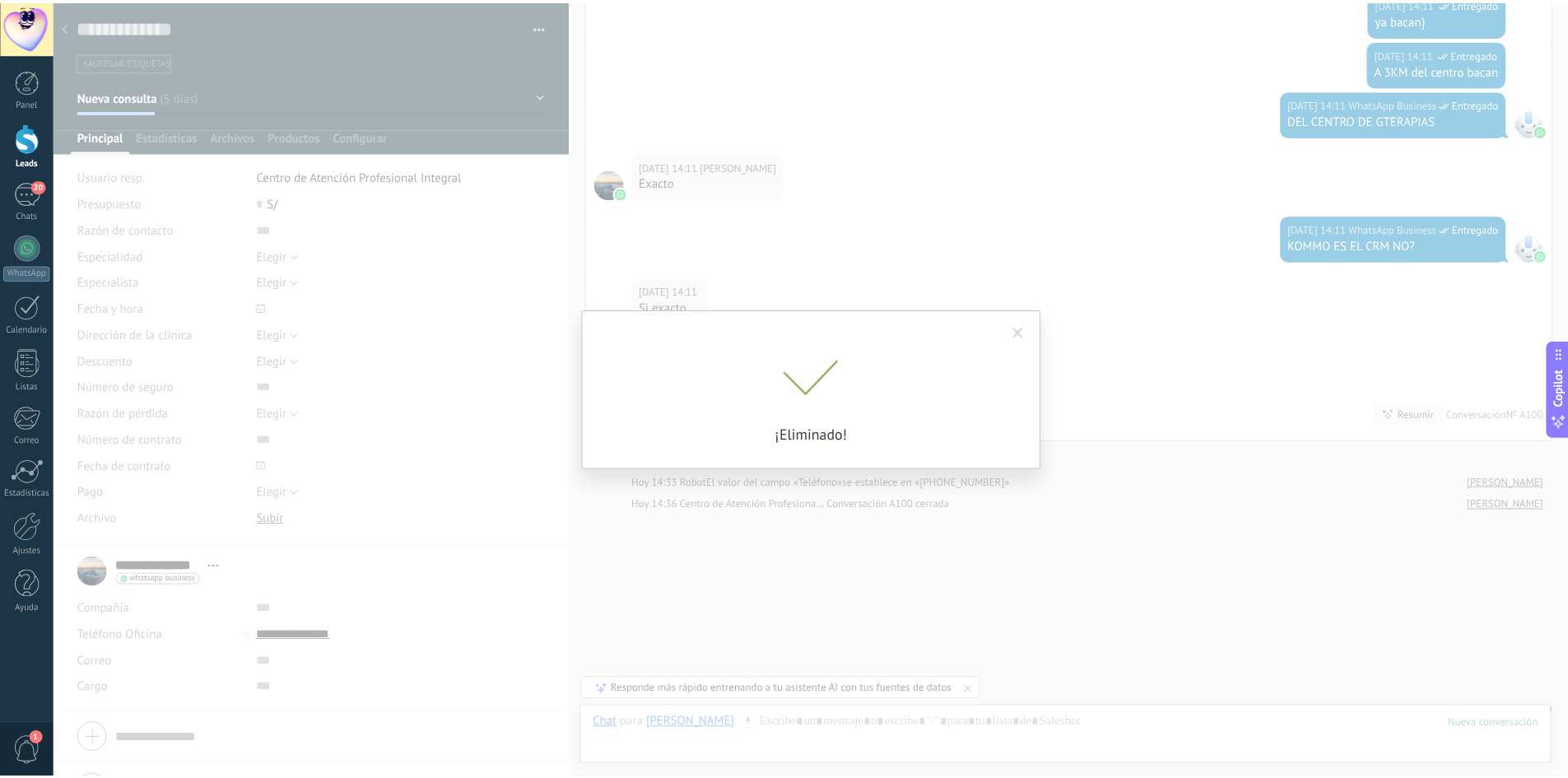
scroll to position [1259, 0]
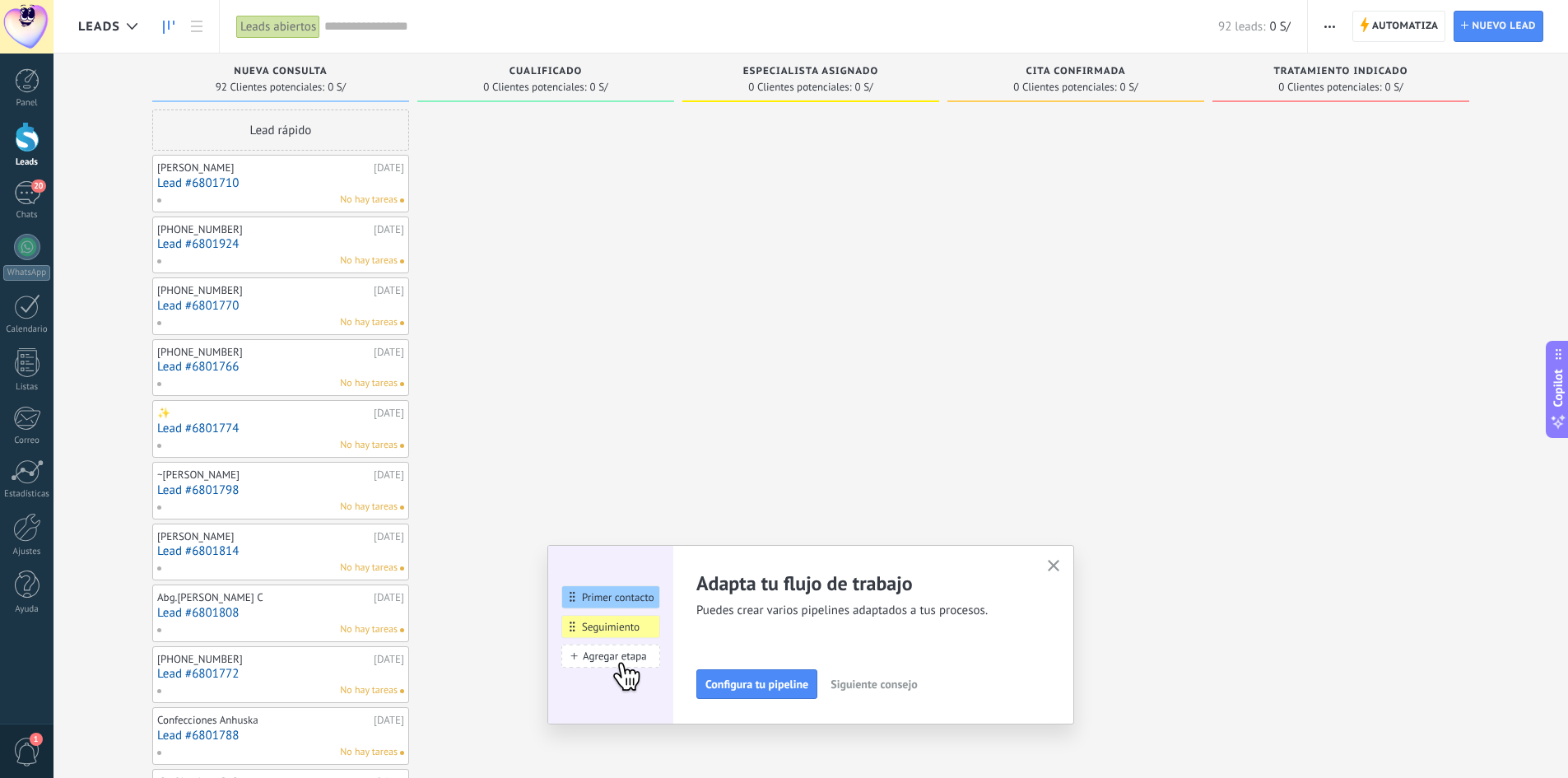
click at [392, 175] on div "[PERSON_NAME] [DATE] Lead #6801710 No hay tareas" at bounding box center [280, 183] width 247 height 48
click at [372, 197] on span "No hay tareas" at bounding box center [368, 200] width 57 height 15
click at [366, 177] on link "Lead #6801710" at bounding box center [280, 183] width 247 height 14
click at [366, 177] on body ".abccls-1,.abccls-2{fill-rule:evenodd}.abccls-2{fill:#fff} .abfcls-1{fill:none}…" at bounding box center [784, 389] width 1568 height 778
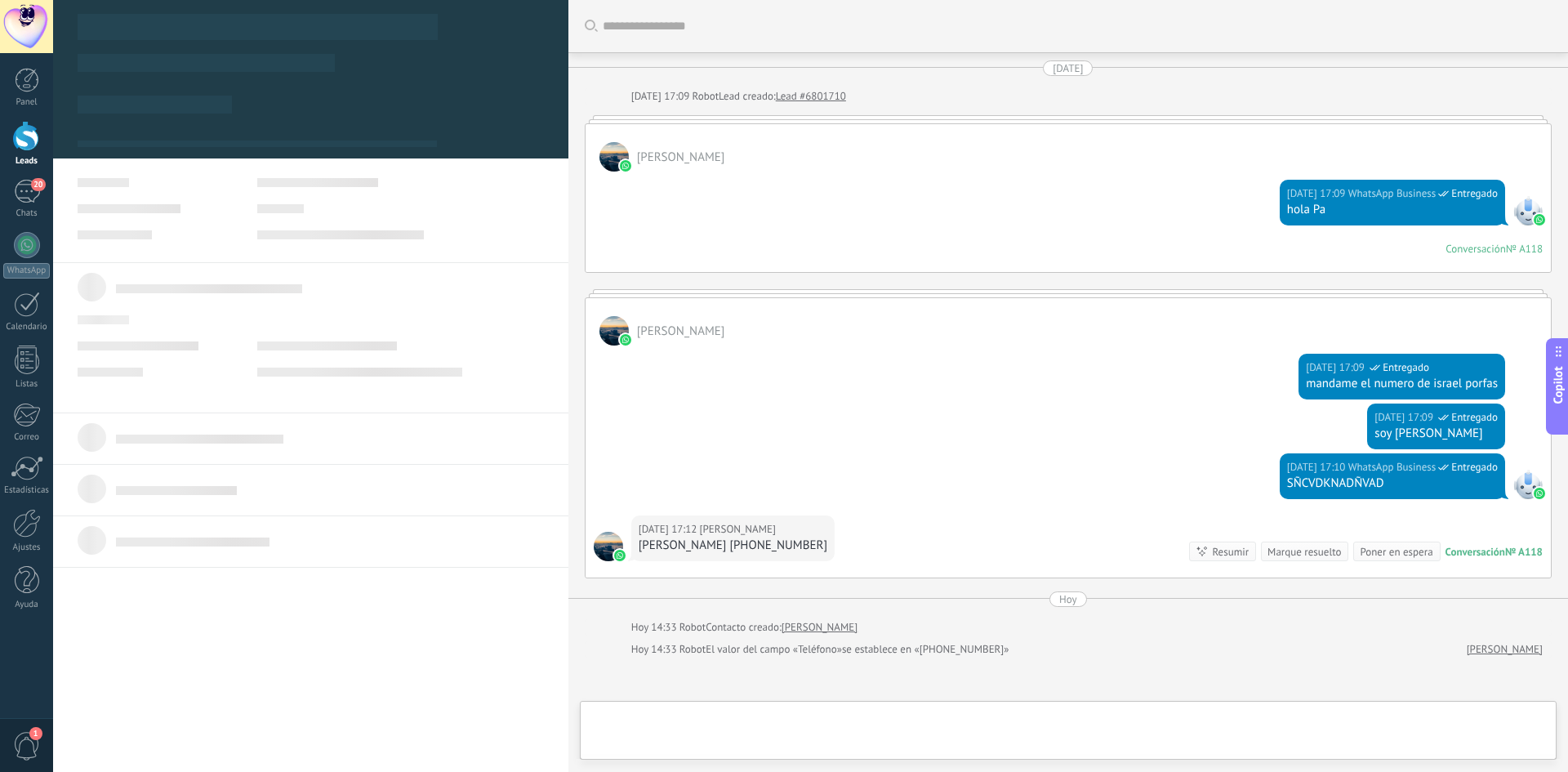
drag, startPoint x: 363, startPoint y: 176, endPoint x: 534, endPoint y: 23, distance: 229.5
click at [534, 23] on div at bounding box center [310, 62] width 515 height 145
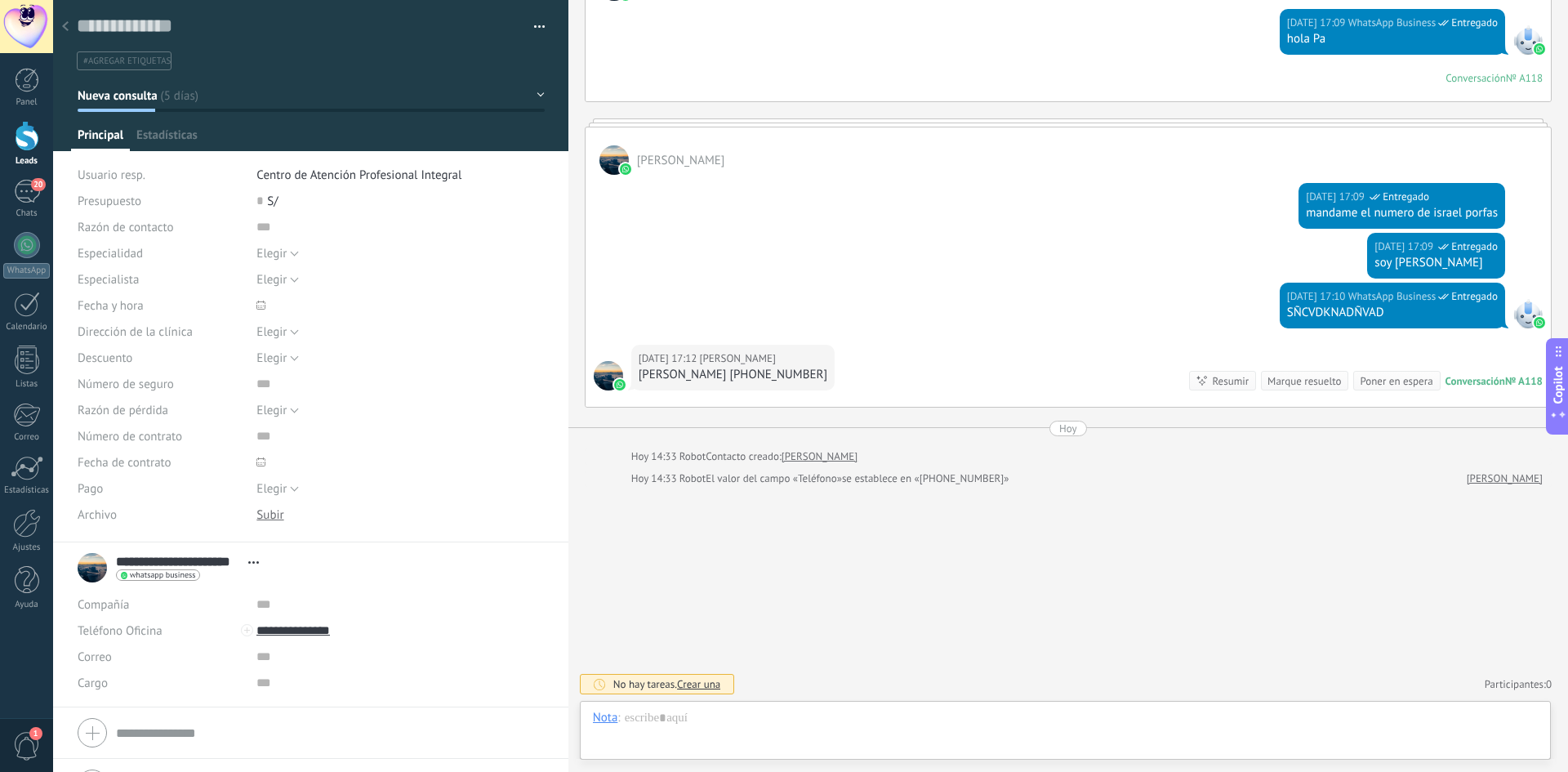
scroll to position [24, 0]
click at [540, 23] on div "Guardar y crear Imprimir Administrar etiquetas Exportar a excel" at bounding box center [311, 34] width 516 height 70
click at [533, 24] on button "button" at bounding box center [533, 27] width 23 height 24
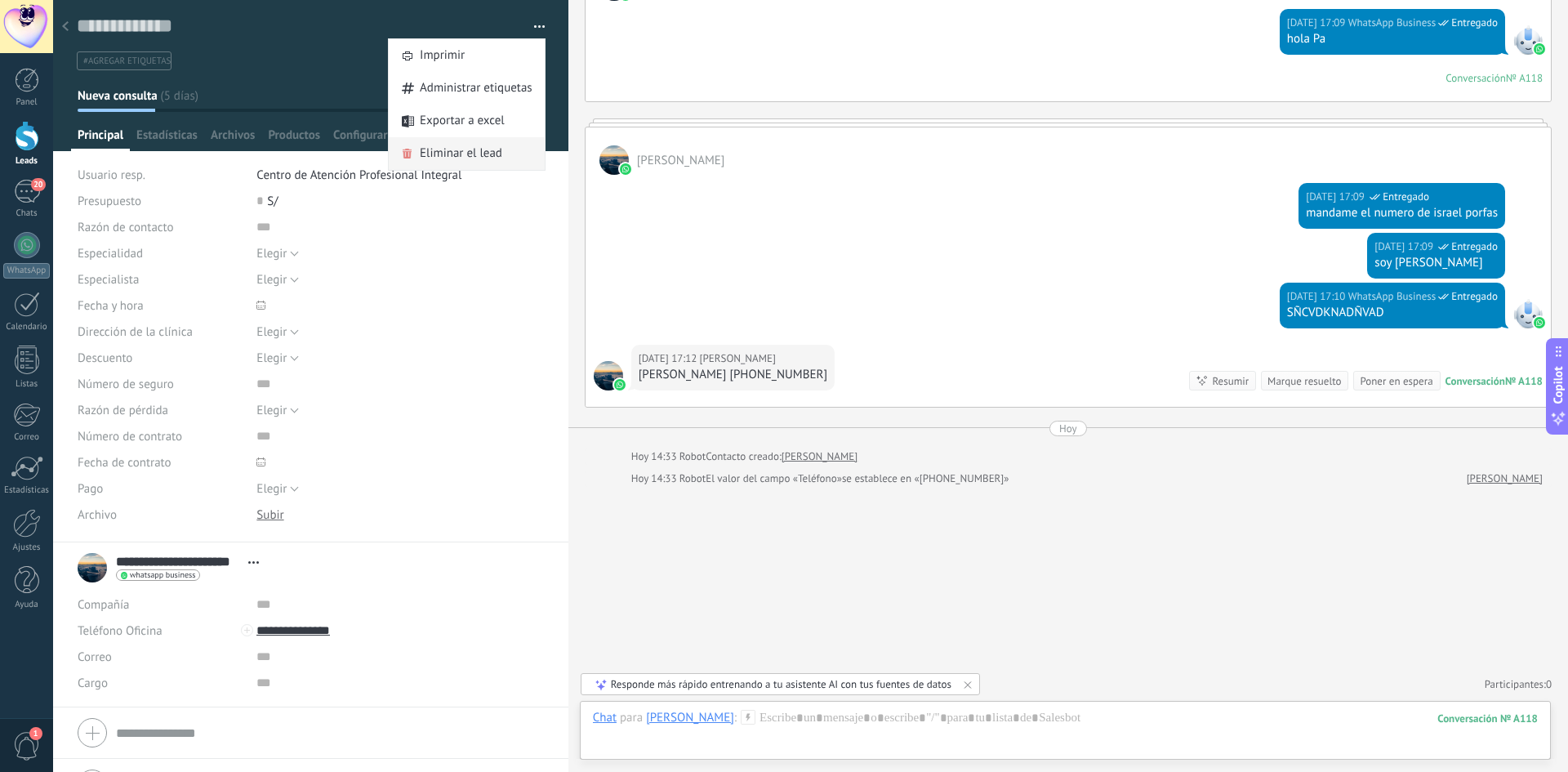
click at [490, 148] on span "Eliminar el lead" at bounding box center [461, 153] width 83 height 33
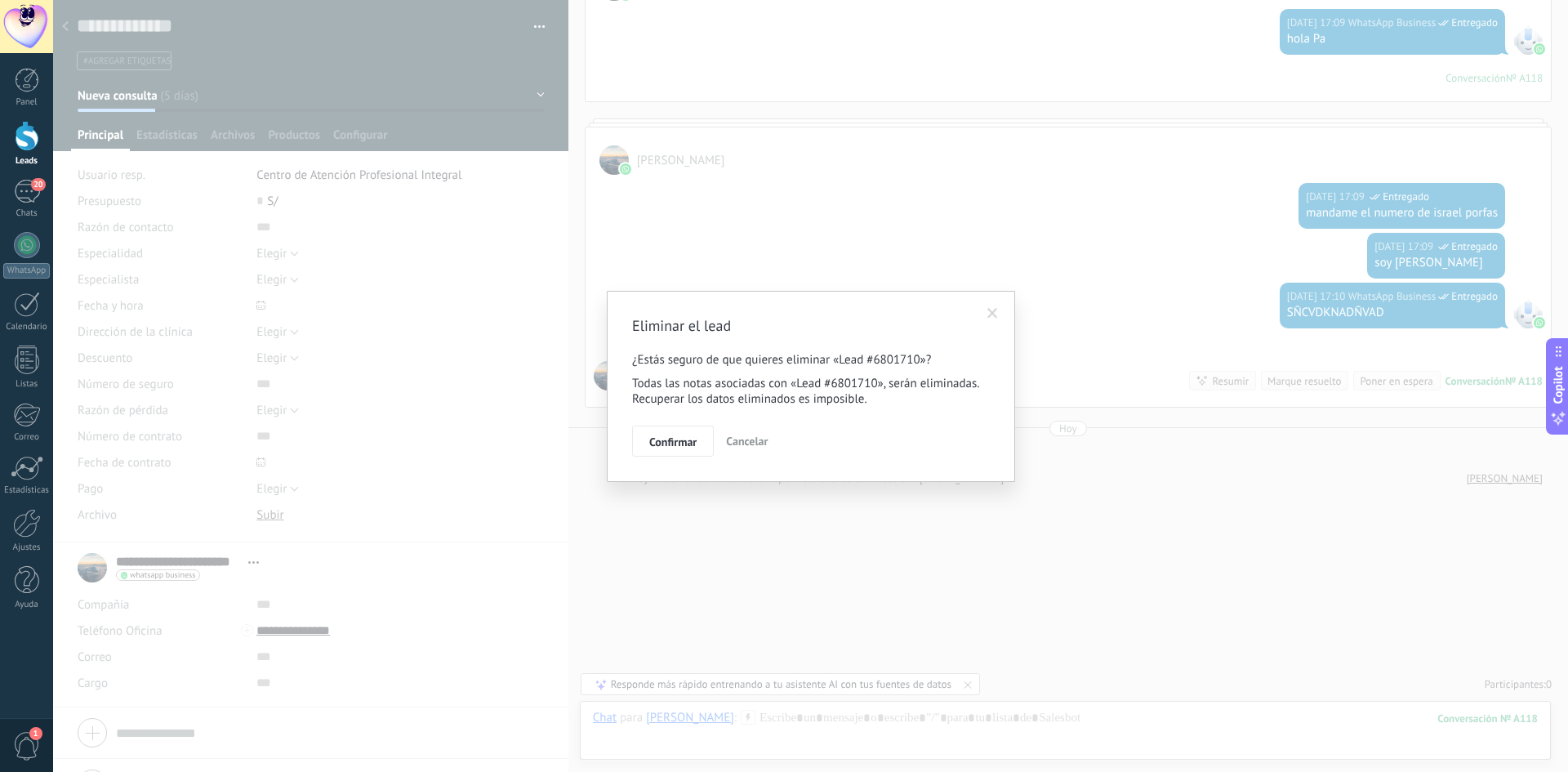
click at [761, 449] on button "Cancelar" at bounding box center [746, 440] width 55 height 31
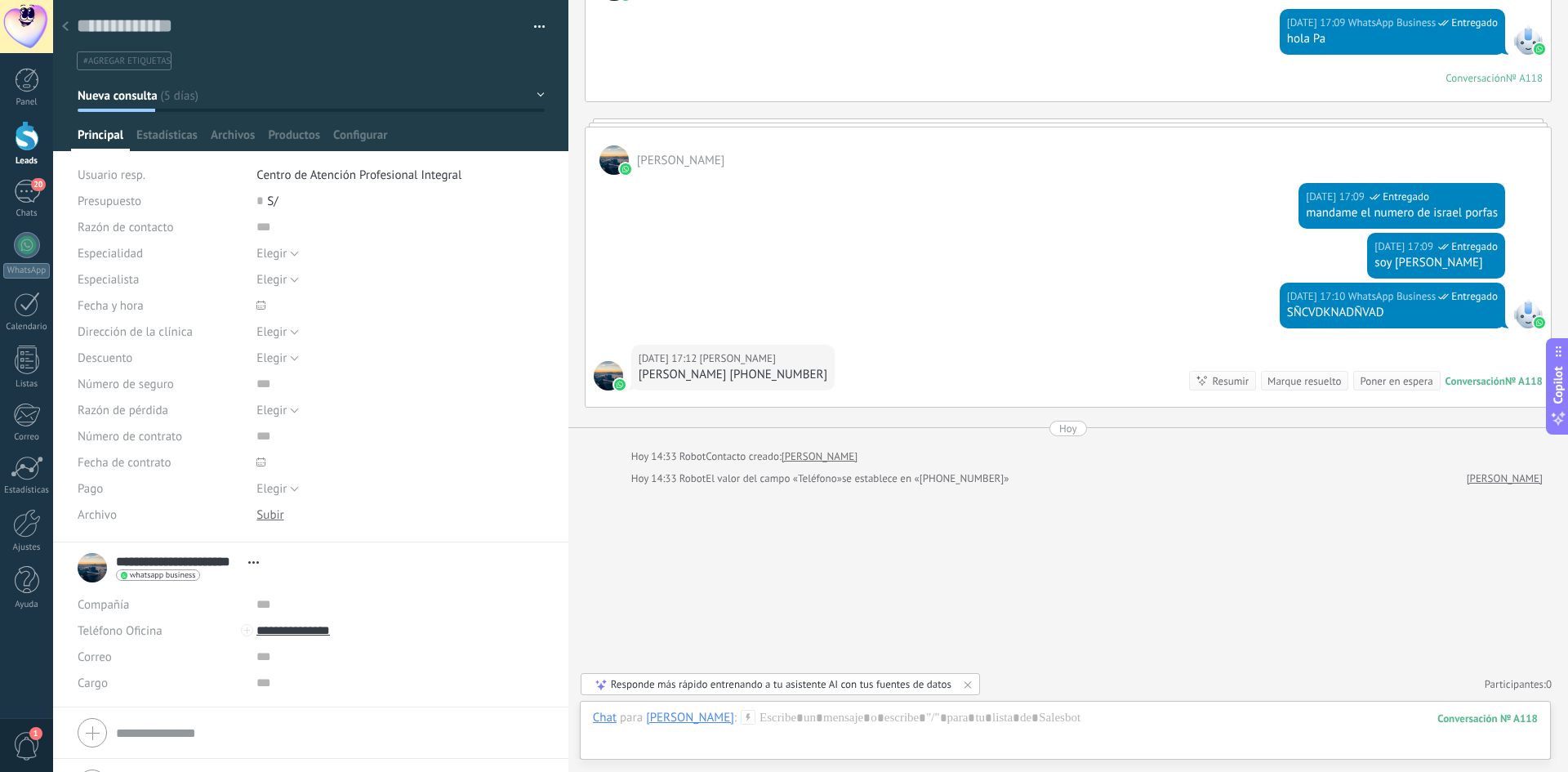
click at [527, 20] on button "button" at bounding box center [533, 27] width 23 height 24
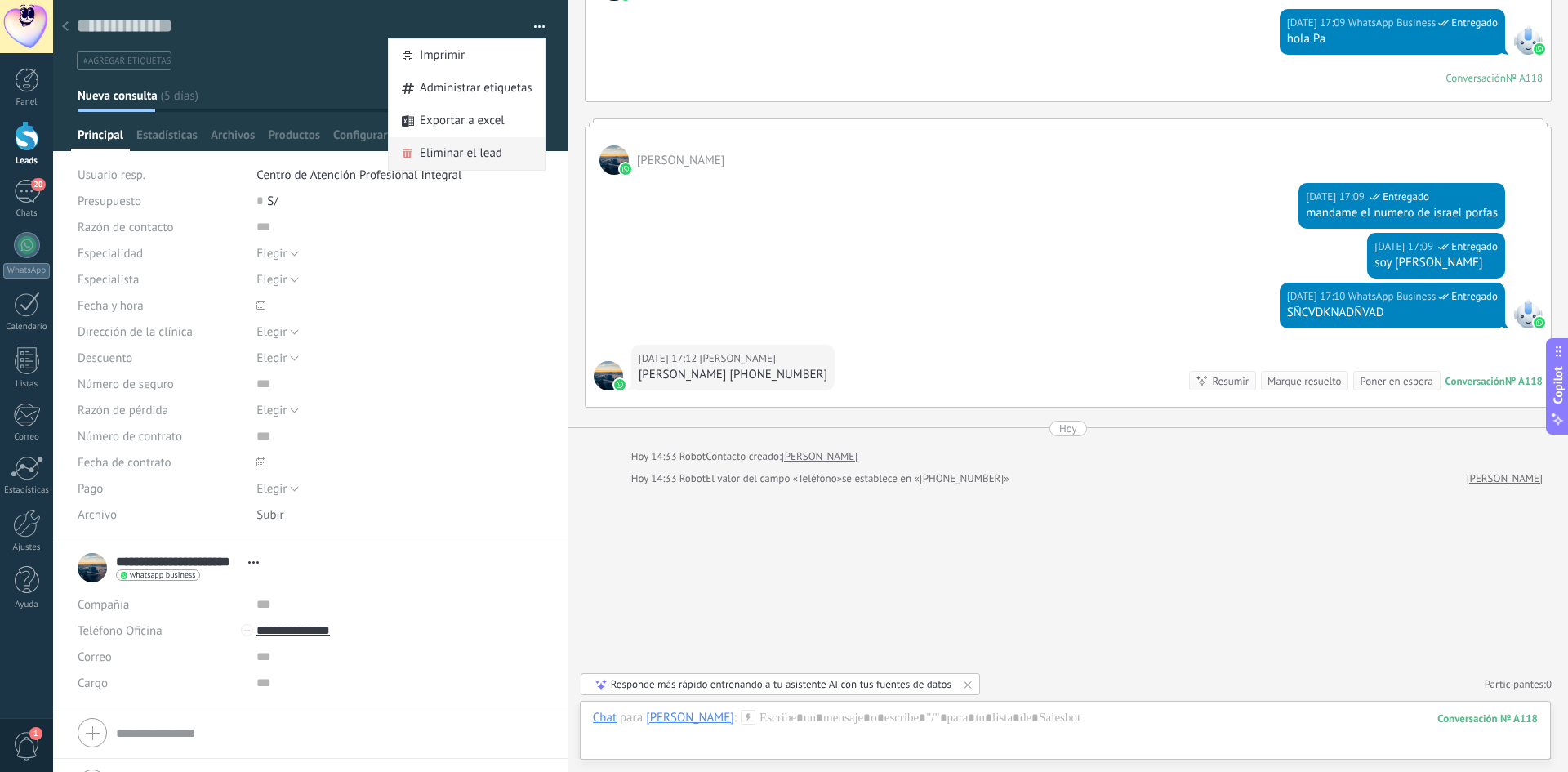
click at [472, 146] on span "Eliminar el lead" at bounding box center [461, 153] width 83 height 33
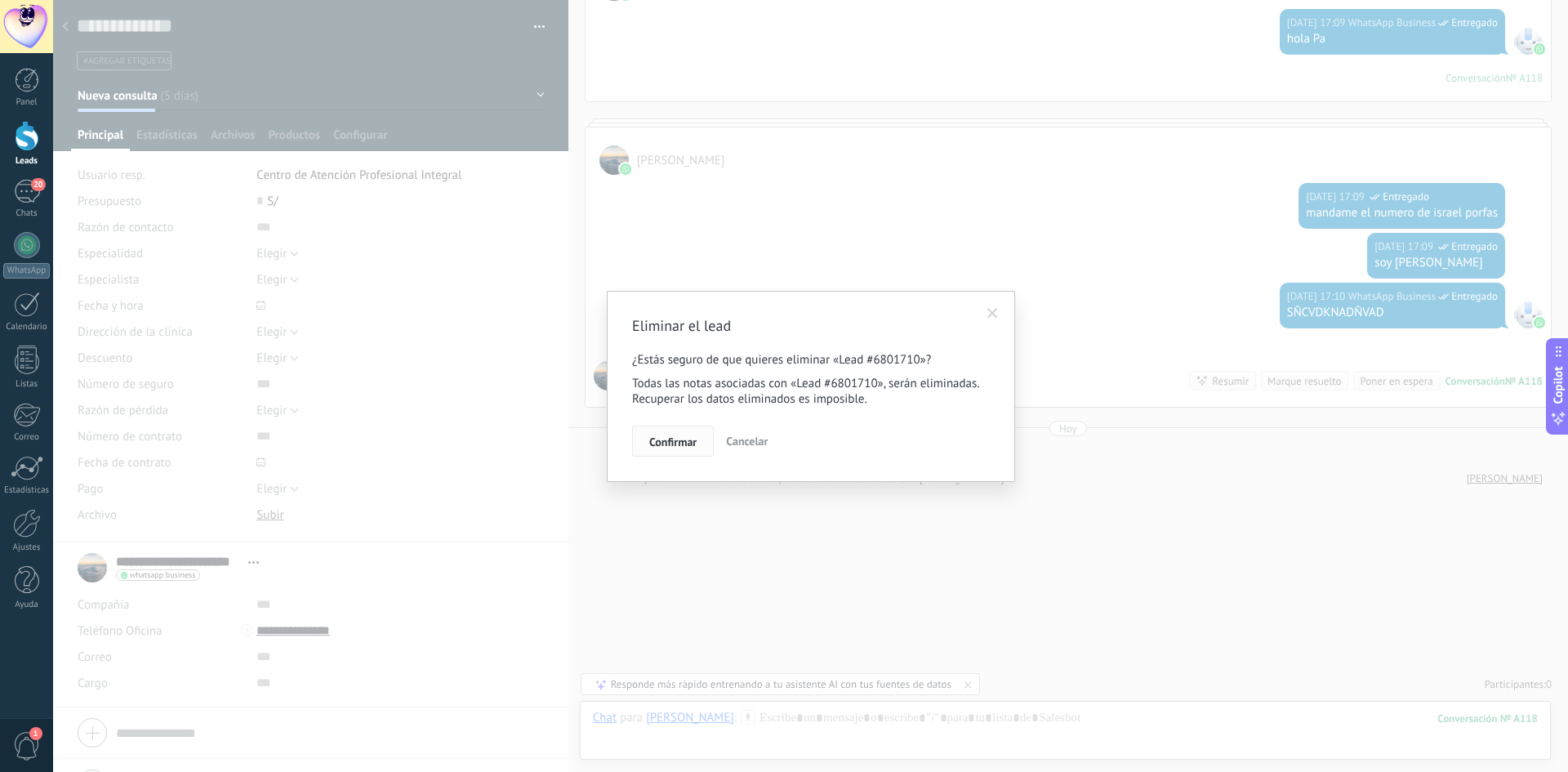
click at [692, 452] on button "Confirmar" at bounding box center [674, 440] width 82 height 31
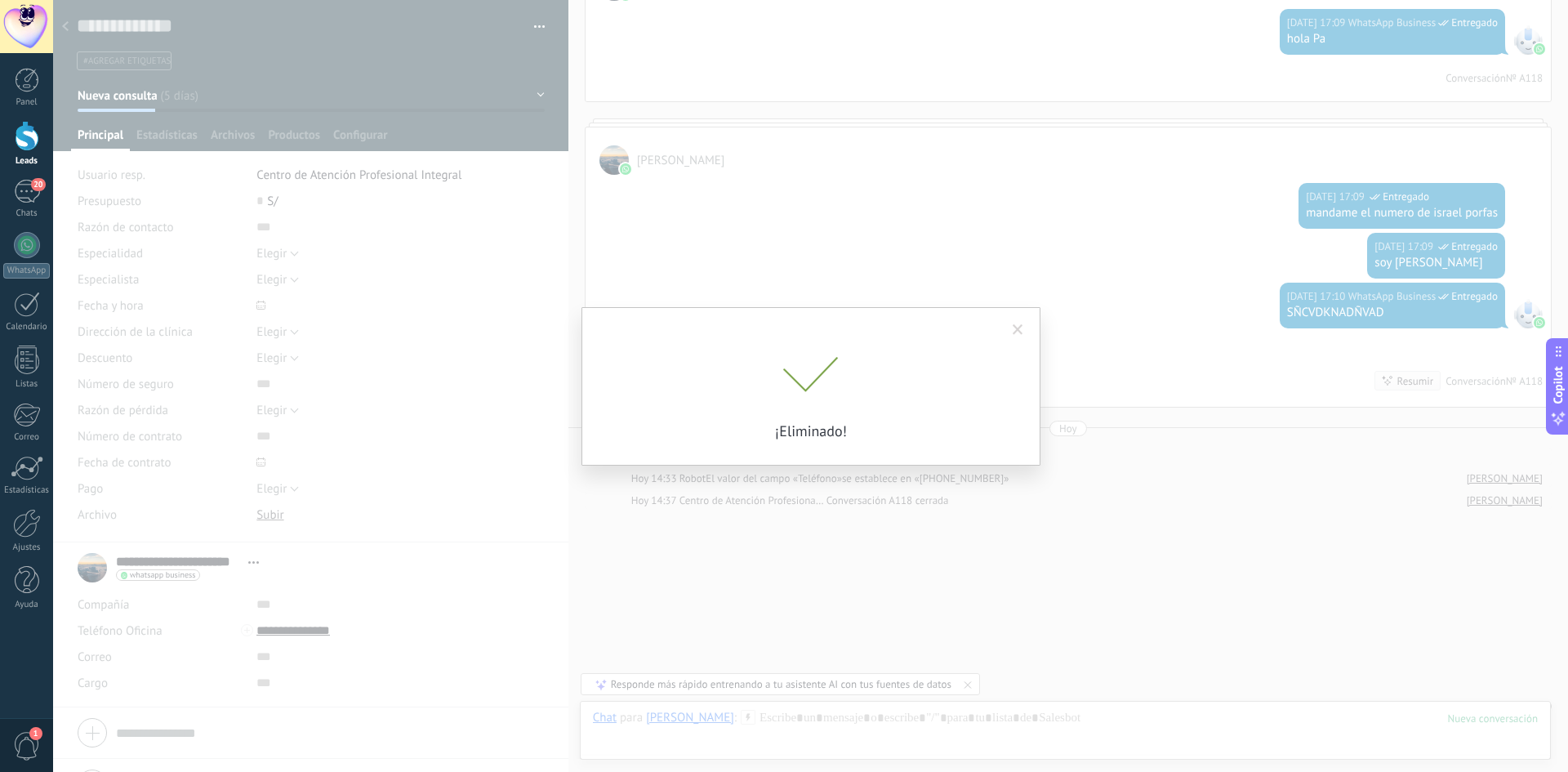
scroll to position [193, 0]
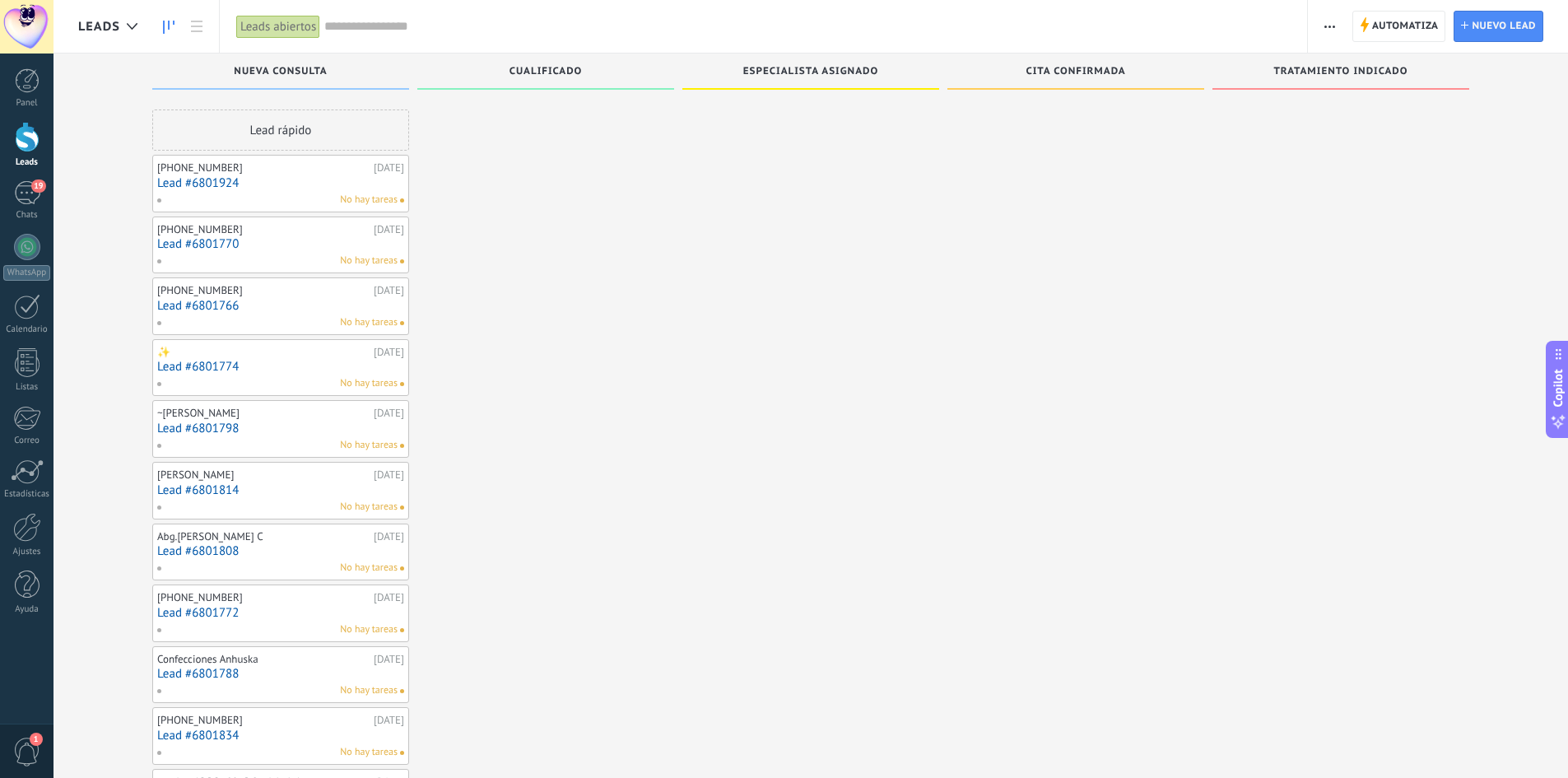
click at [281, 191] on div "[PHONE_NUMBER] [DATE] Lead #6801924 No hay tareas" at bounding box center [280, 183] width 247 height 48
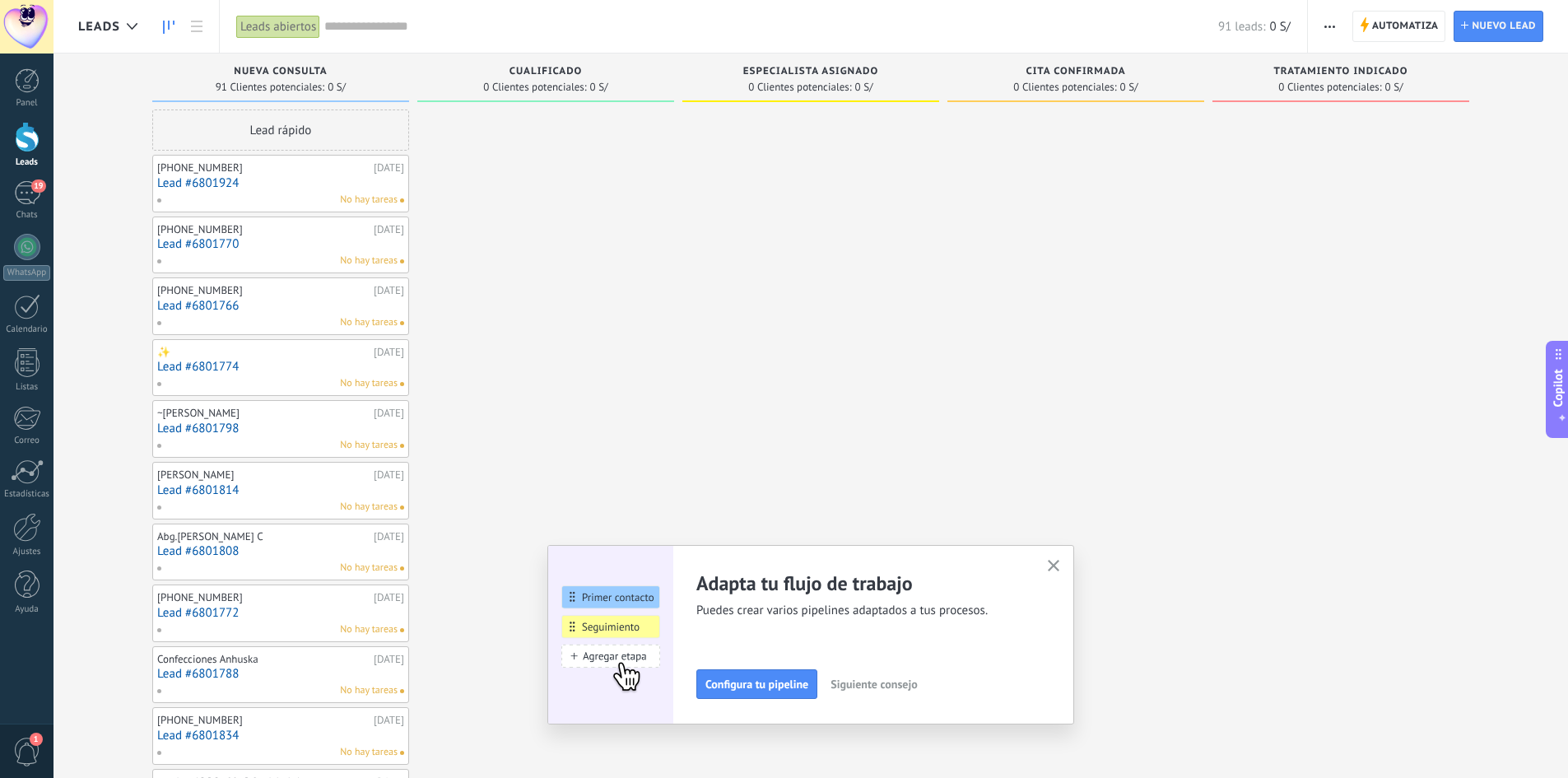
click at [223, 179] on link "Lead #6801924" at bounding box center [280, 183] width 247 height 14
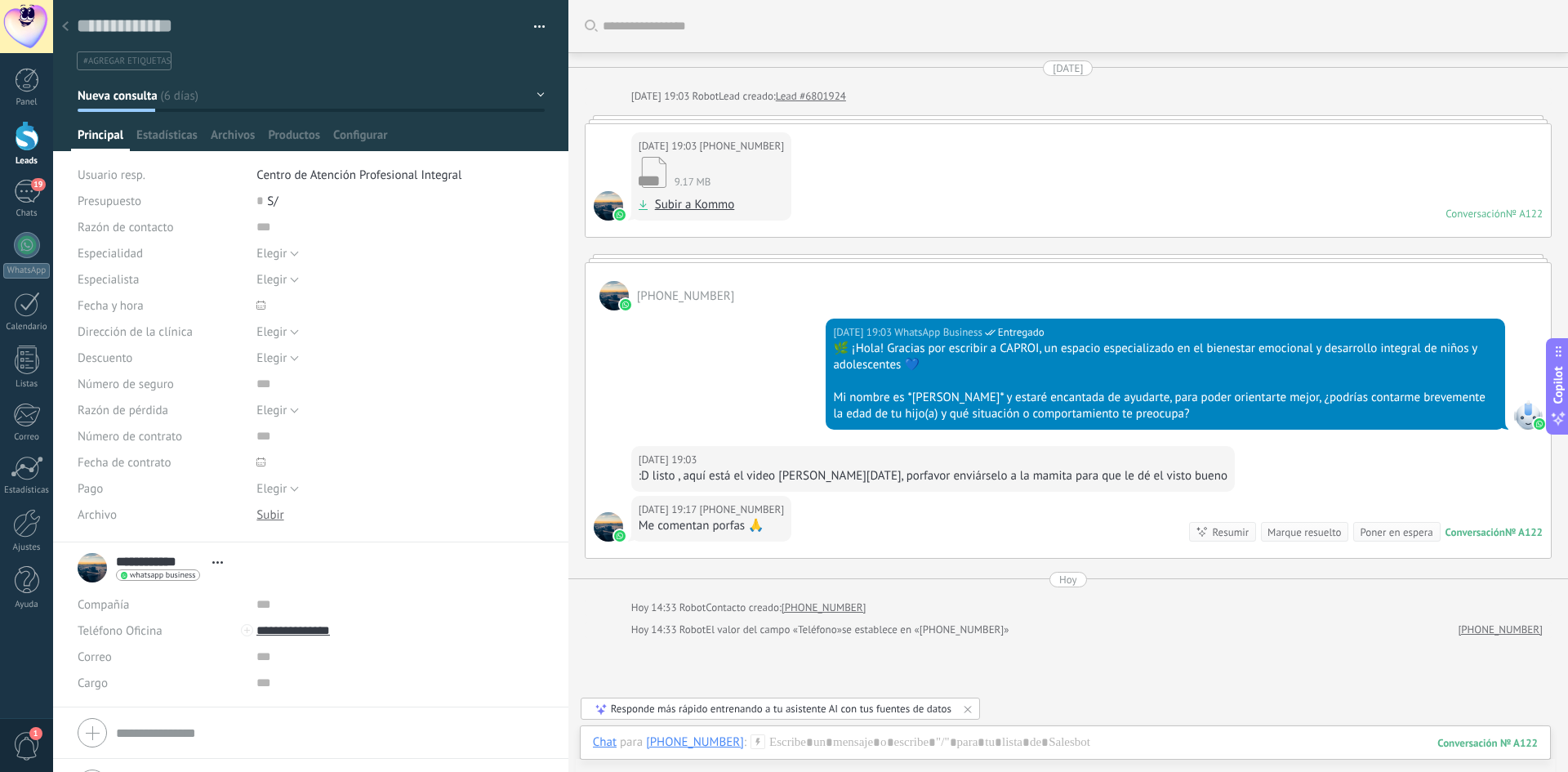
scroll to position [82, 0]
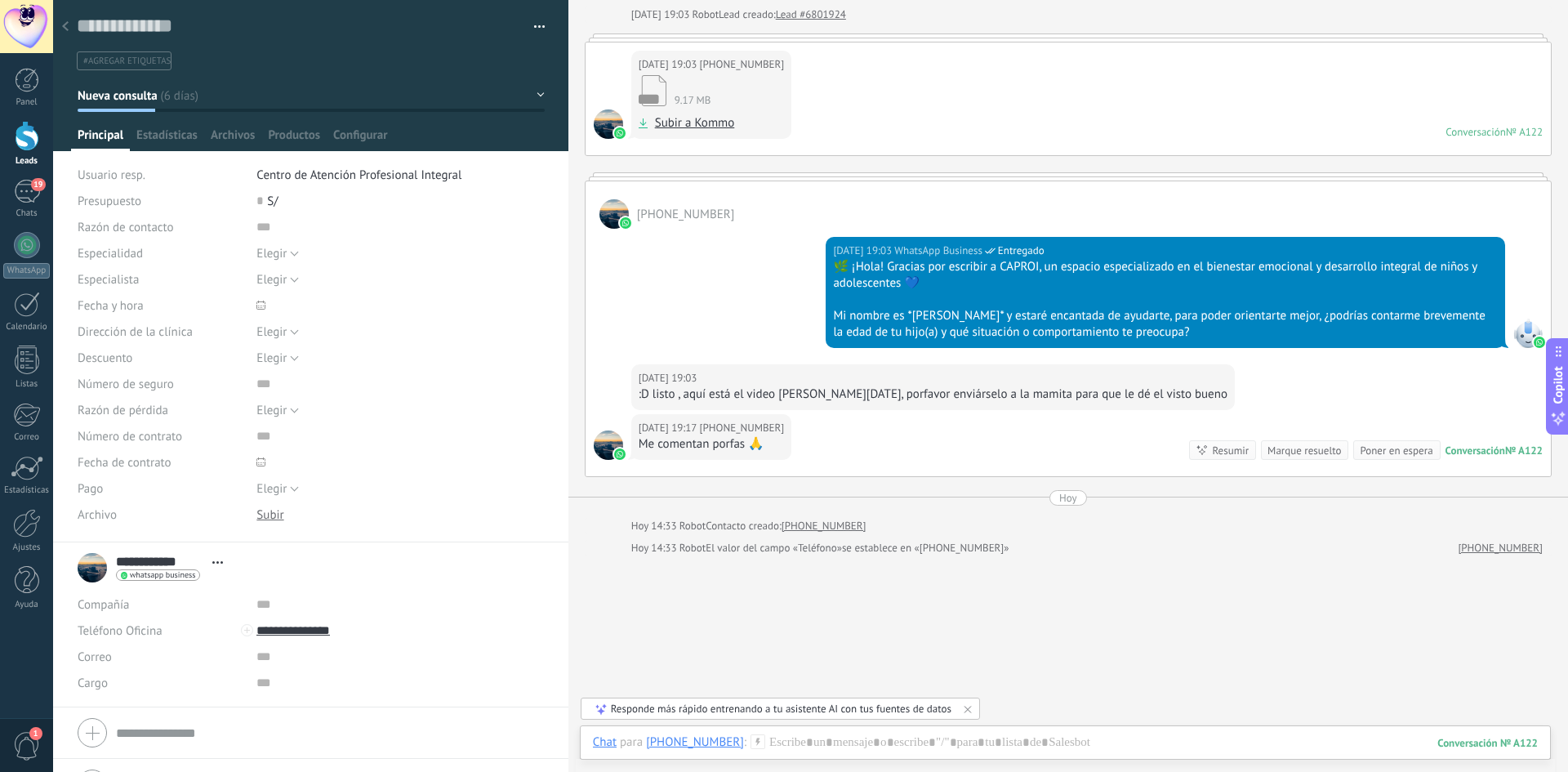
click at [531, 25] on button "button" at bounding box center [533, 27] width 23 height 24
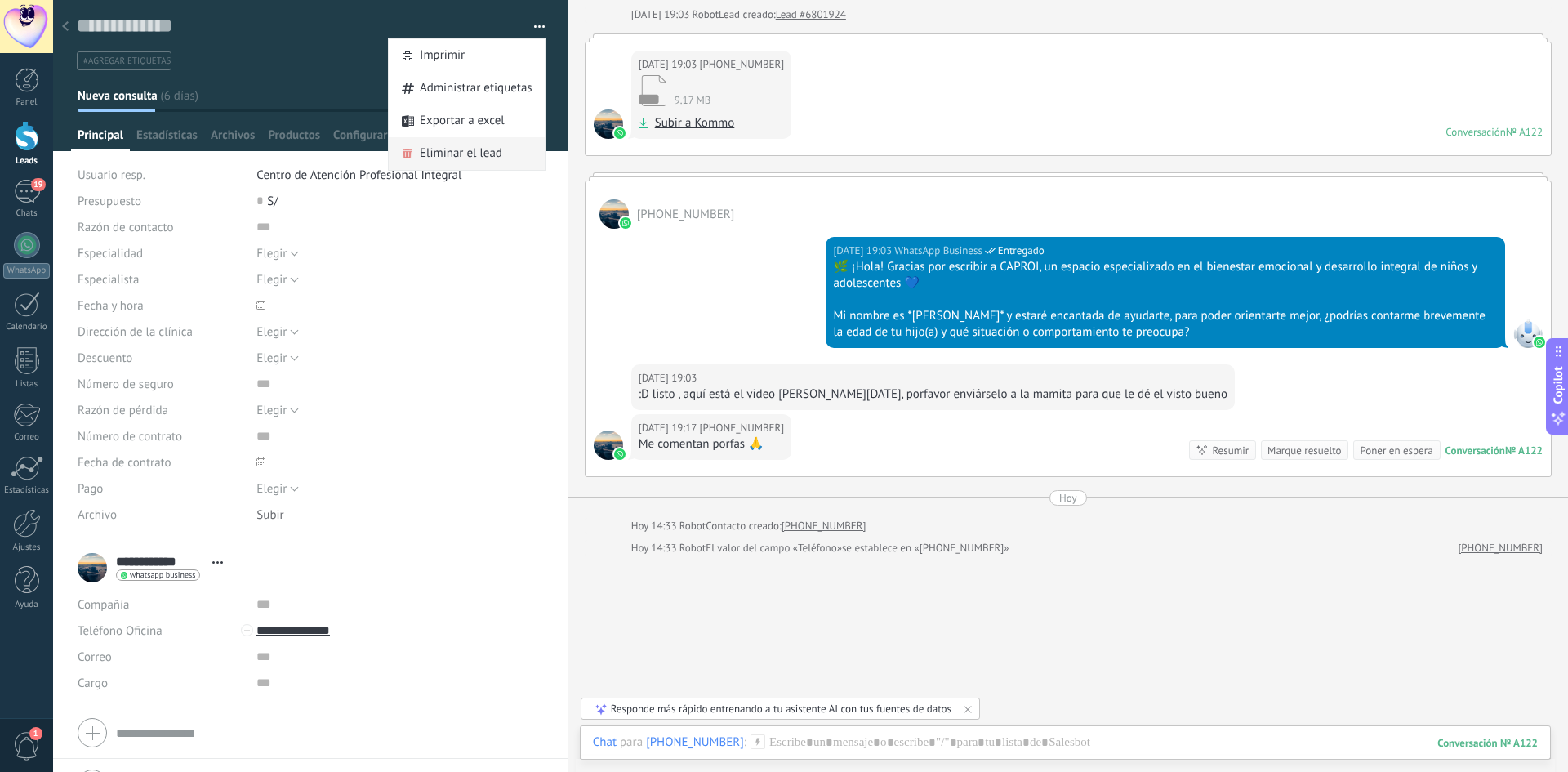
click at [500, 149] on div "Eliminar el lead" at bounding box center [466, 153] width 156 height 33
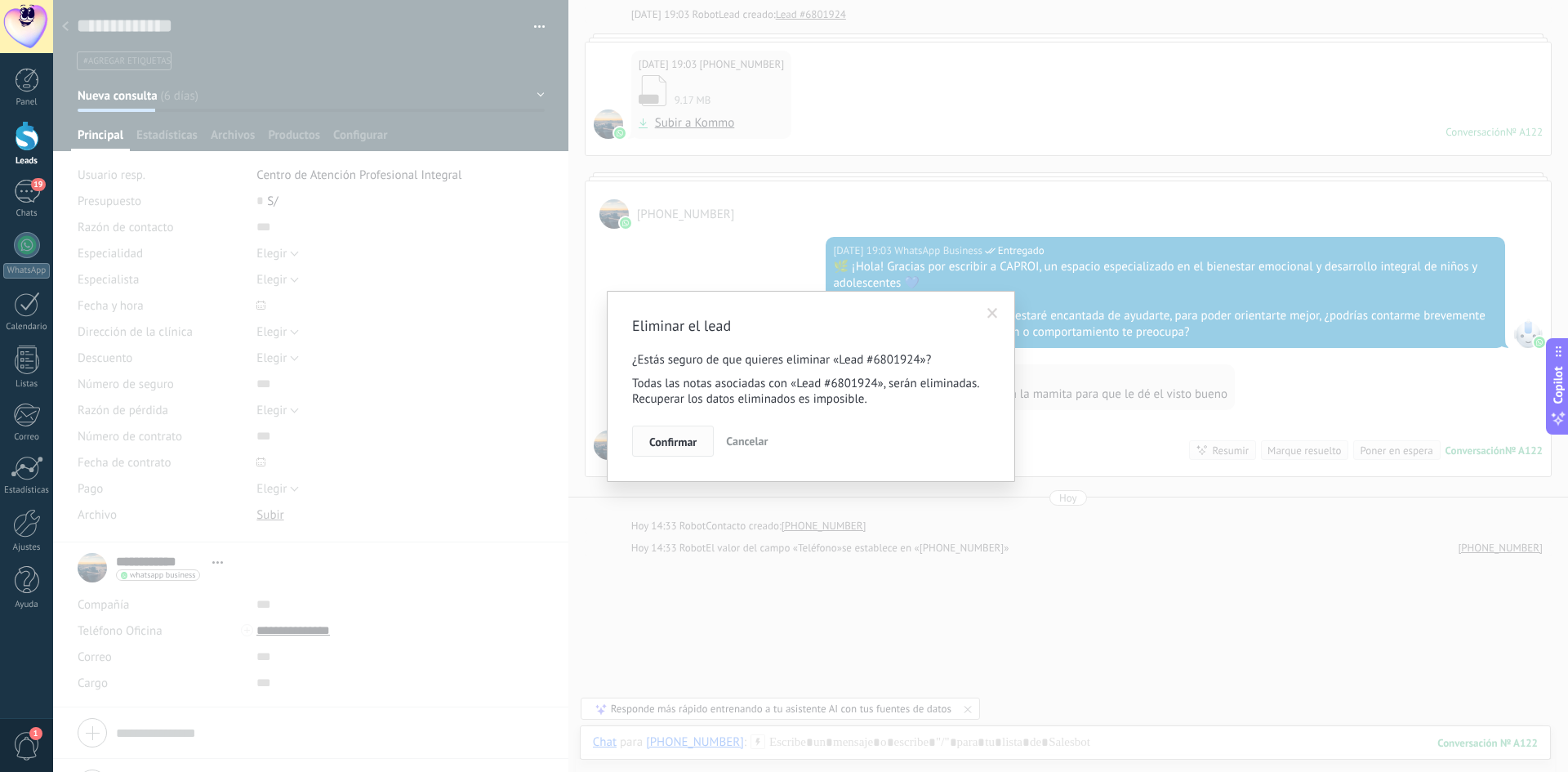
click at [671, 442] on span "Confirmar" at bounding box center [673, 441] width 48 height 11
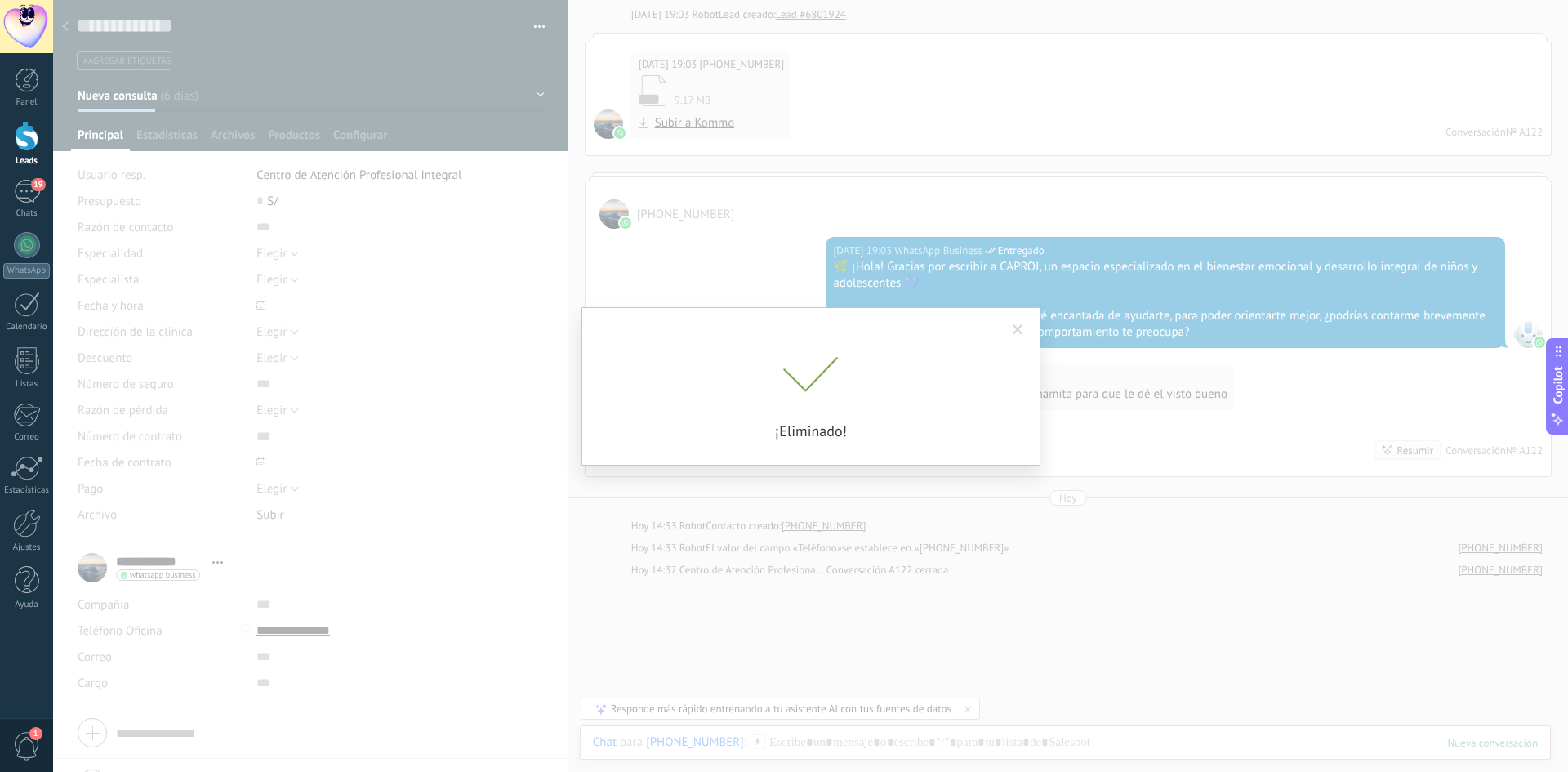
scroll to position [103, 0]
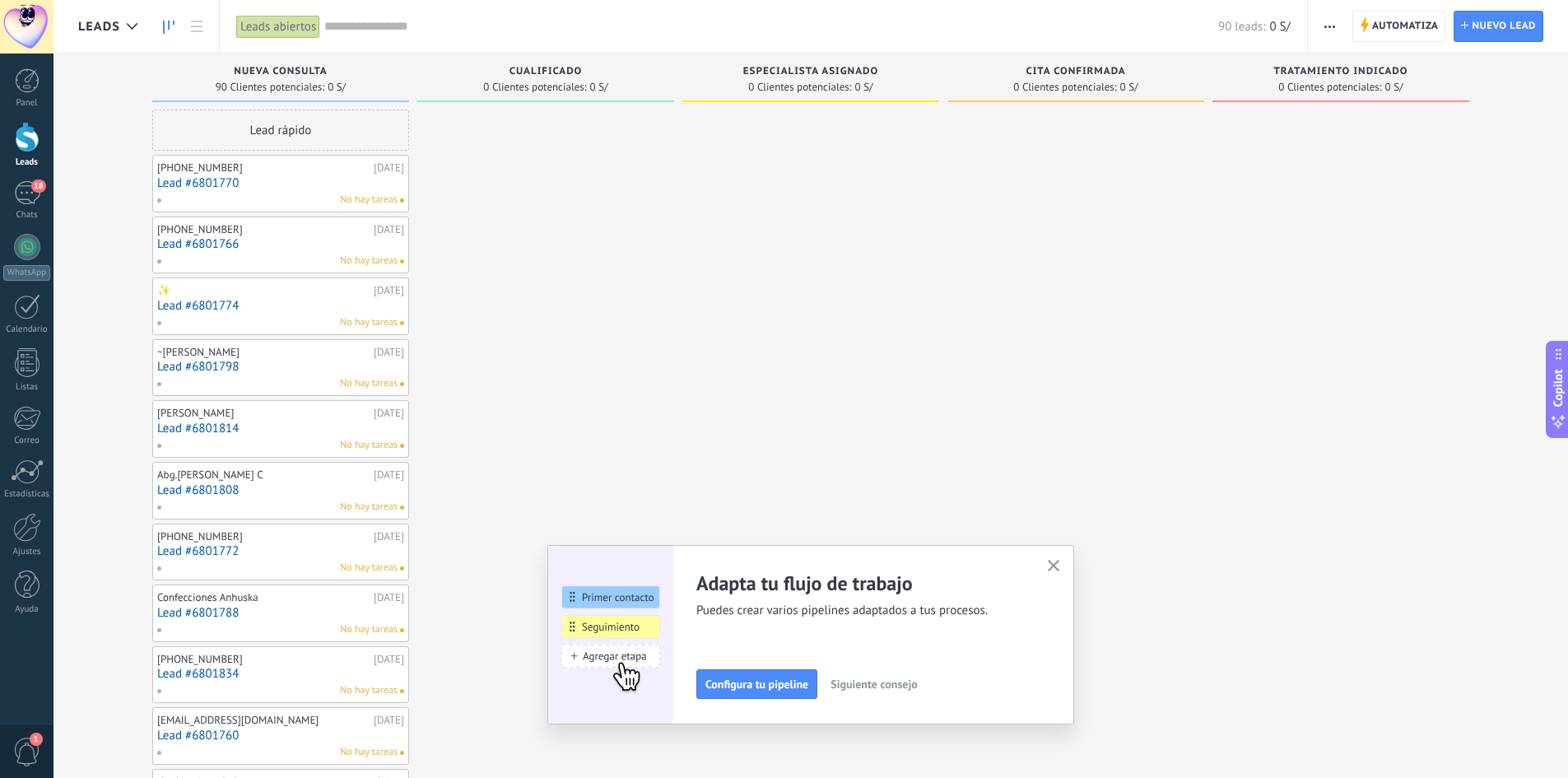
click at [381, 191] on div "[PHONE_NUMBER] [DATE] Lead #6801770 No hay tareas" at bounding box center [280, 183] width 247 height 48
click at [301, 189] on link "Lead #6801770" at bounding box center [280, 183] width 247 height 14
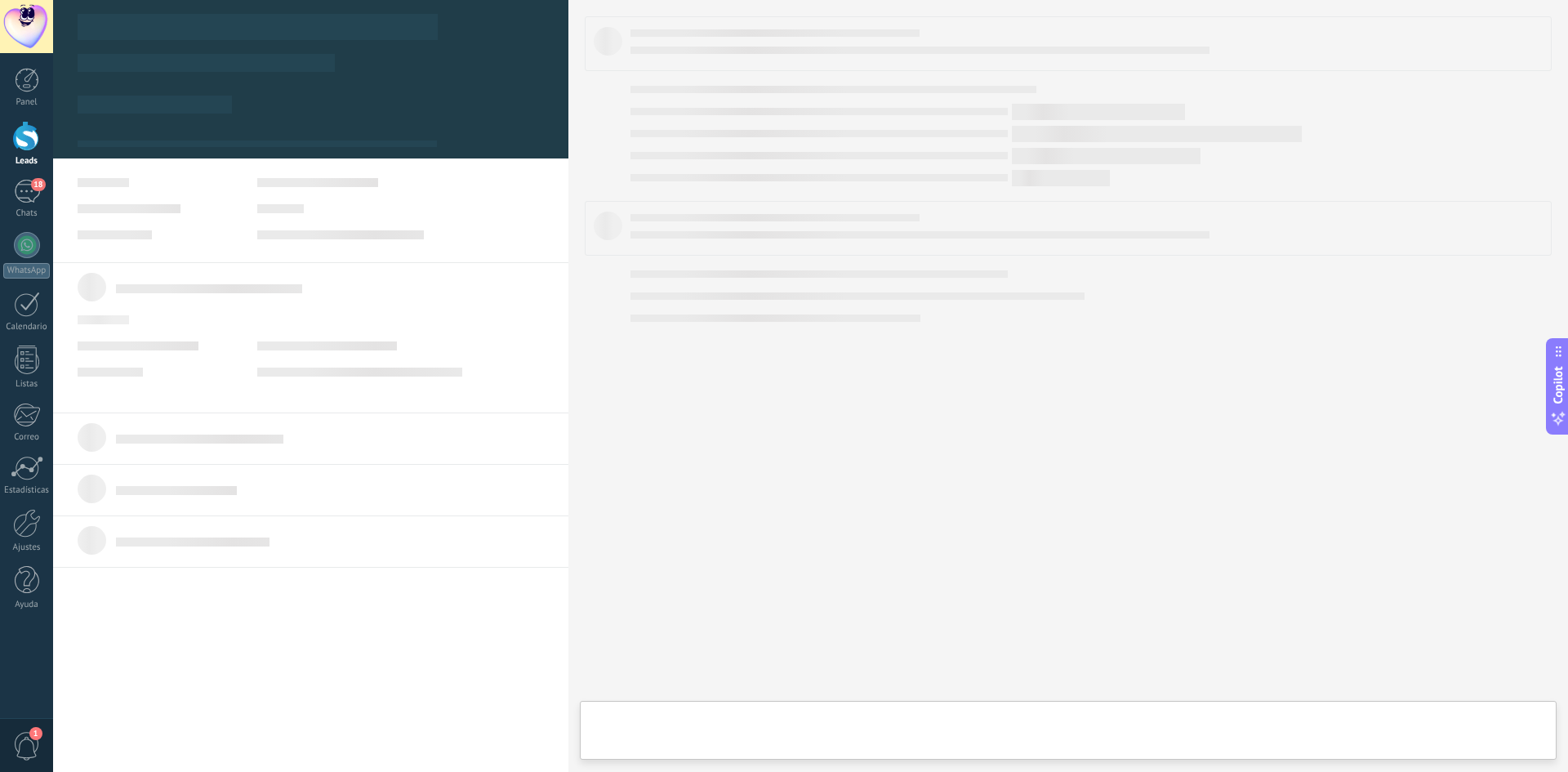
type textarea "**********"
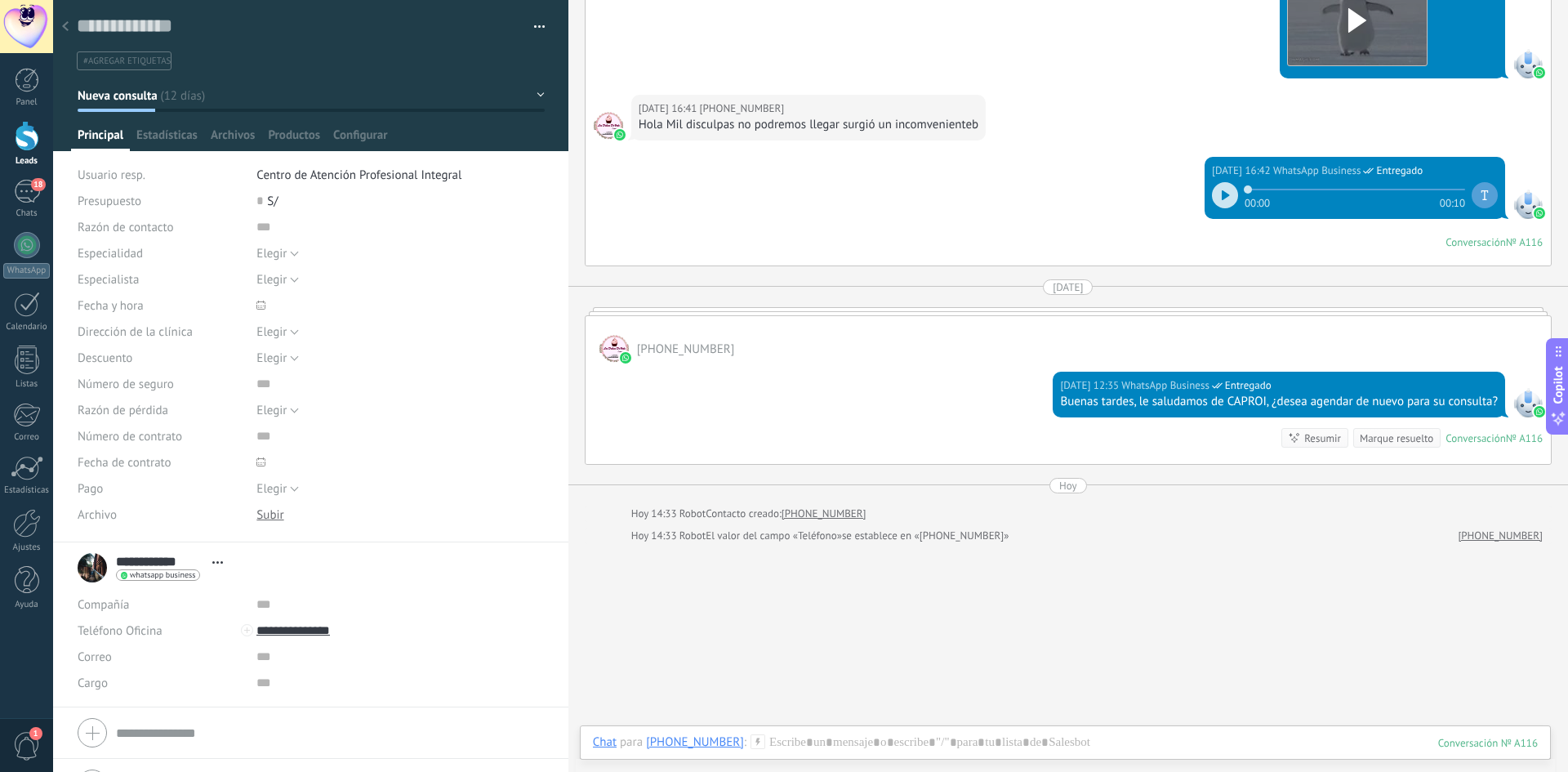
scroll to position [1521, 0]
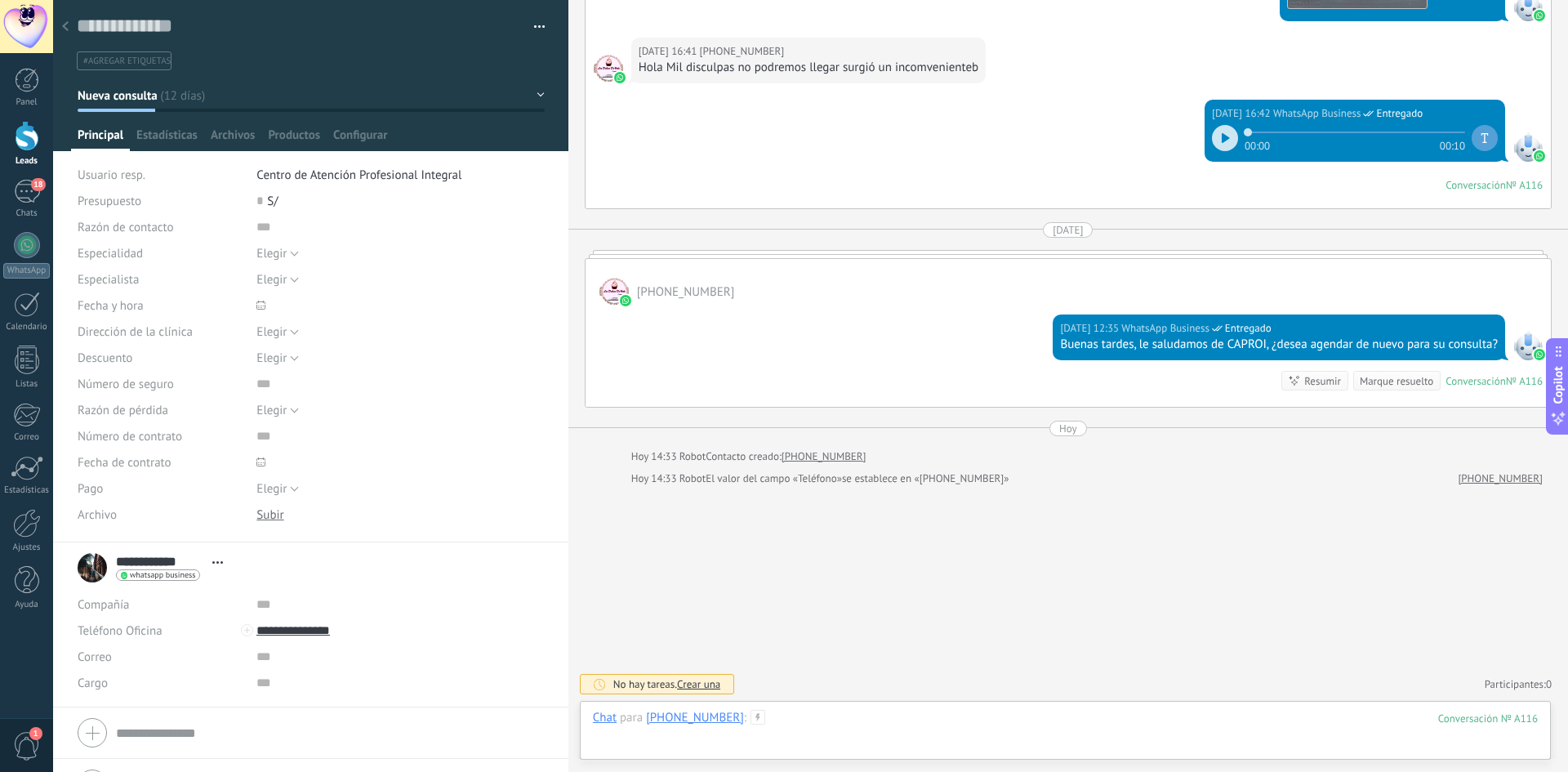
click at [797, 719] on div at bounding box center [1066, 734] width 945 height 49
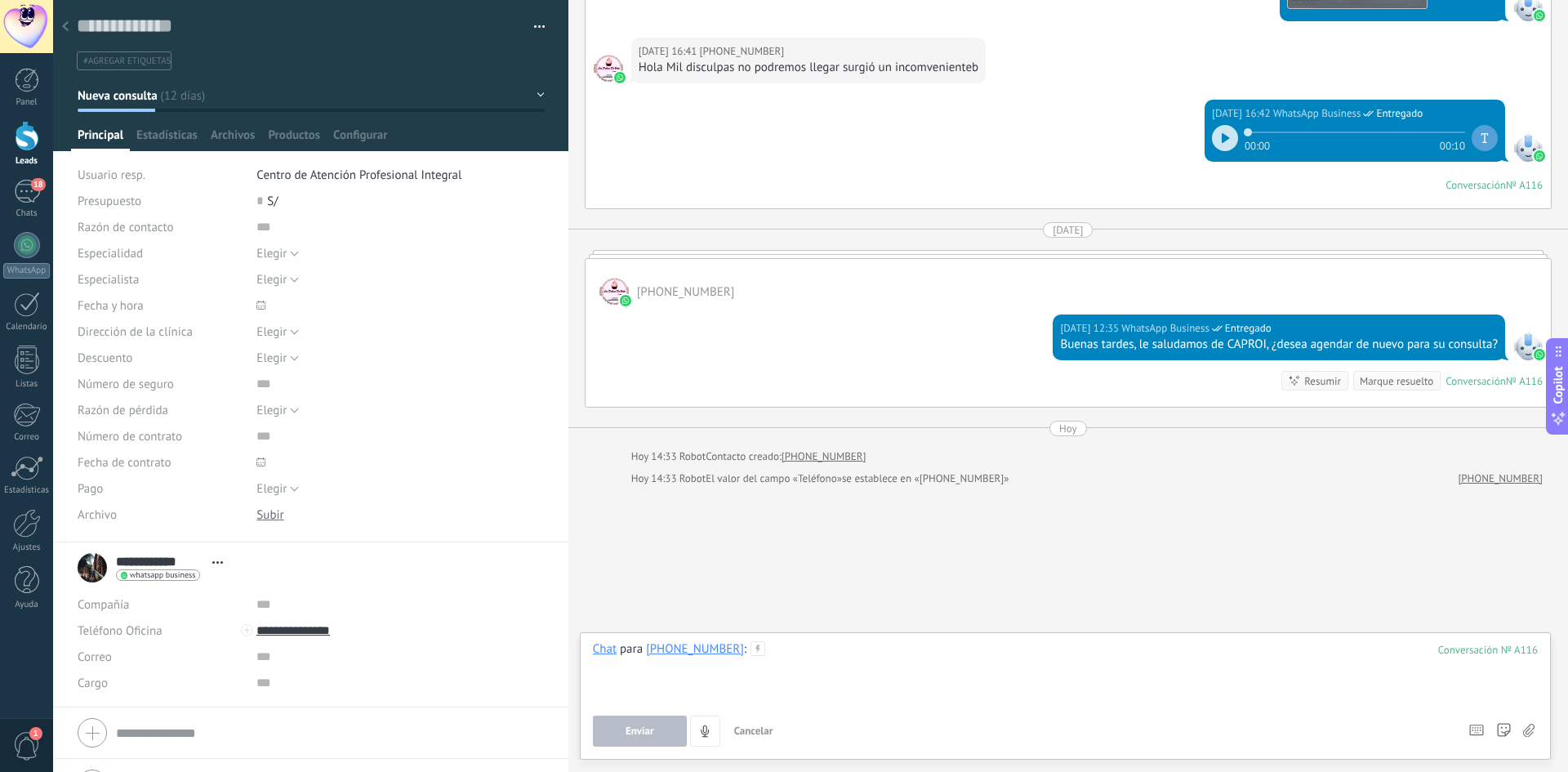
click at [702, 687] on div at bounding box center [1066, 671] width 945 height 62
click at [77, 27] on textarea at bounding box center [299, 26] width 445 height 25
click at [75, 27] on div at bounding box center [65, 27] width 23 height 32
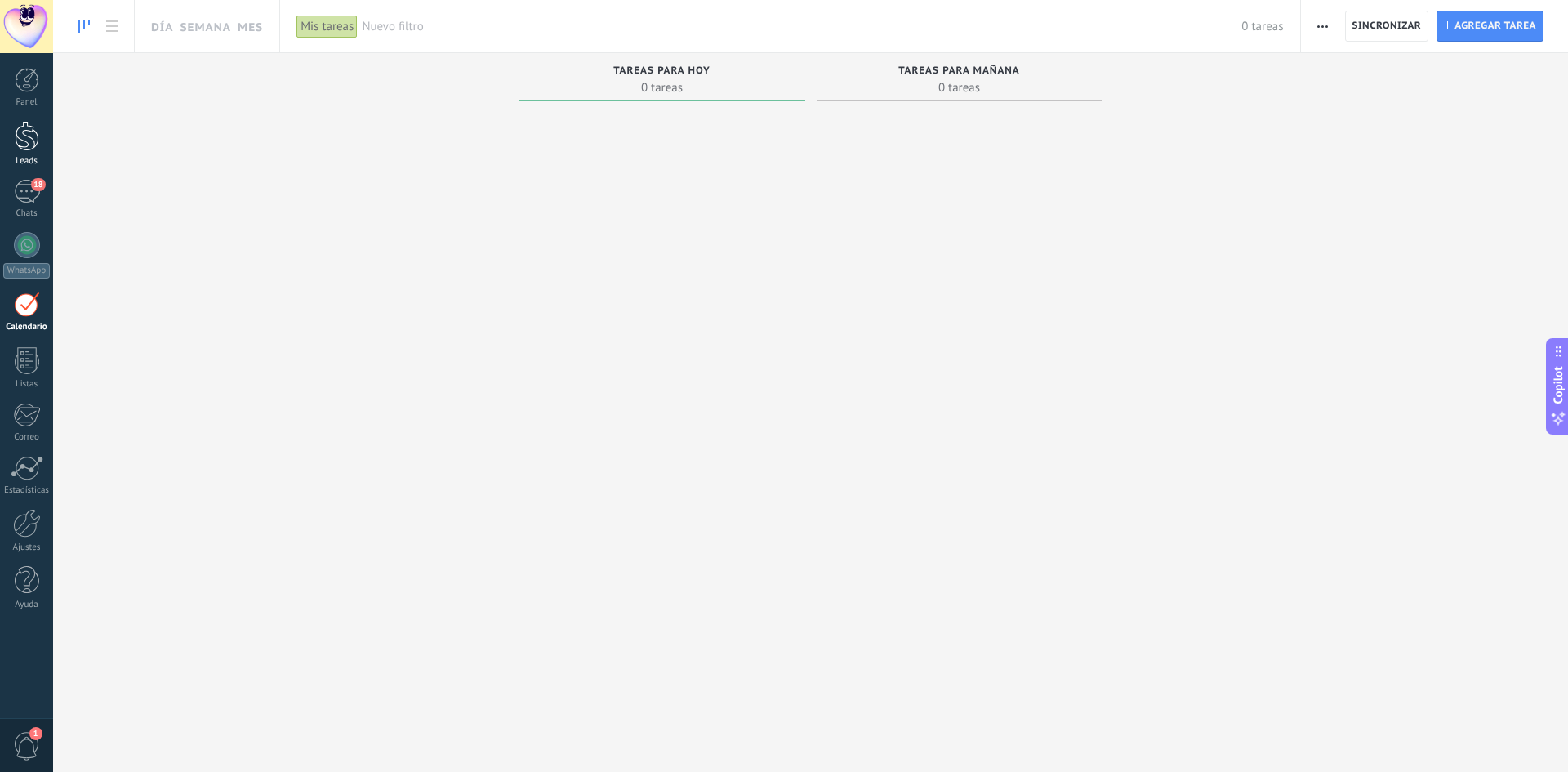
click at [41, 126] on link "Leads" at bounding box center [26, 143] width 53 height 46
